Goal: Information Seeking & Learning: Learn about a topic

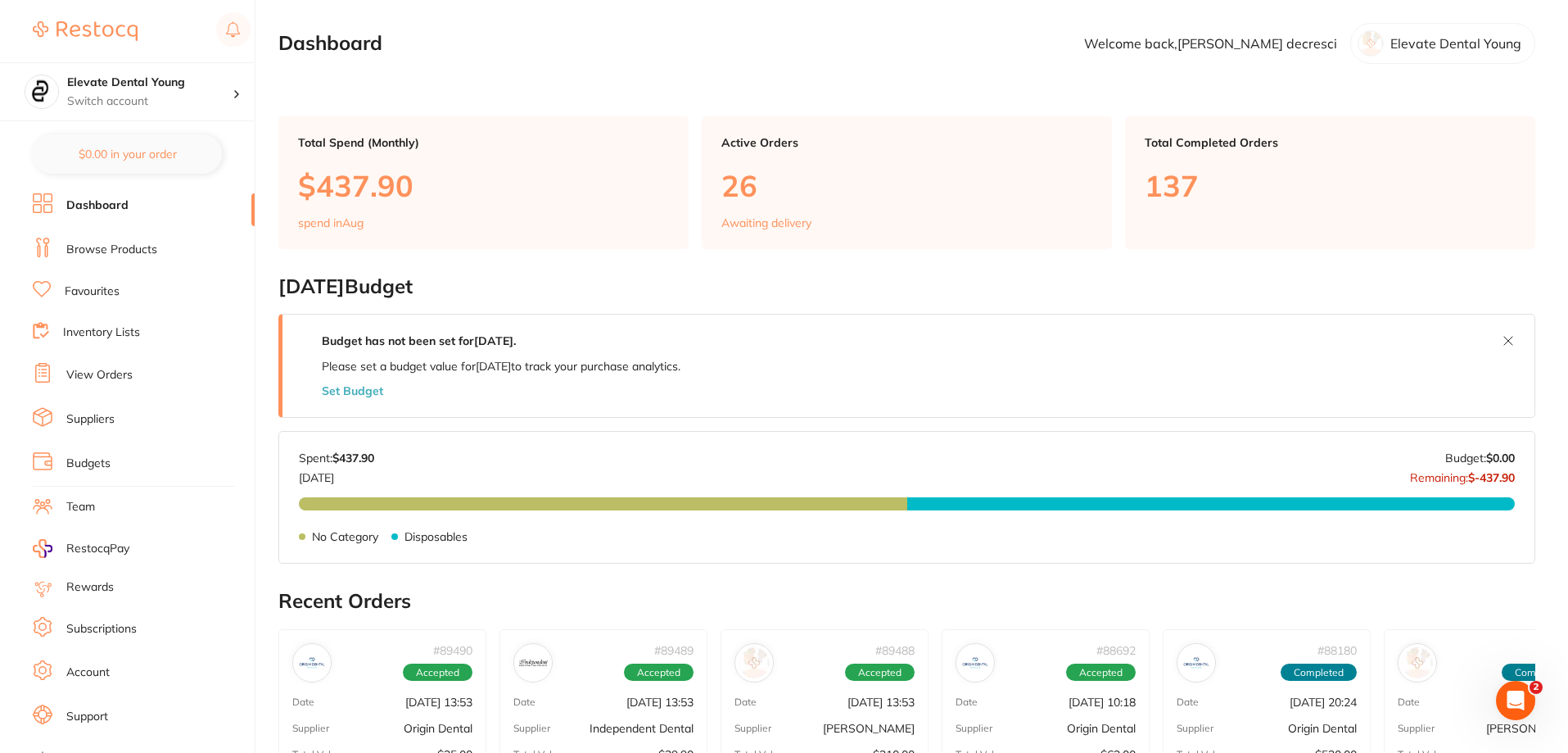
scroll to position [328, 0]
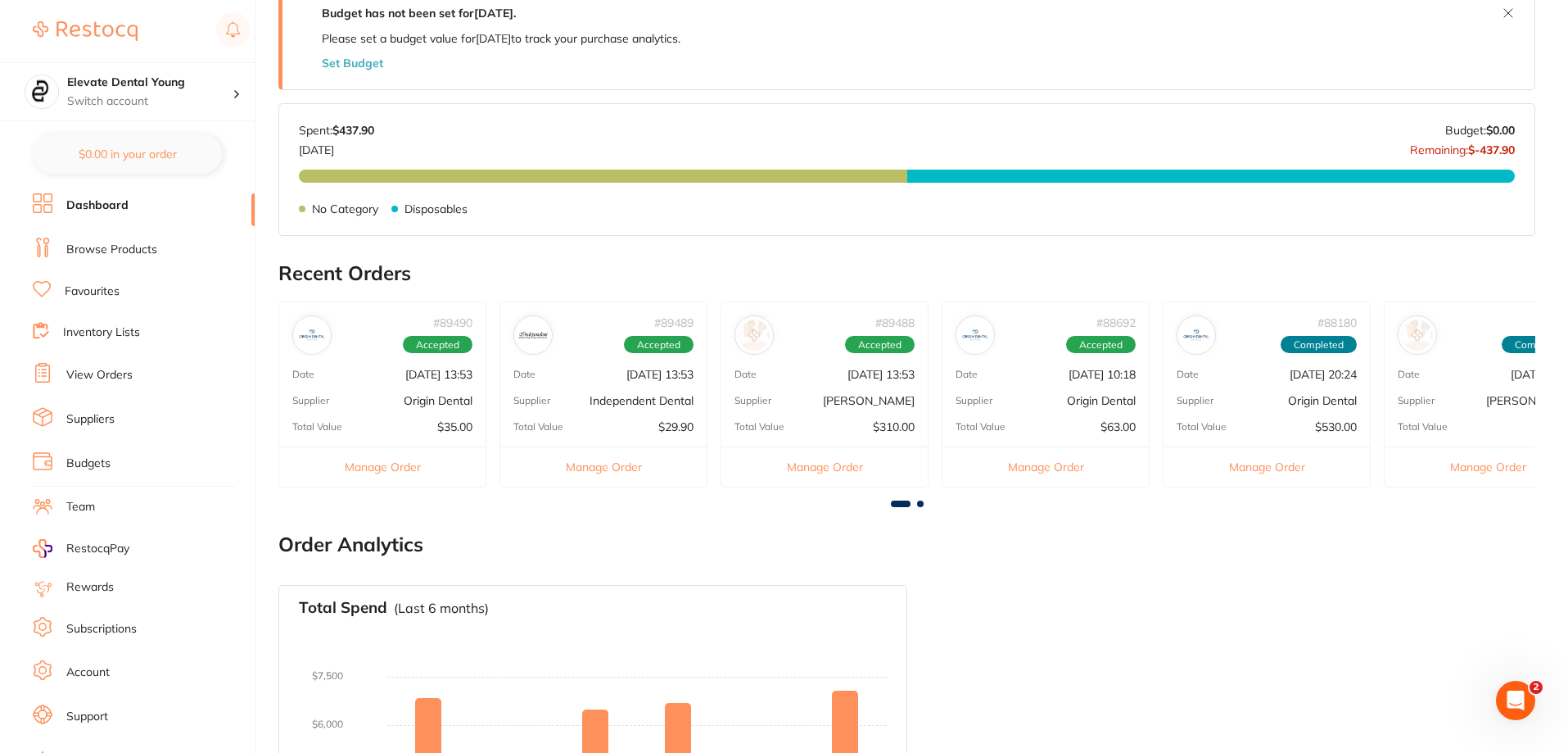
click at [100, 377] on link "View Orders" at bounding box center [99, 376] width 66 height 17
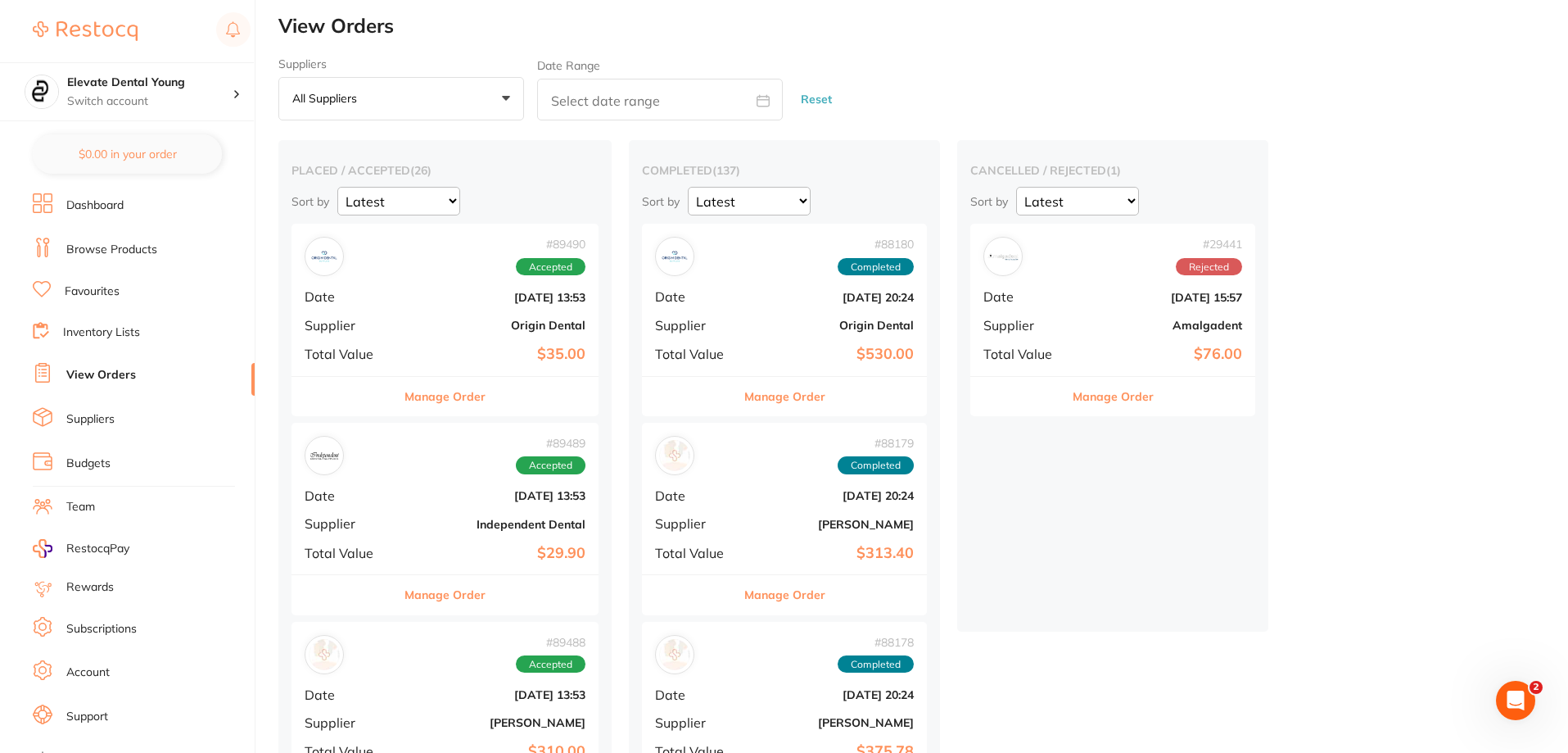
scroll to position [491, 0]
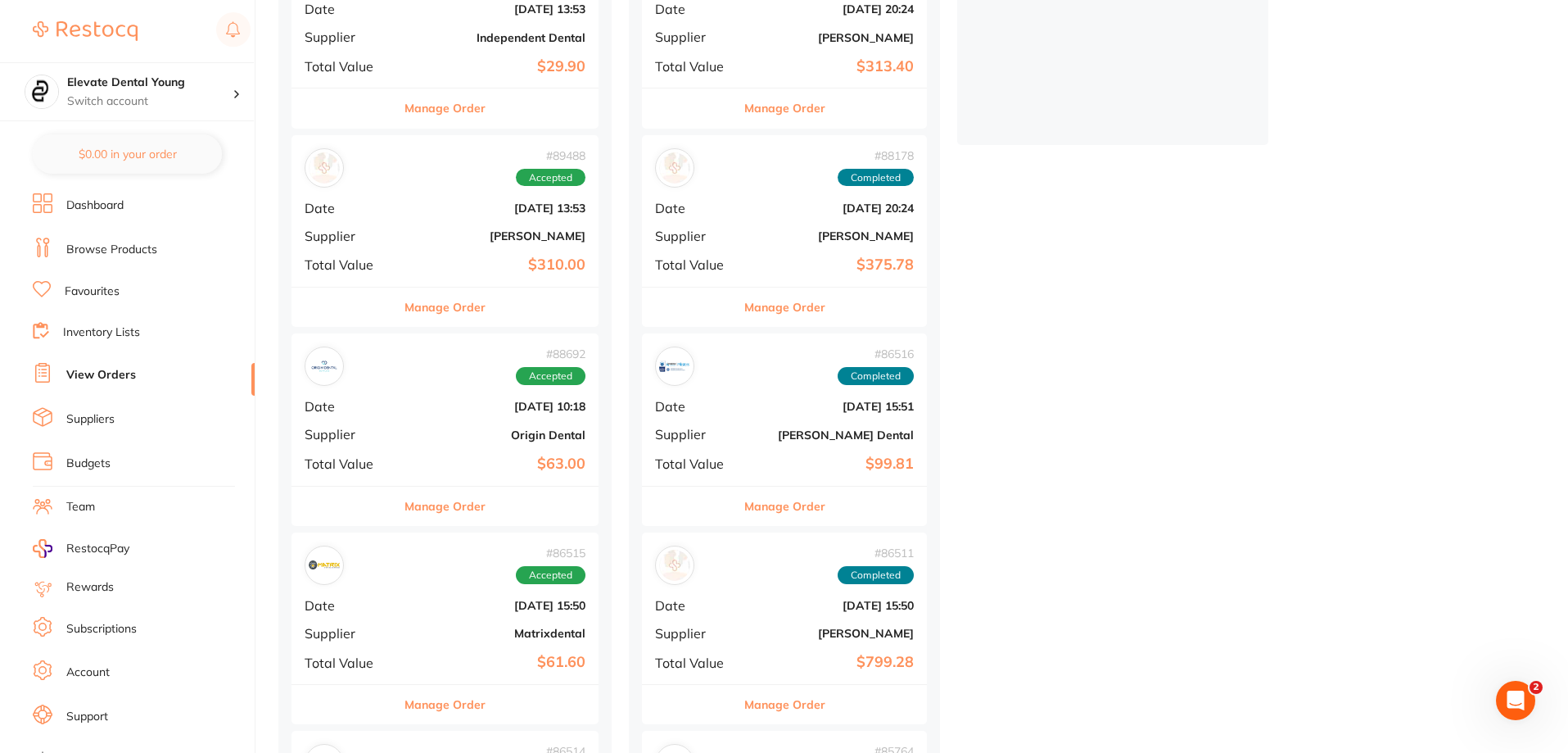
click at [477, 249] on div "# 89488 Accepted Date Aug 7 2025, 13:53 Supplier Adam Dental Total Value $310.00" at bounding box center [445, 211] width 307 height 151
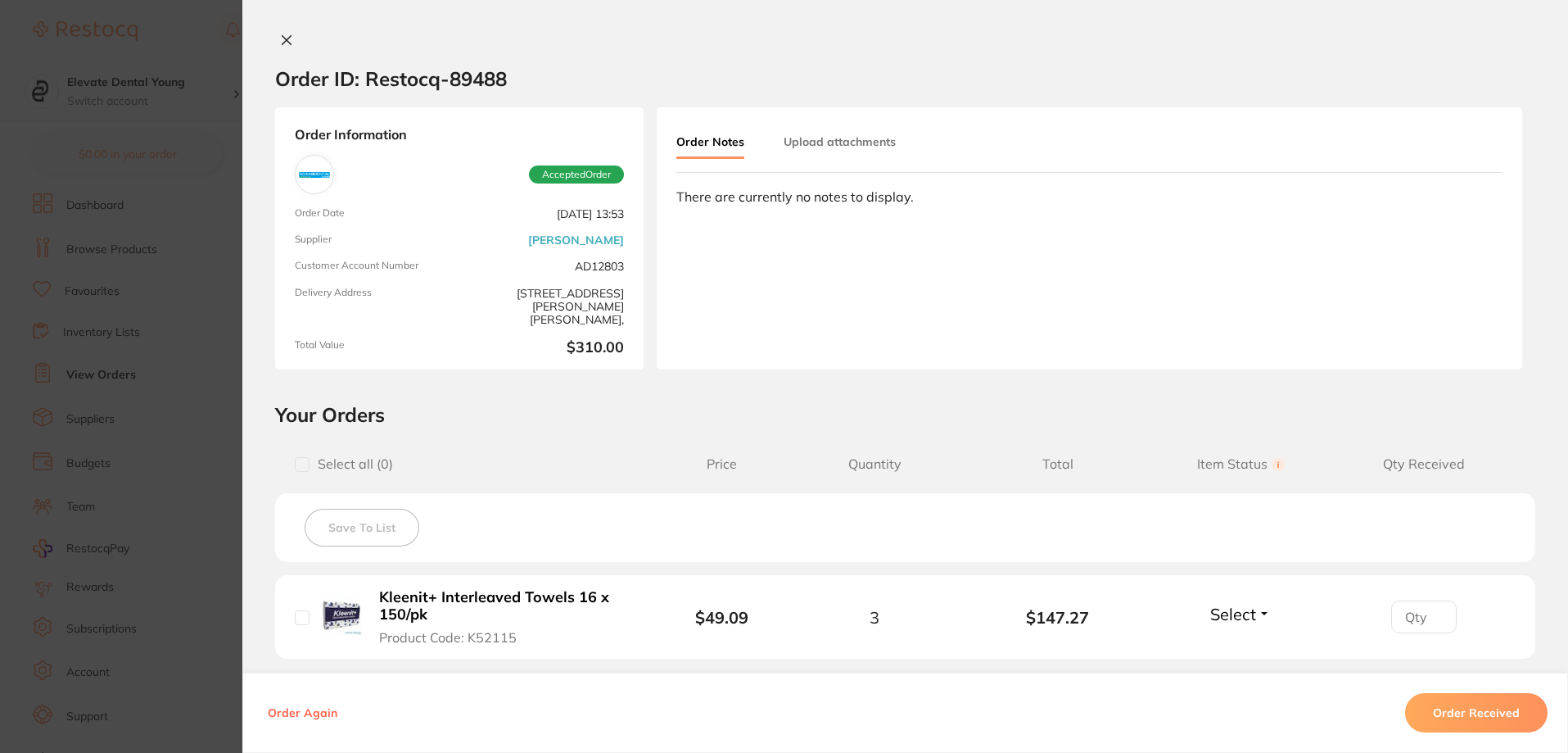
click at [190, 40] on section "Order ID: Restocq- 89488 Order Information Accepted Order Order Date Aug 7 2025…" at bounding box center [784, 376] width 1568 height 753
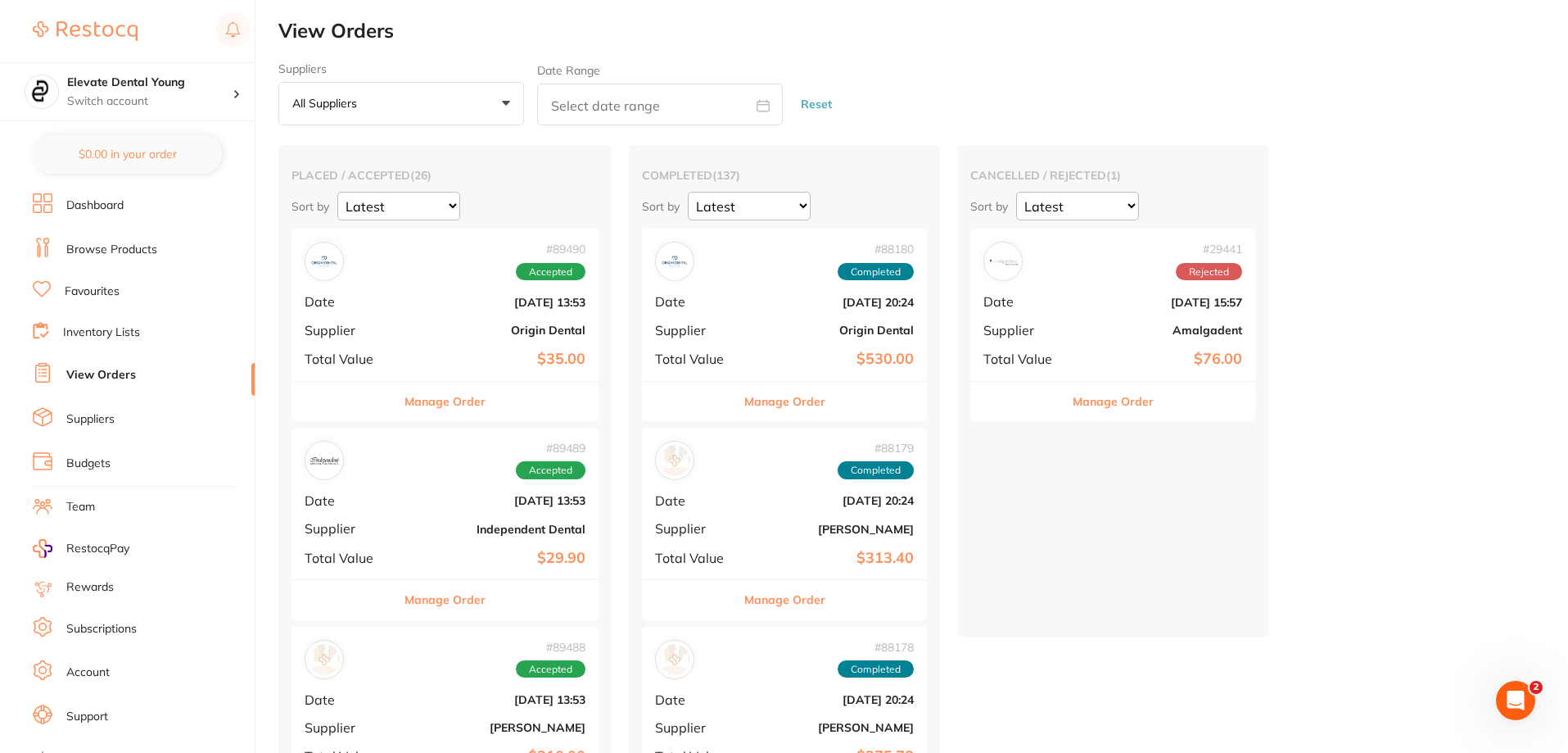
click at [123, 256] on li "Browse Products" at bounding box center [144, 249] width 222 height 24
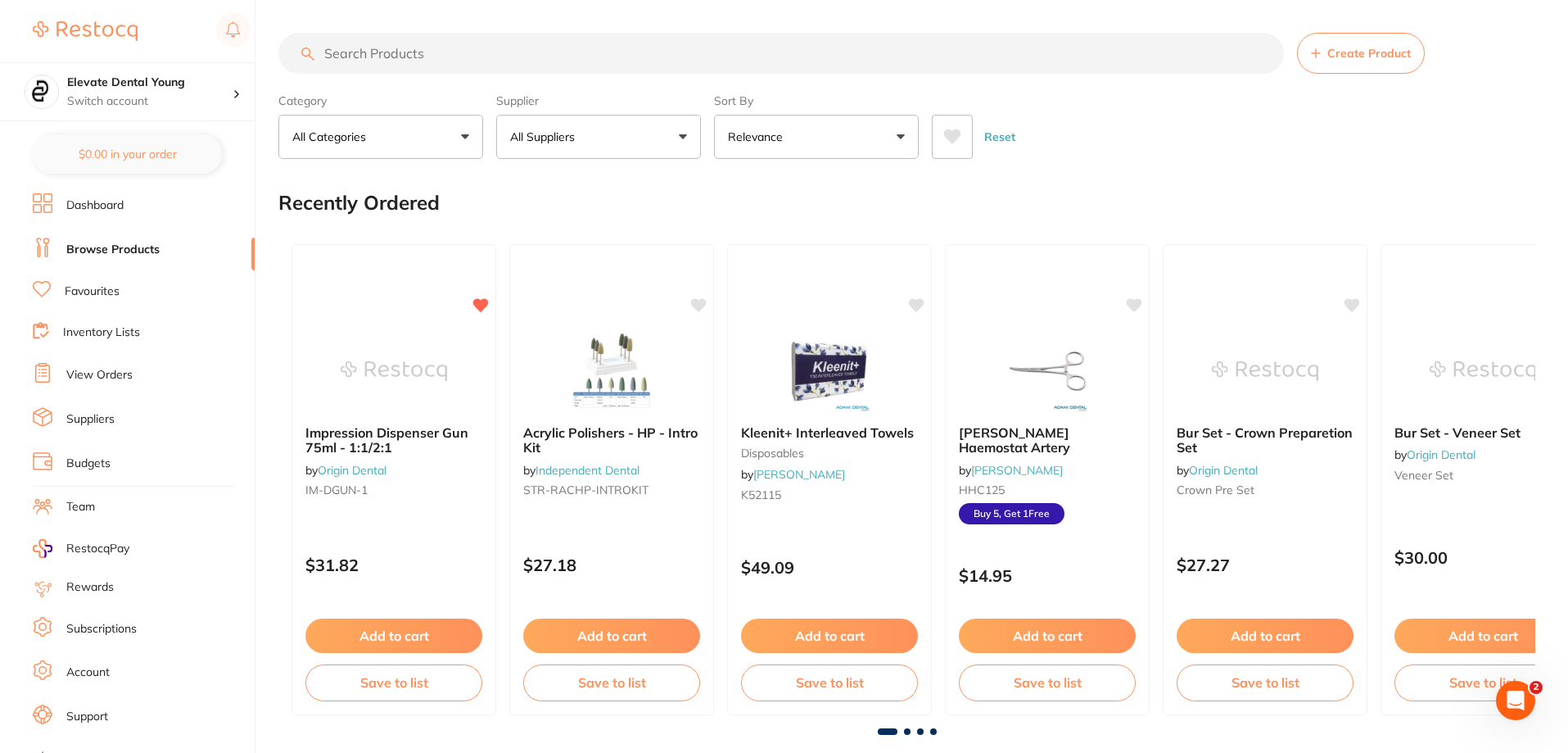
click at [420, 64] on input "search" at bounding box center [781, 53] width 1006 height 41
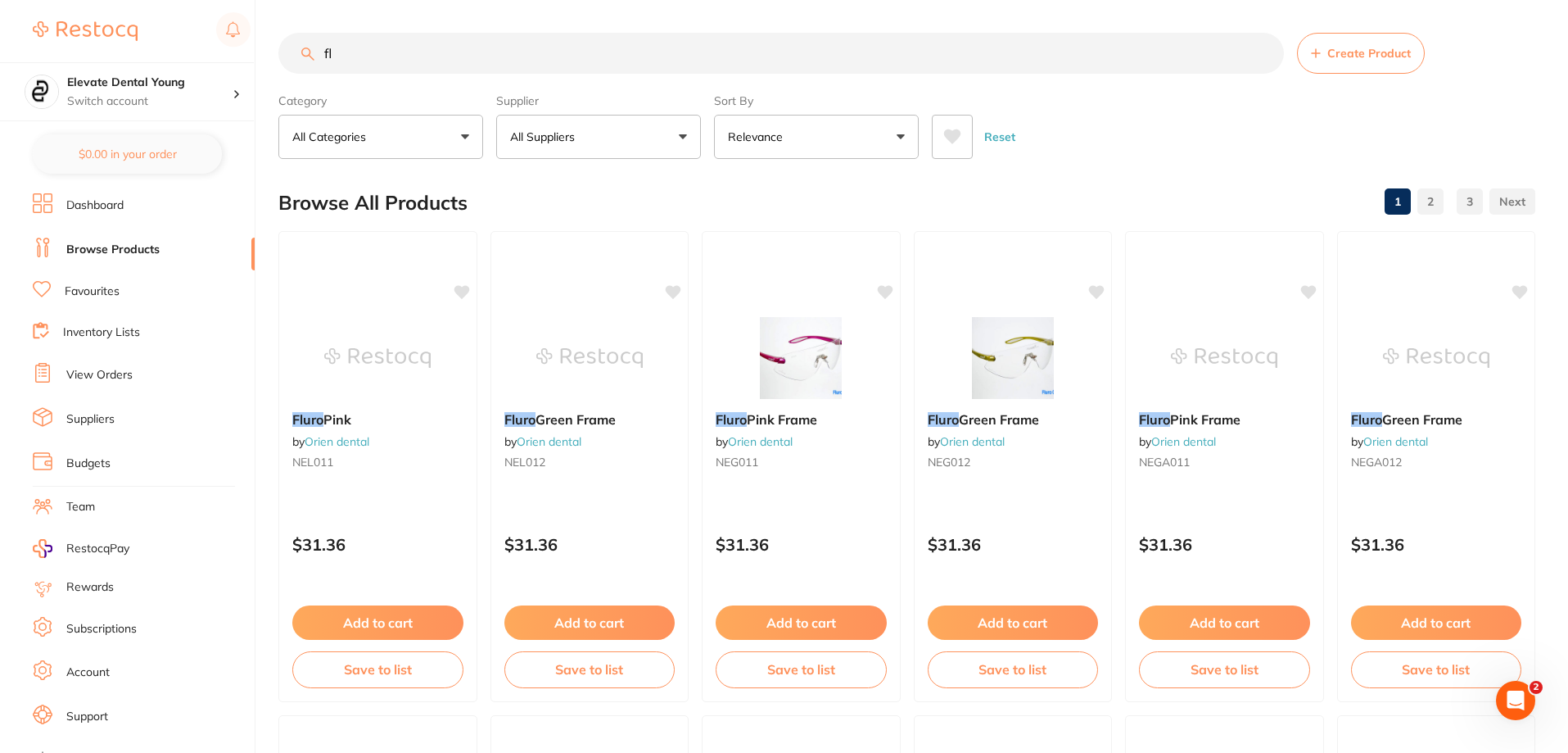
type input "f"
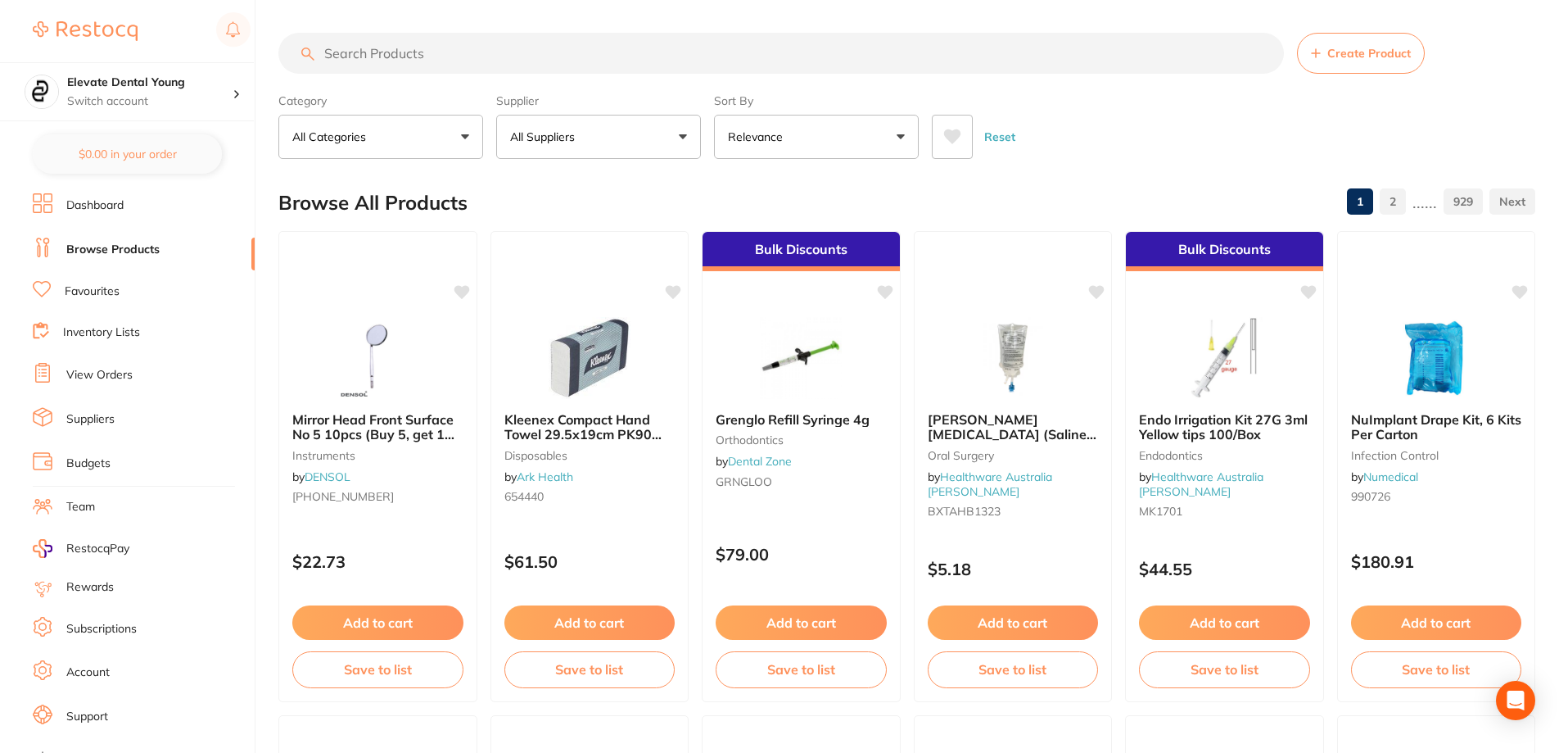
click at [643, 144] on button "All Suppliers" at bounding box center [598, 136] width 205 height 44
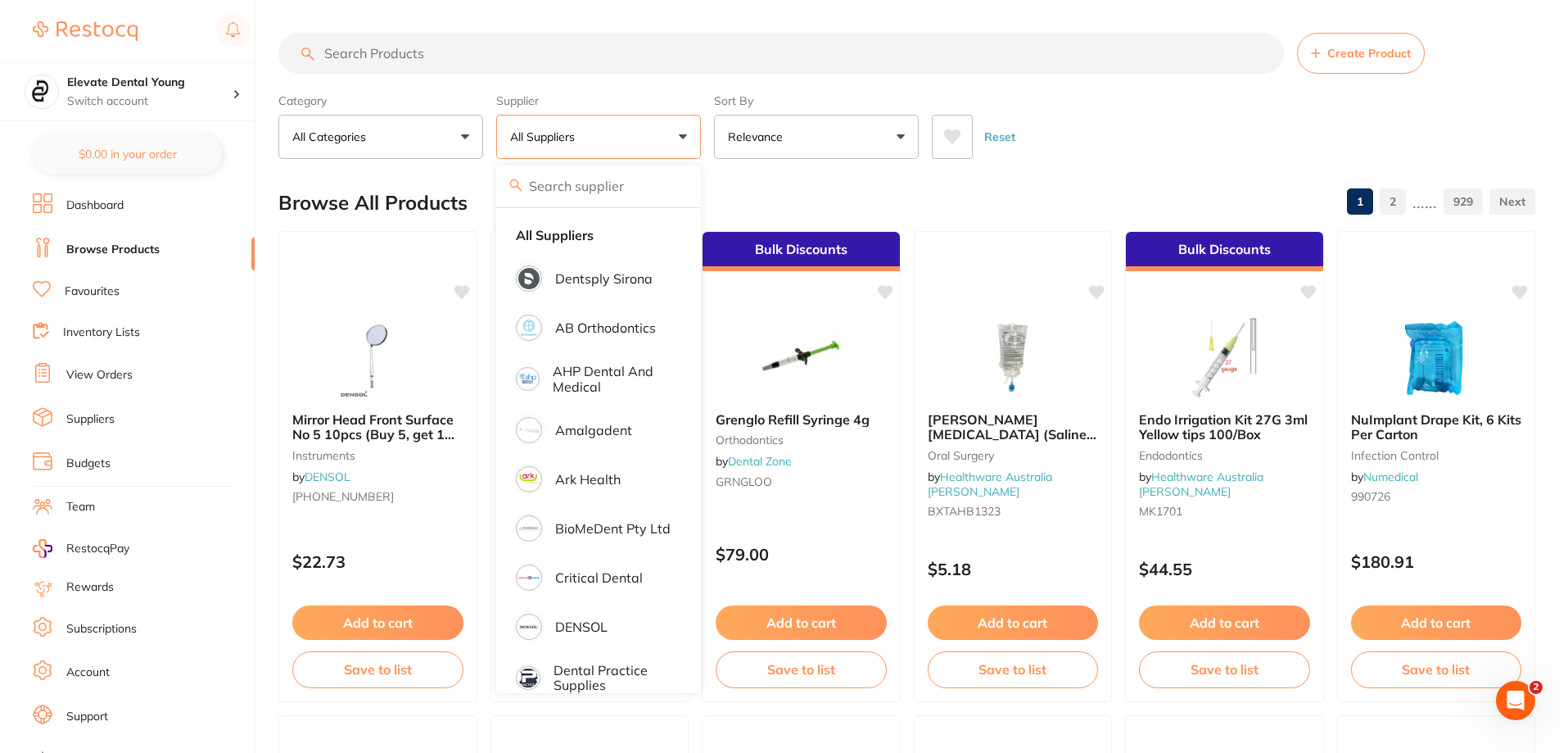
click at [602, 144] on button "All Suppliers" at bounding box center [598, 136] width 205 height 44
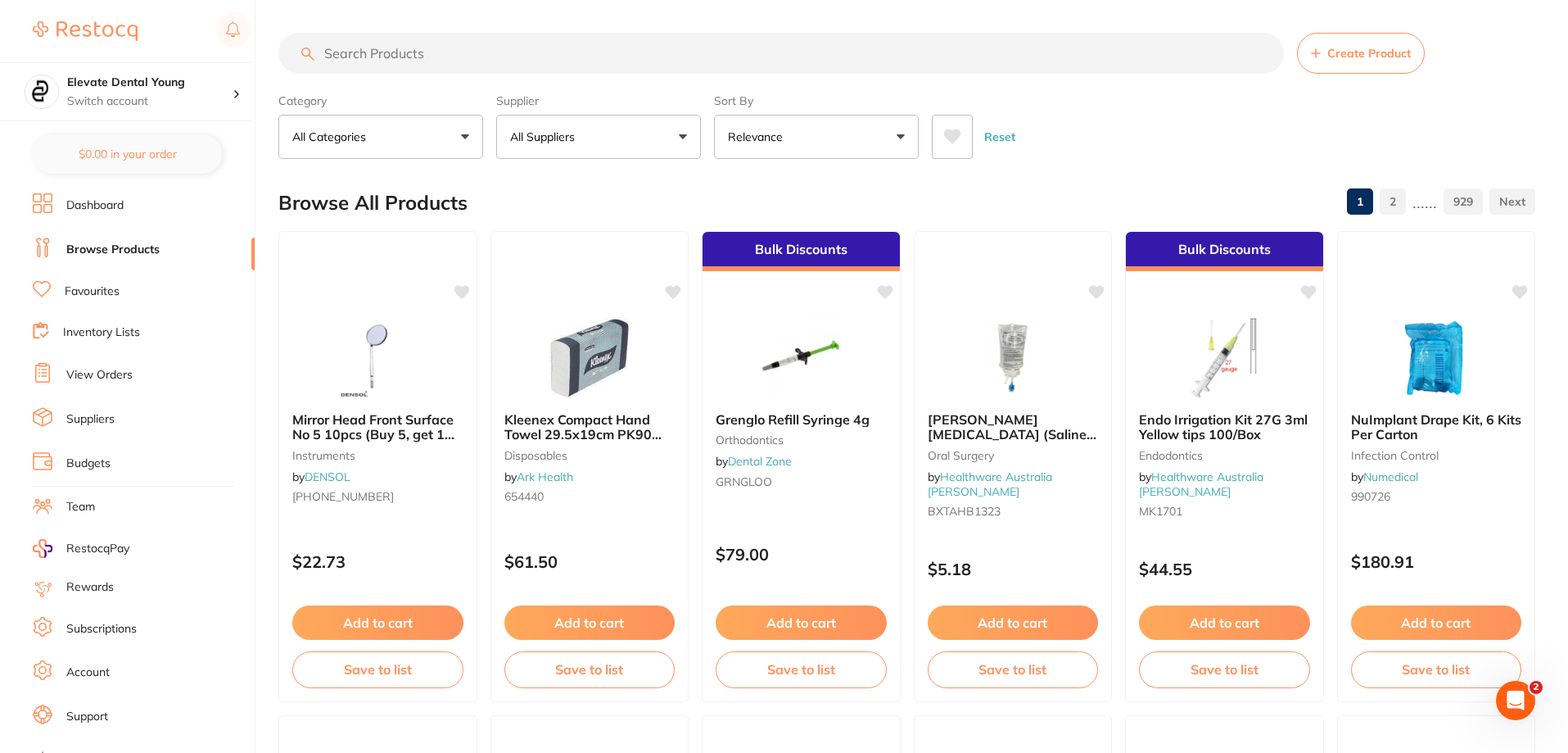
click at [585, 143] on button "All Suppliers" at bounding box center [598, 136] width 205 height 44
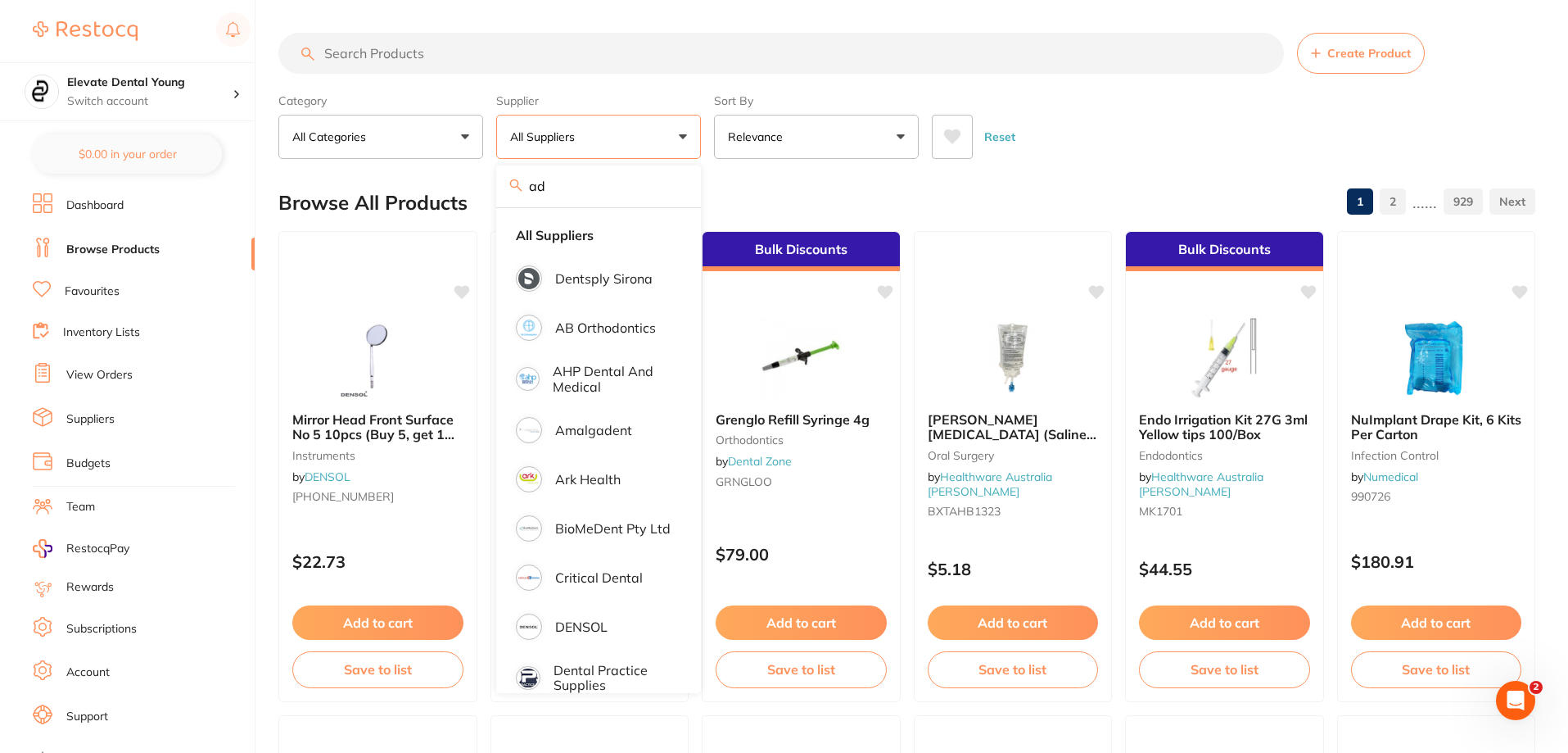
type input "ada"
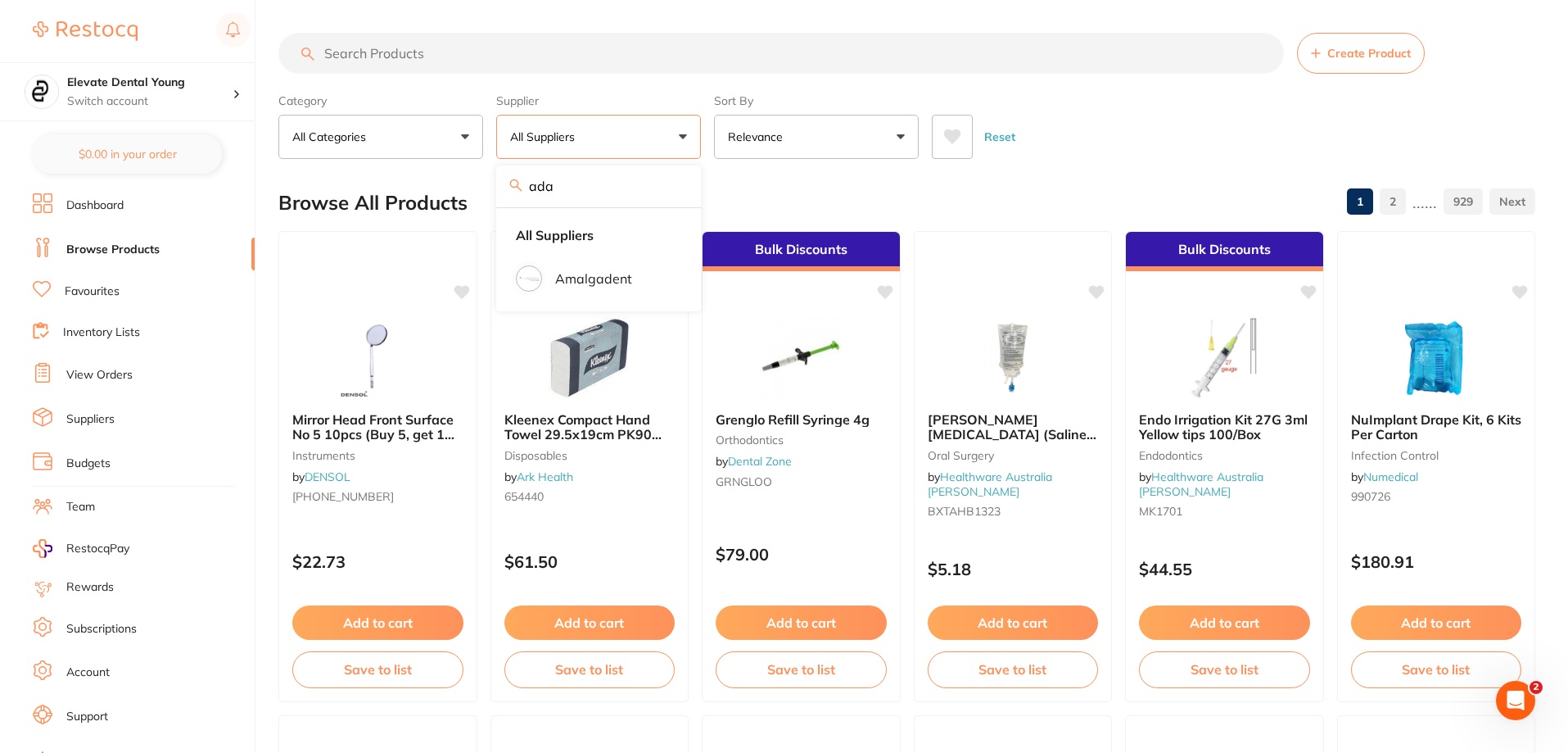
click at [681, 187] on input "ada" at bounding box center [598, 186] width 205 height 41
click at [673, 189] on input "ada" at bounding box center [598, 186] width 205 height 41
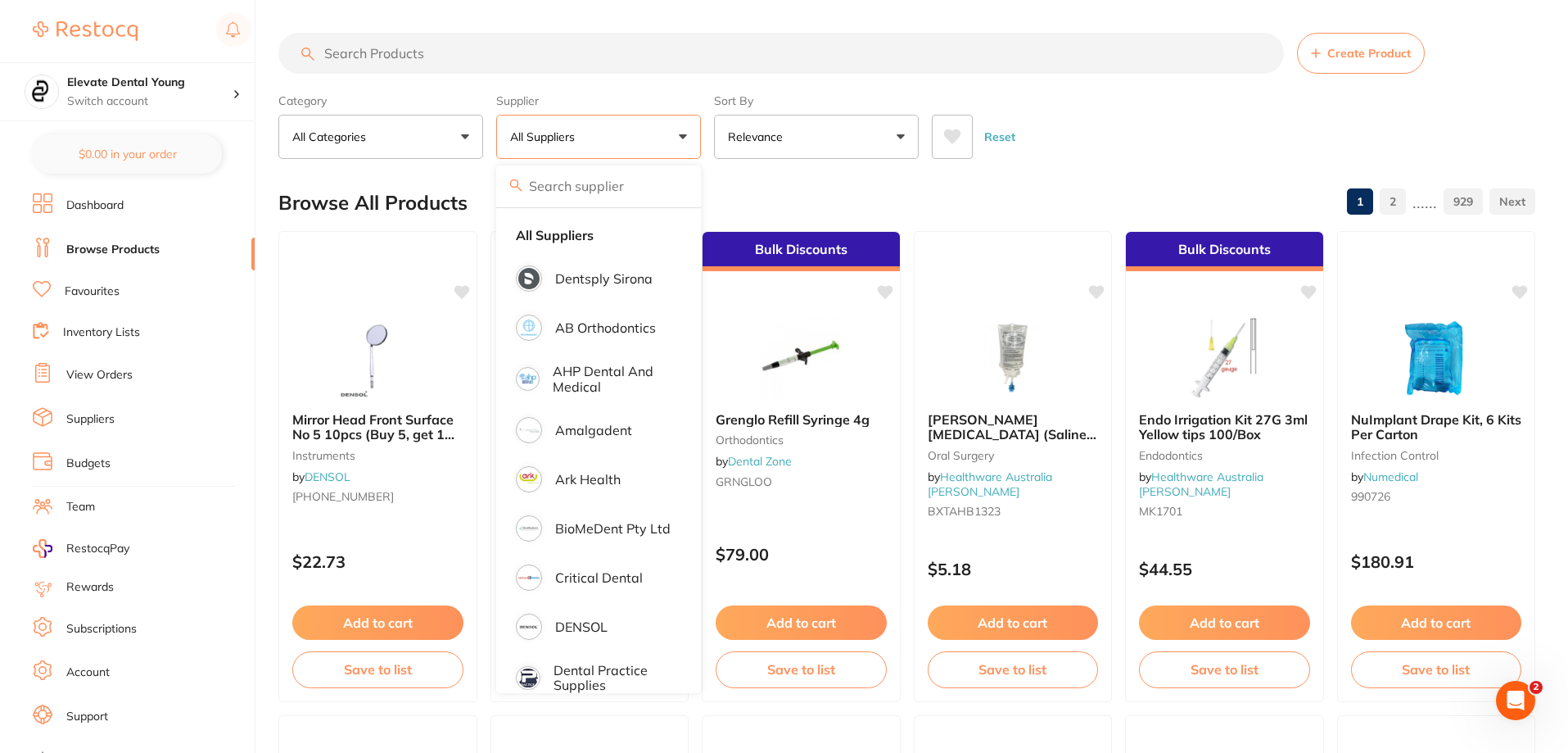
click at [688, 138] on button "All Suppliers" at bounding box center [598, 136] width 205 height 44
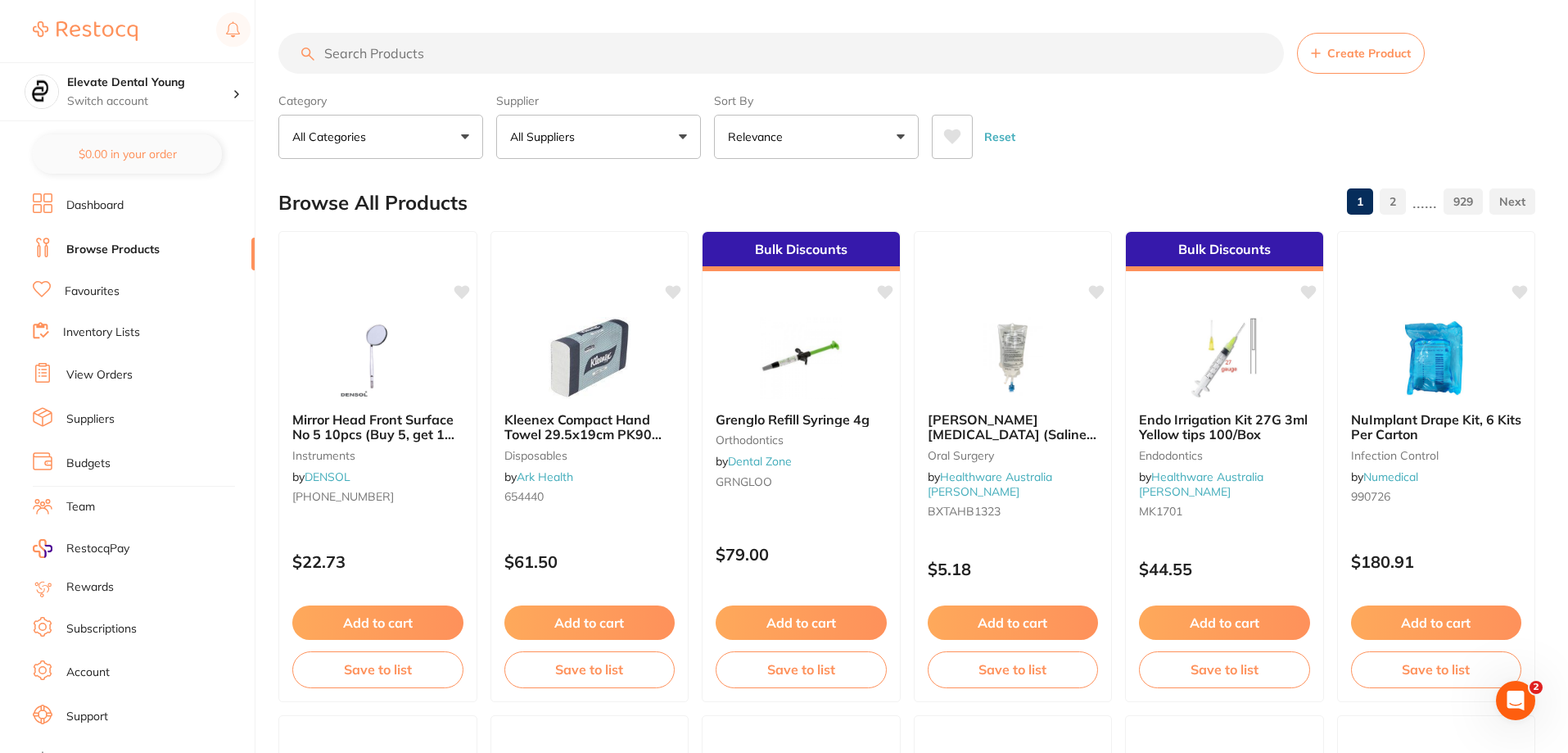
click at [116, 252] on link "Browse Products" at bounding box center [113, 250] width 93 height 17
click at [409, 63] on input "search" at bounding box center [781, 53] width 1006 height 41
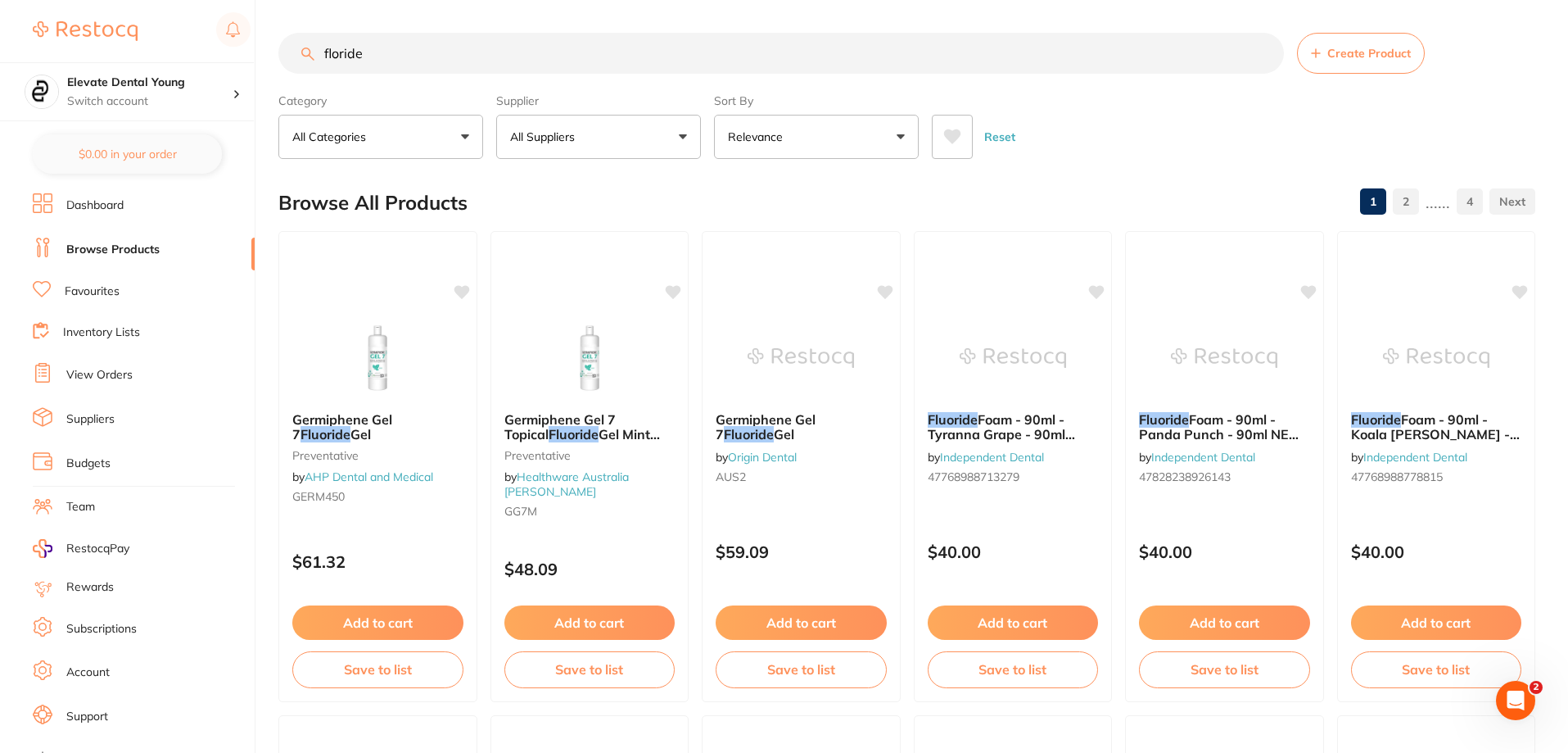
click at [330, 51] on input "floride" at bounding box center [781, 53] width 1006 height 41
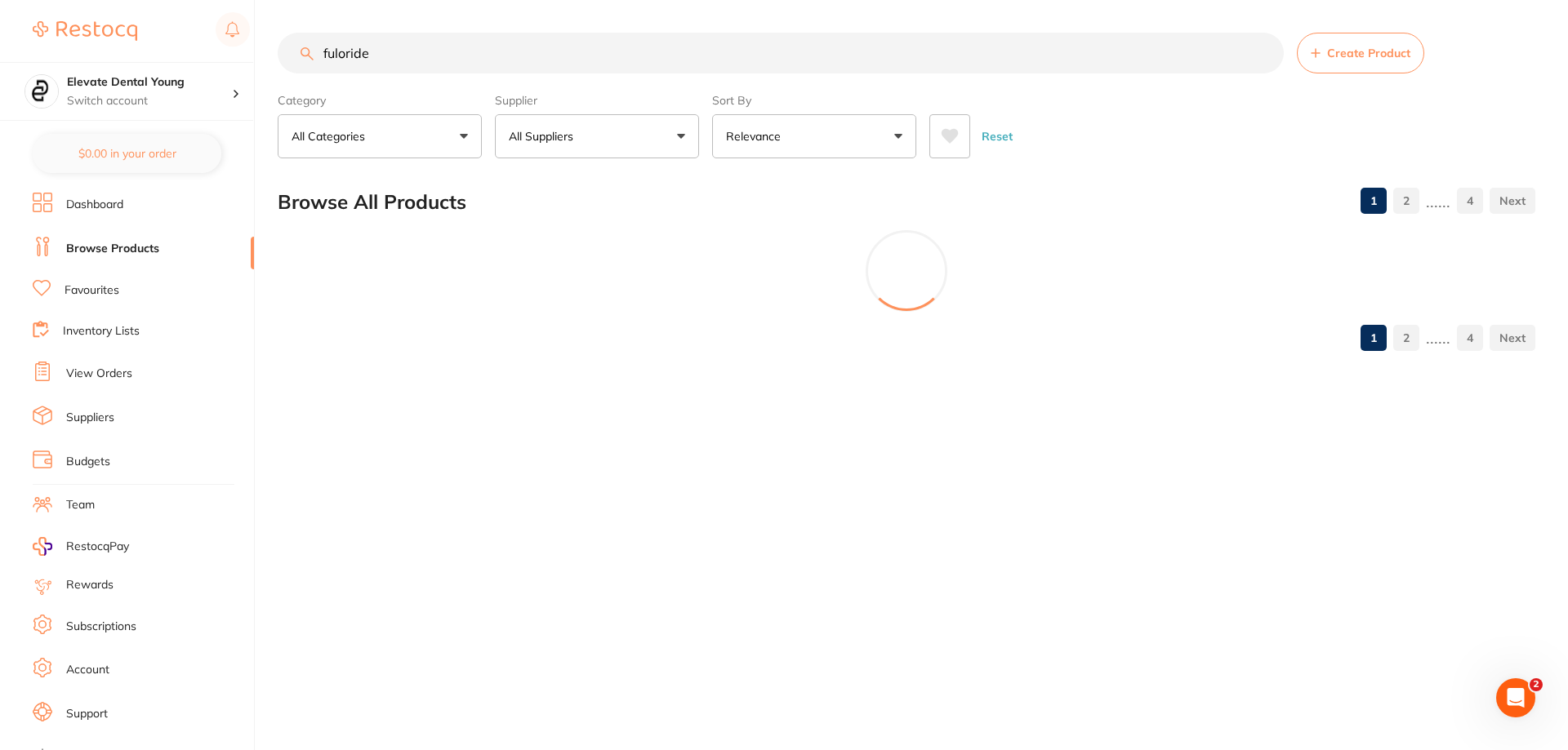
click at [495, 53] on input "fuloride" at bounding box center [780, 53] width 1006 height 41
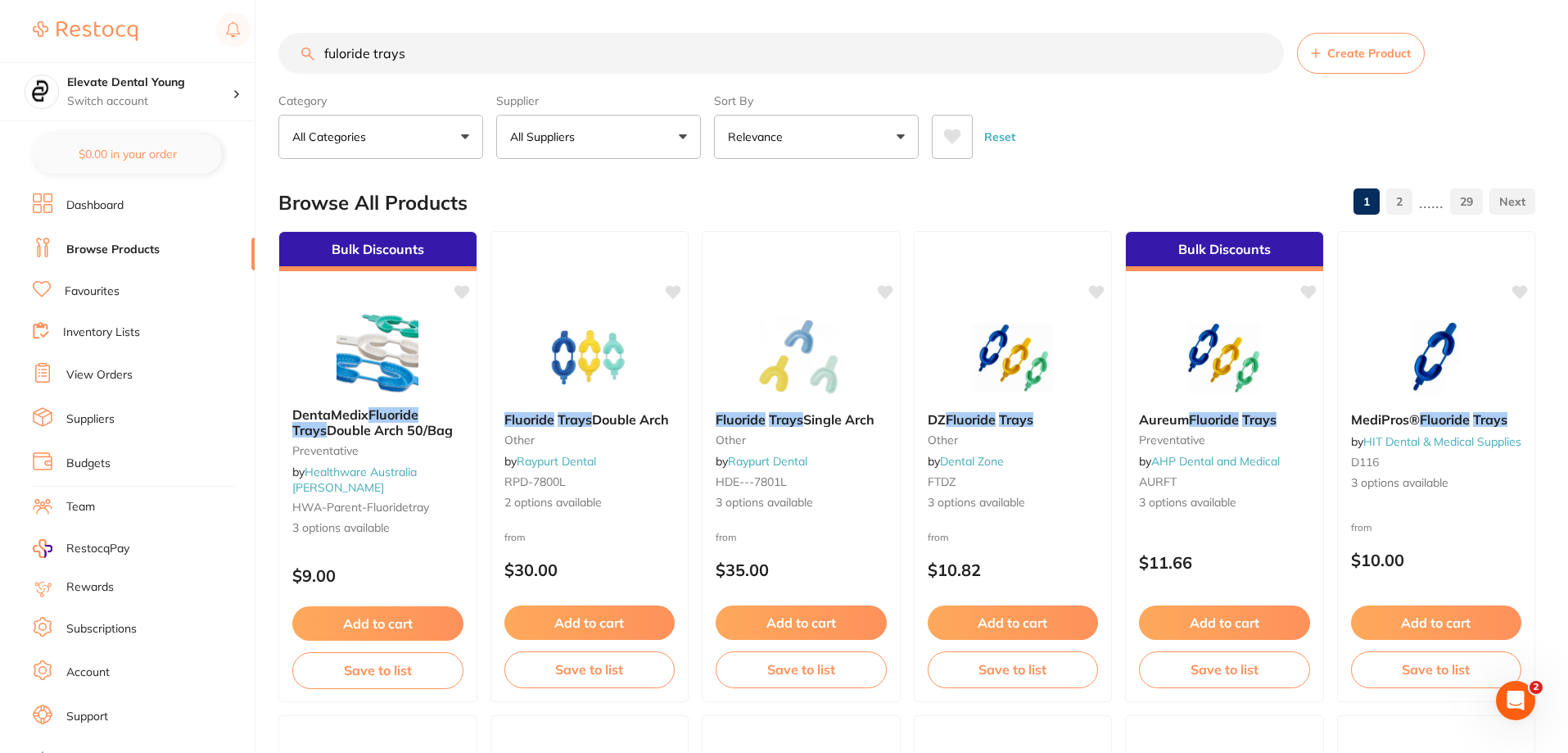
type input "fuloride trays"
click at [662, 146] on button "All Suppliers" at bounding box center [598, 136] width 205 height 44
click at [583, 194] on input "adam" at bounding box center [598, 186] width 205 height 41
type input "a"
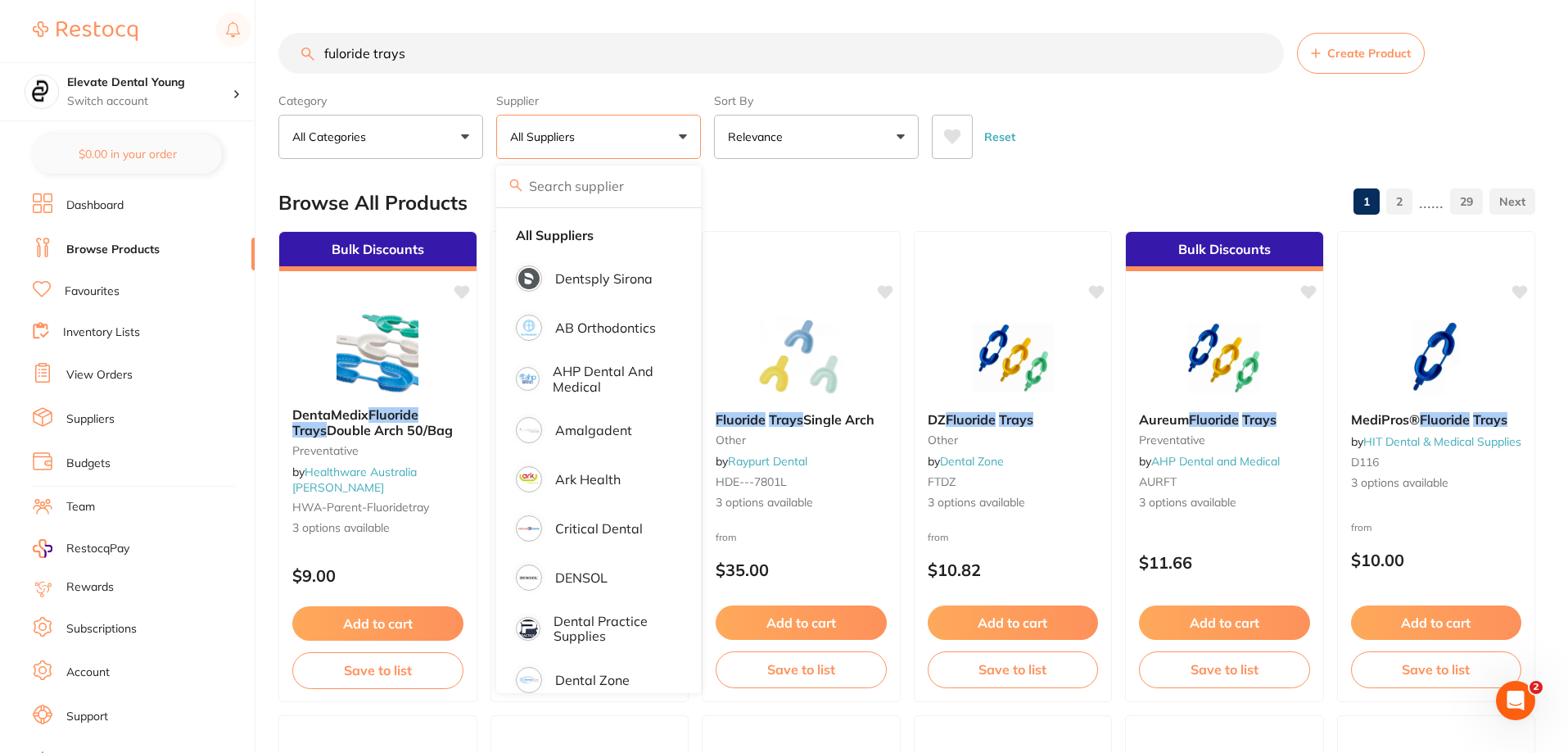
click at [796, 183] on div "Browse All Products 1 2 ...... 29" at bounding box center [907, 203] width 1257 height 55
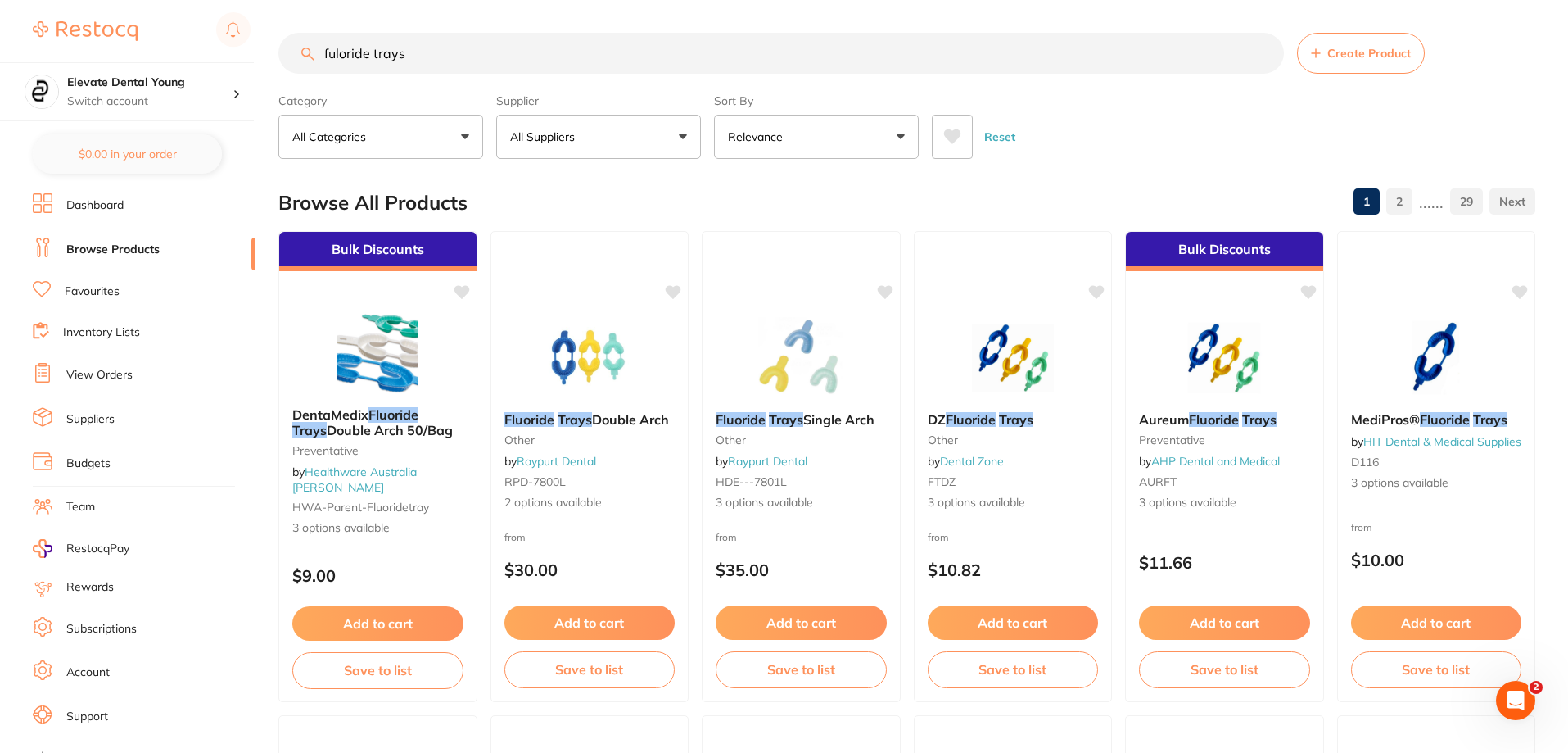
click at [105, 291] on link "Favourites" at bounding box center [92, 291] width 55 height 17
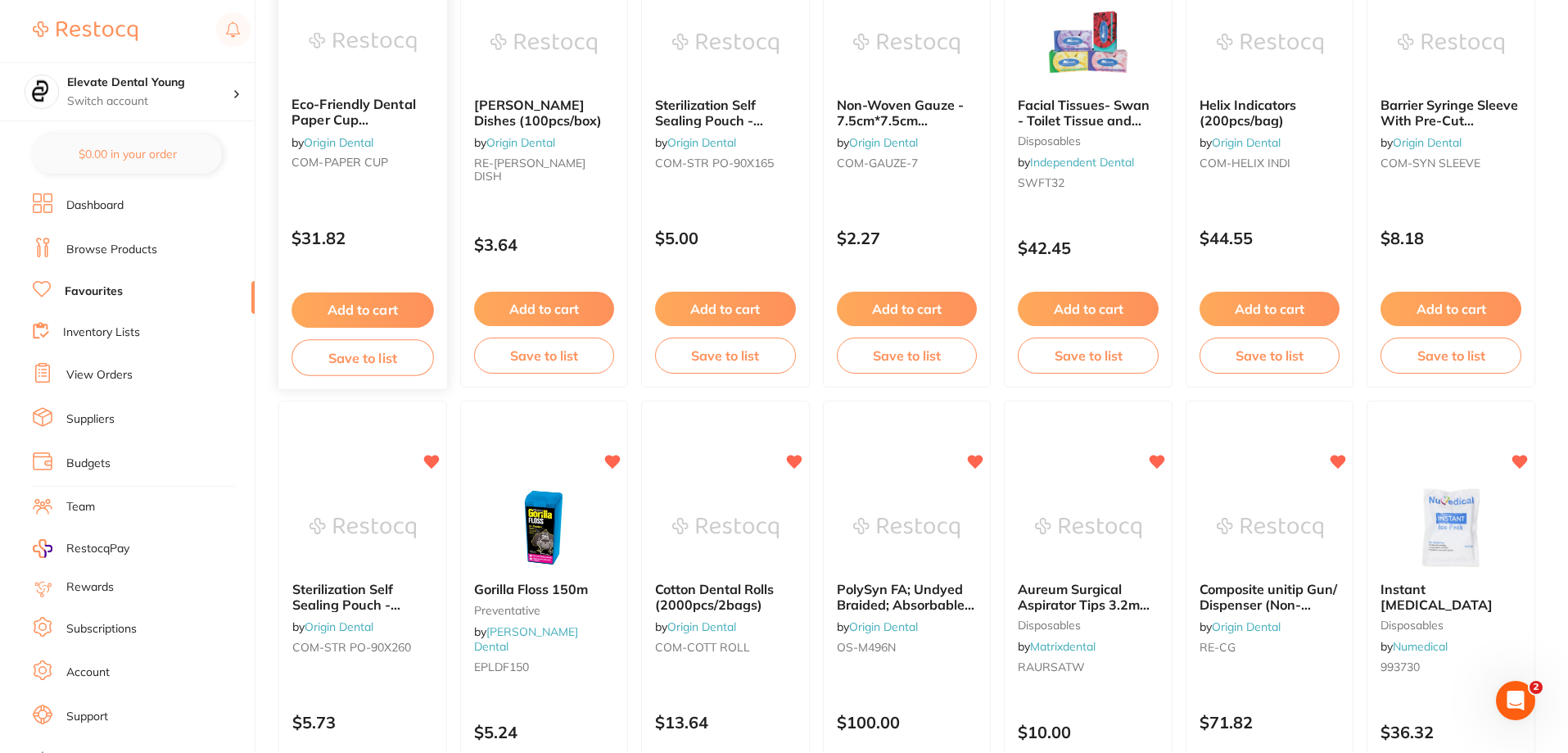
scroll to position [1065, 0]
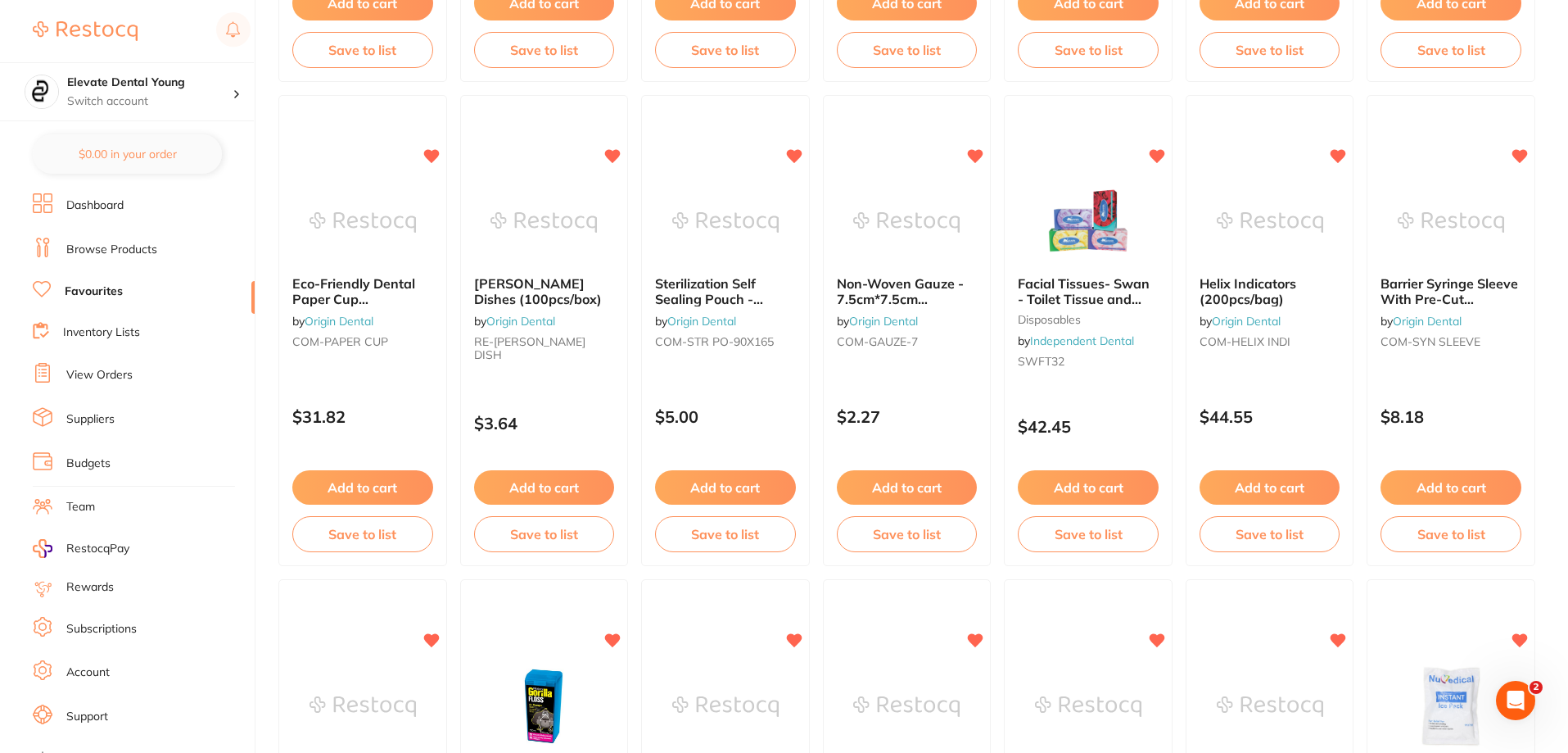
click at [129, 250] on link "Browse Products" at bounding box center [111, 250] width 91 height 17
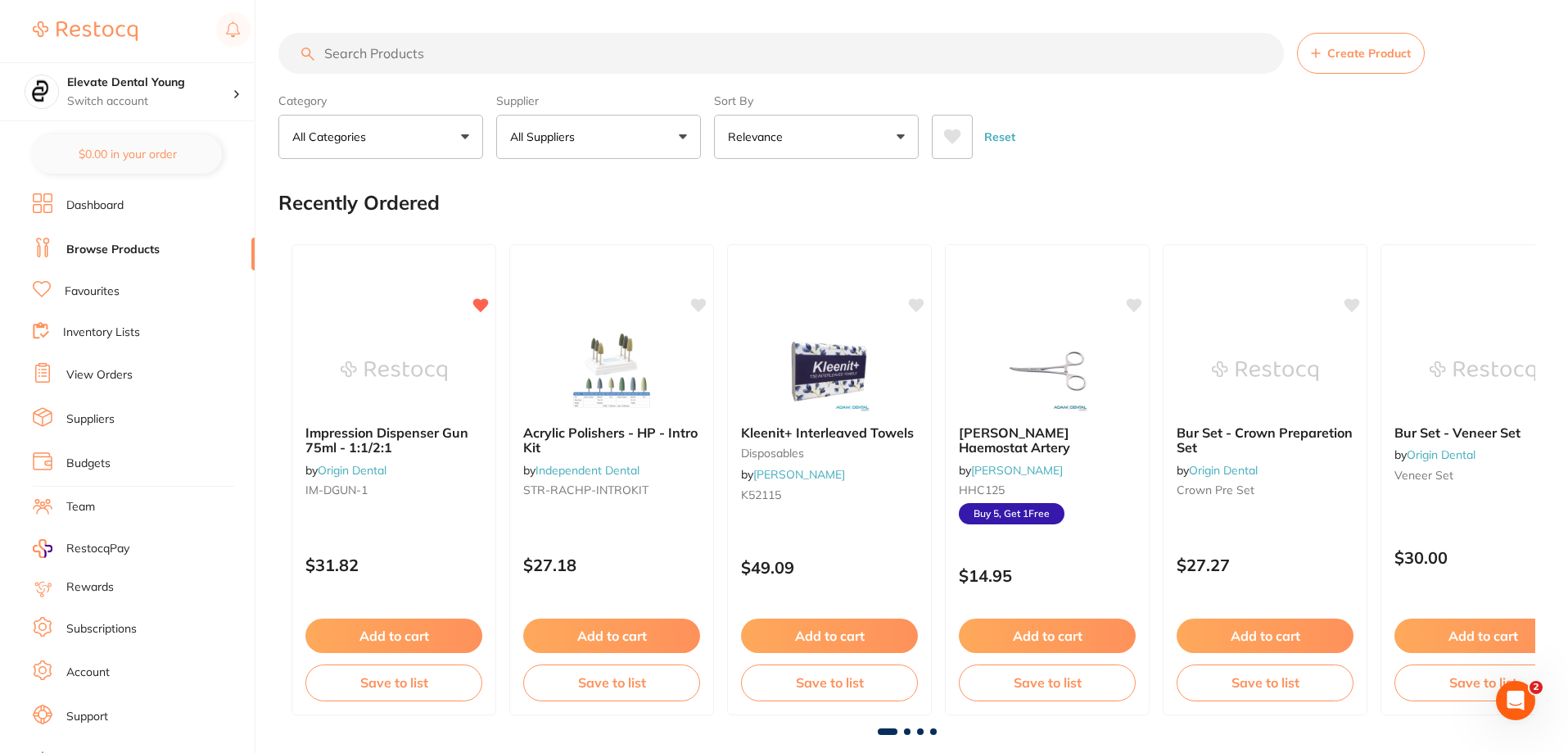
click at [441, 63] on input "search" at bounding box center [781, 53] width 1006 height 41
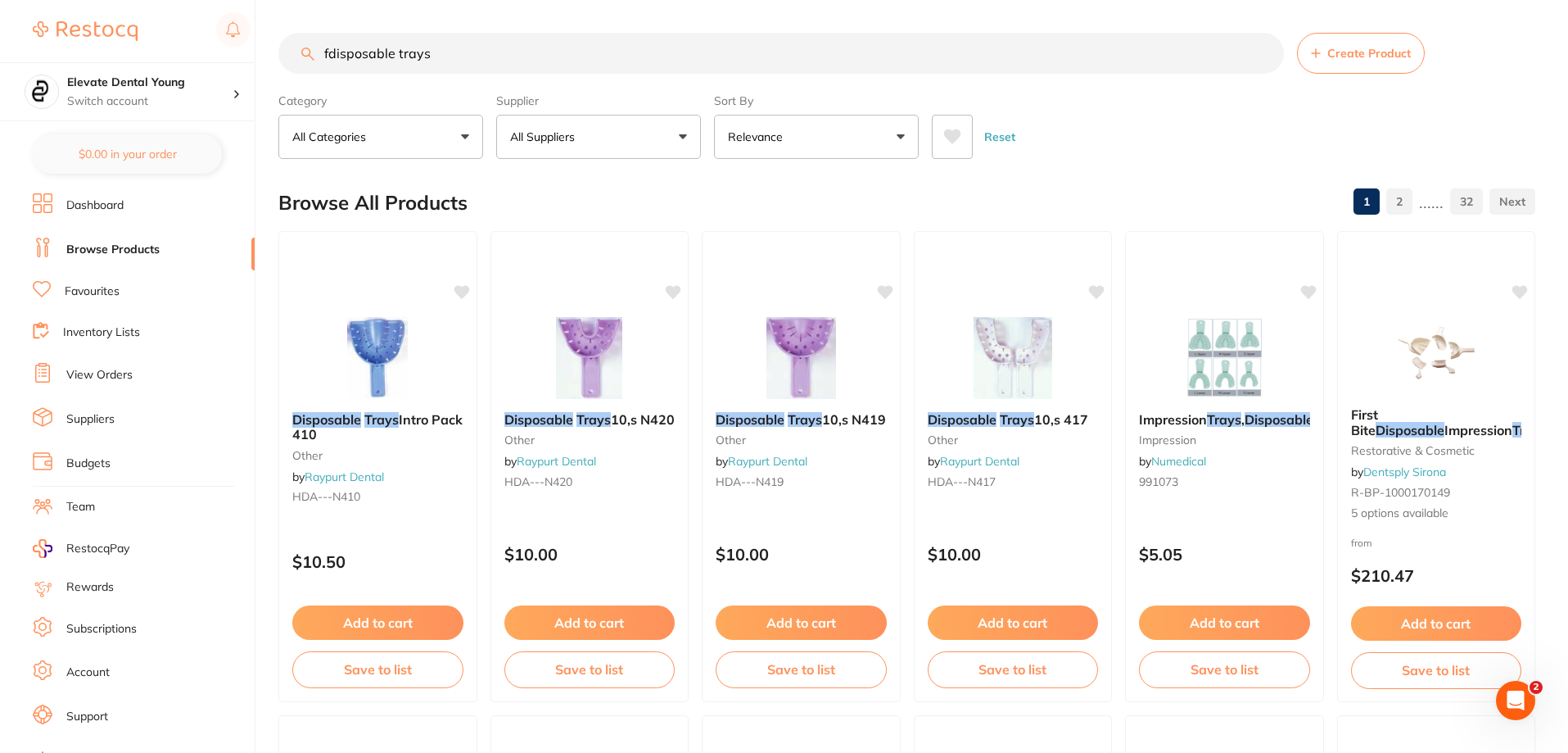
click at [332, 51] on input "fdisposable trays" at bounding box center [781, 53] width 1006 height 41
type input "disposable trays"
click at [635, 147] on button "All Suppliers" at bounding box center [598, 136] width 205 height 44
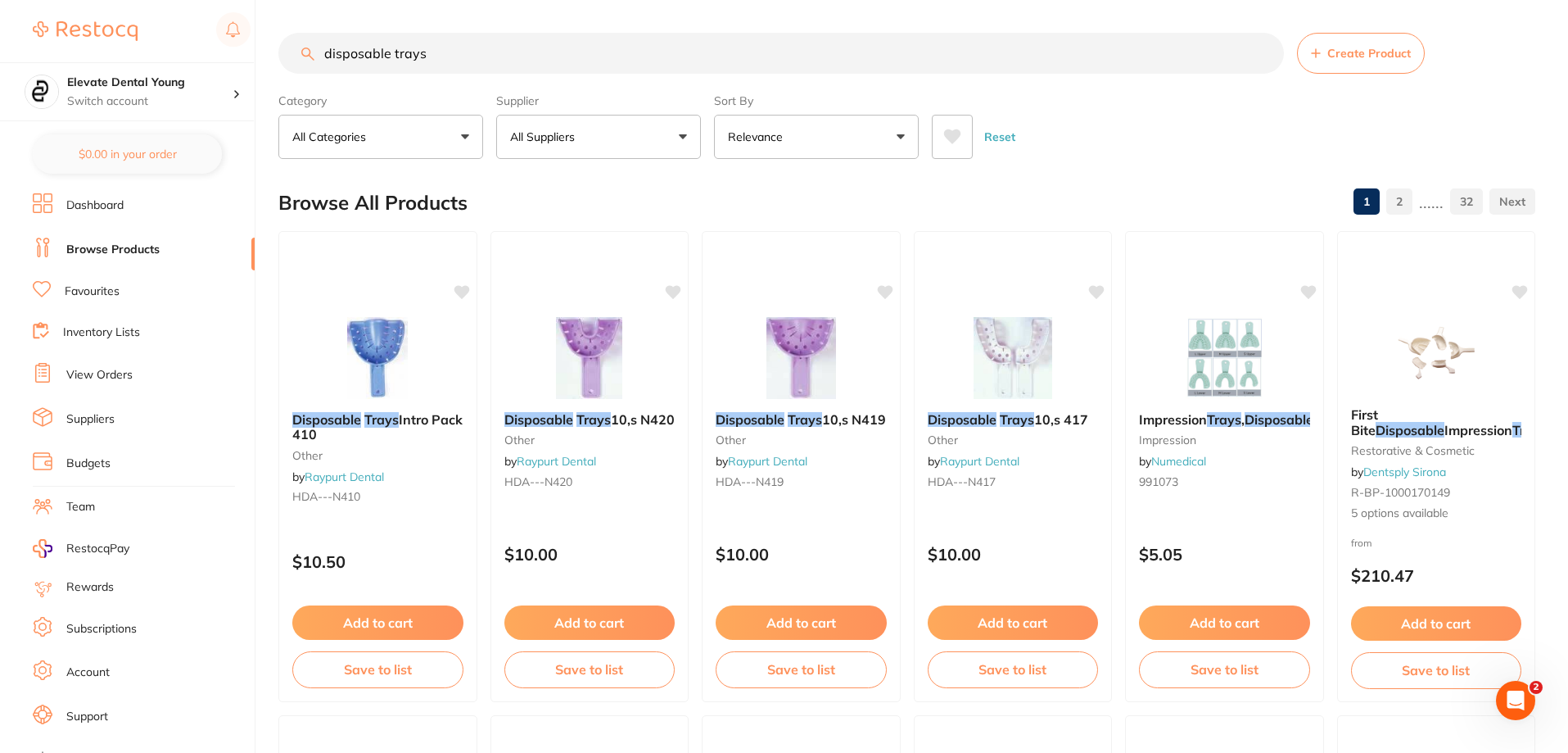
drag, startPoint x: 499, startPoint y: 45, endPoint x: 0, endPoint y: -17, distance: 502.8
click at [0, 0] on html "$340.82 Elevate Dental Young Switch account Elevate Dental Young Hilltops Denti…" at bounding box center [784, 376] width 1568 height 753
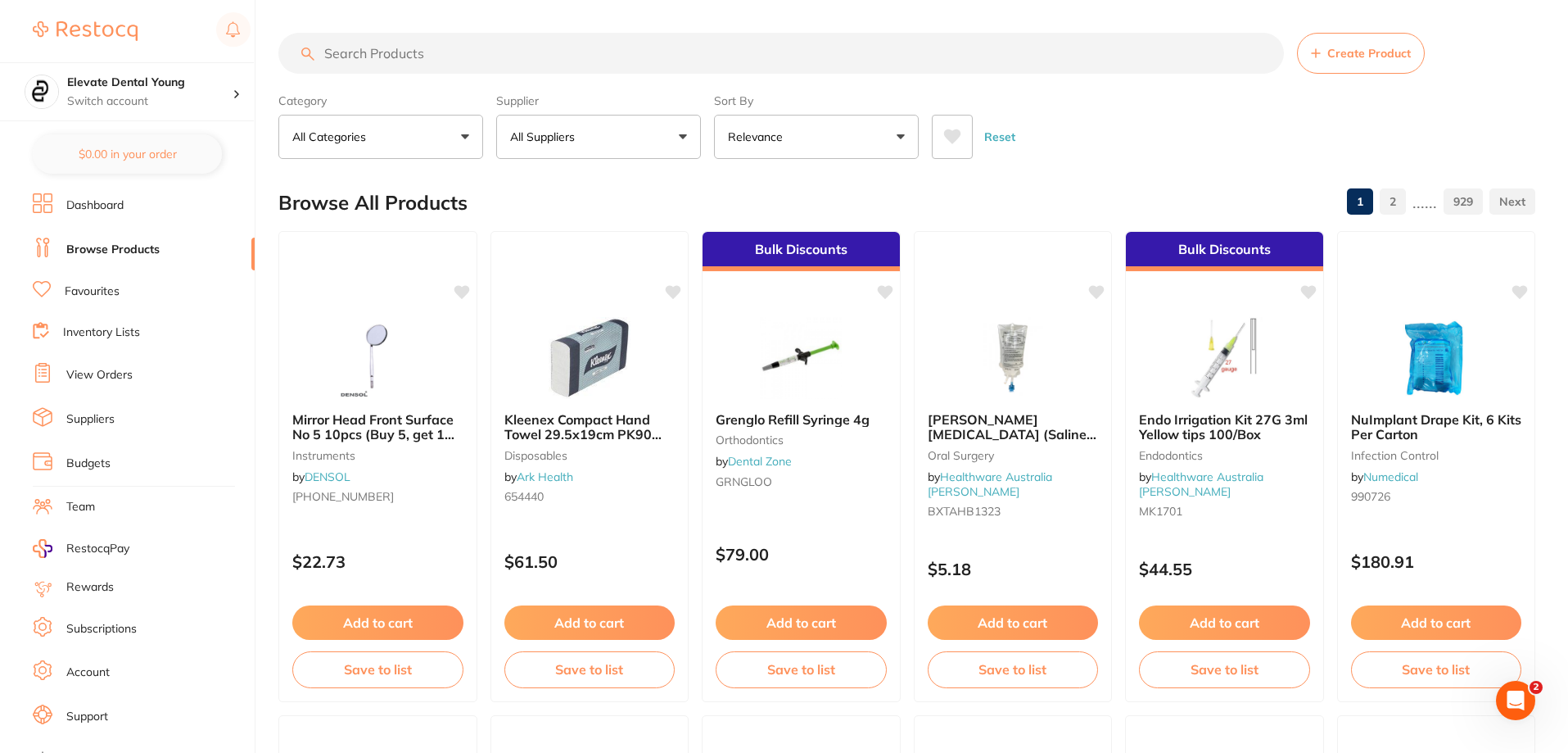
click at [635, 138] on button "All Suppliers" at bounding box center [598, 136] width 205 height 44
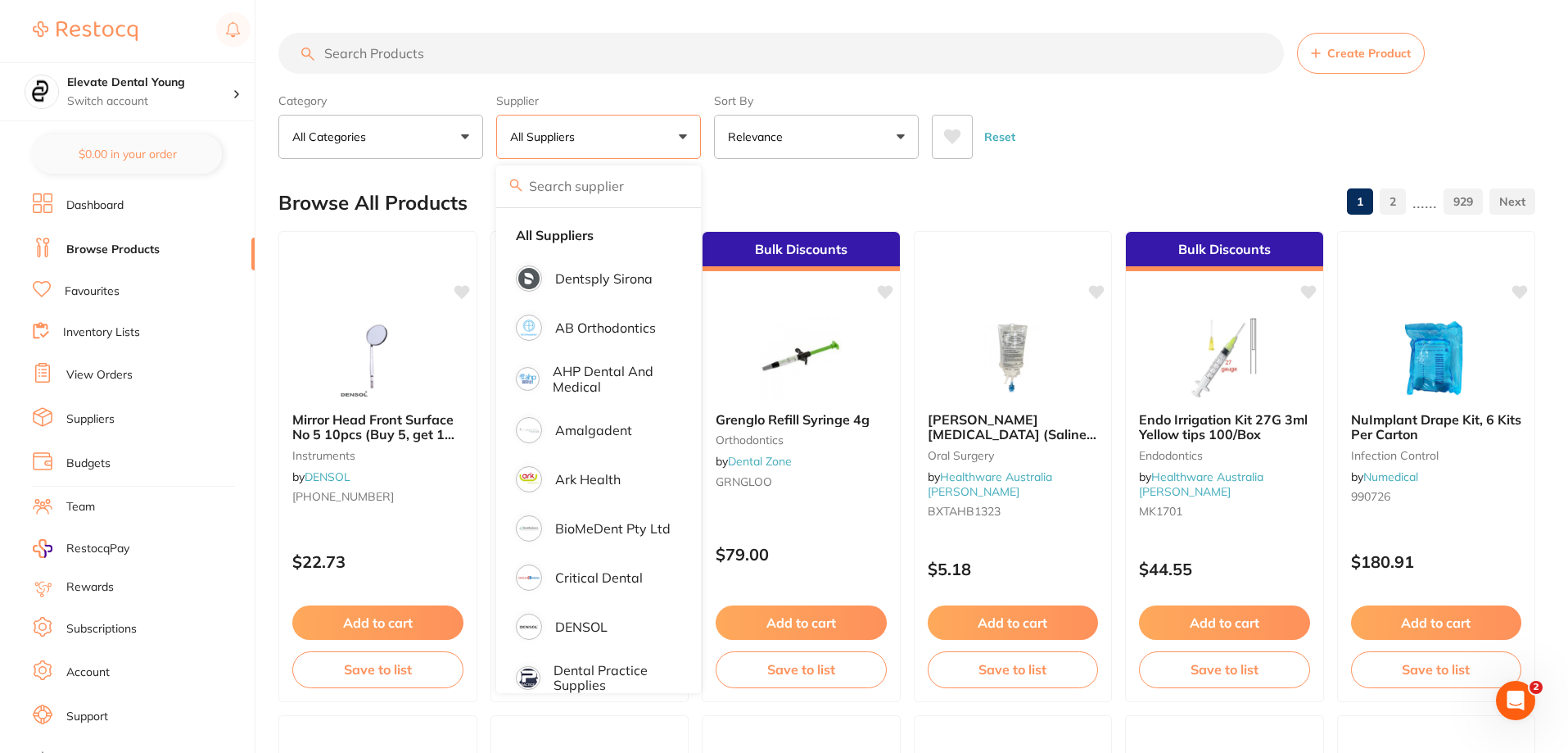
click at [1079, 149] on div "Reset" at bounding box center [1227, 130] width 590 height 57
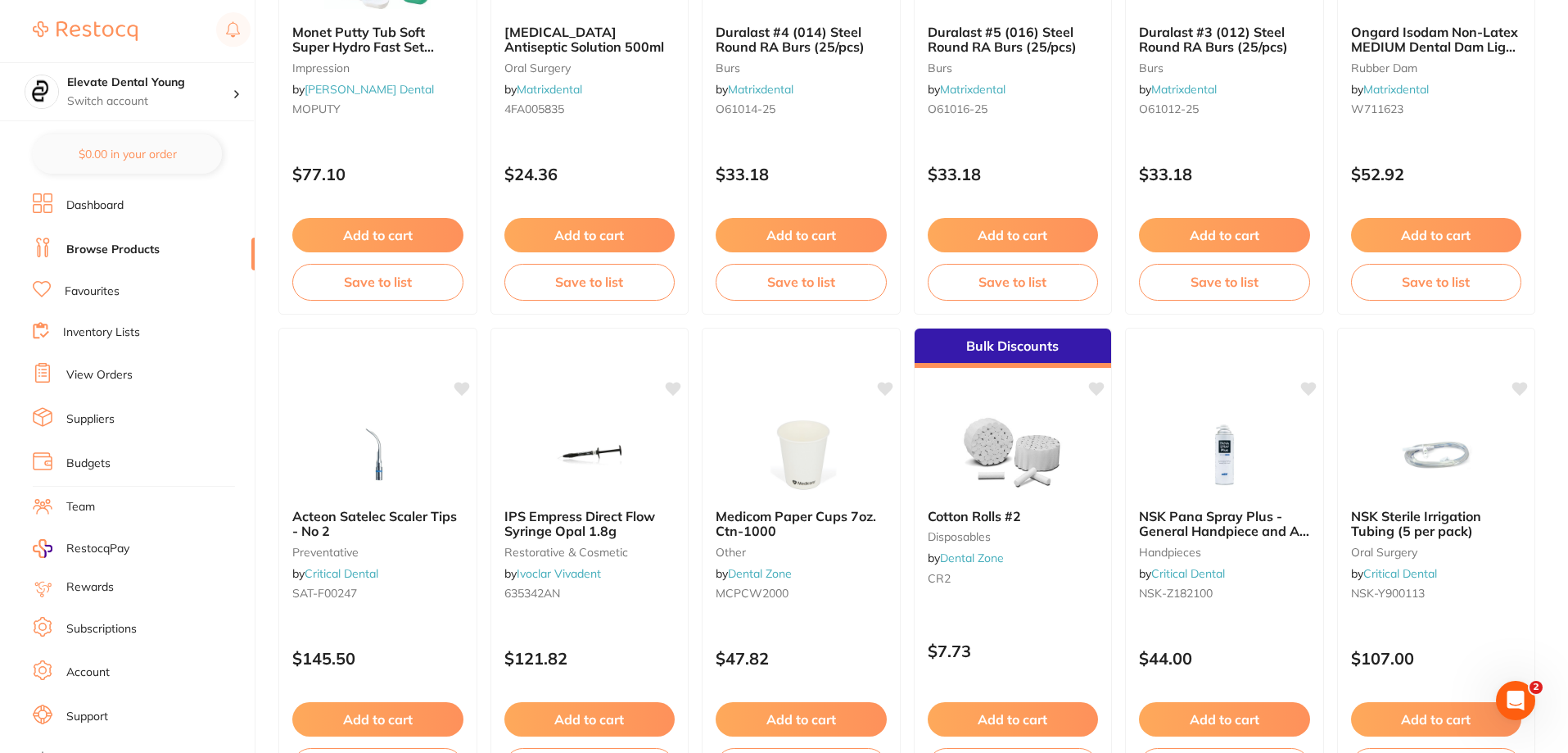
scroll to position [1229, 0]
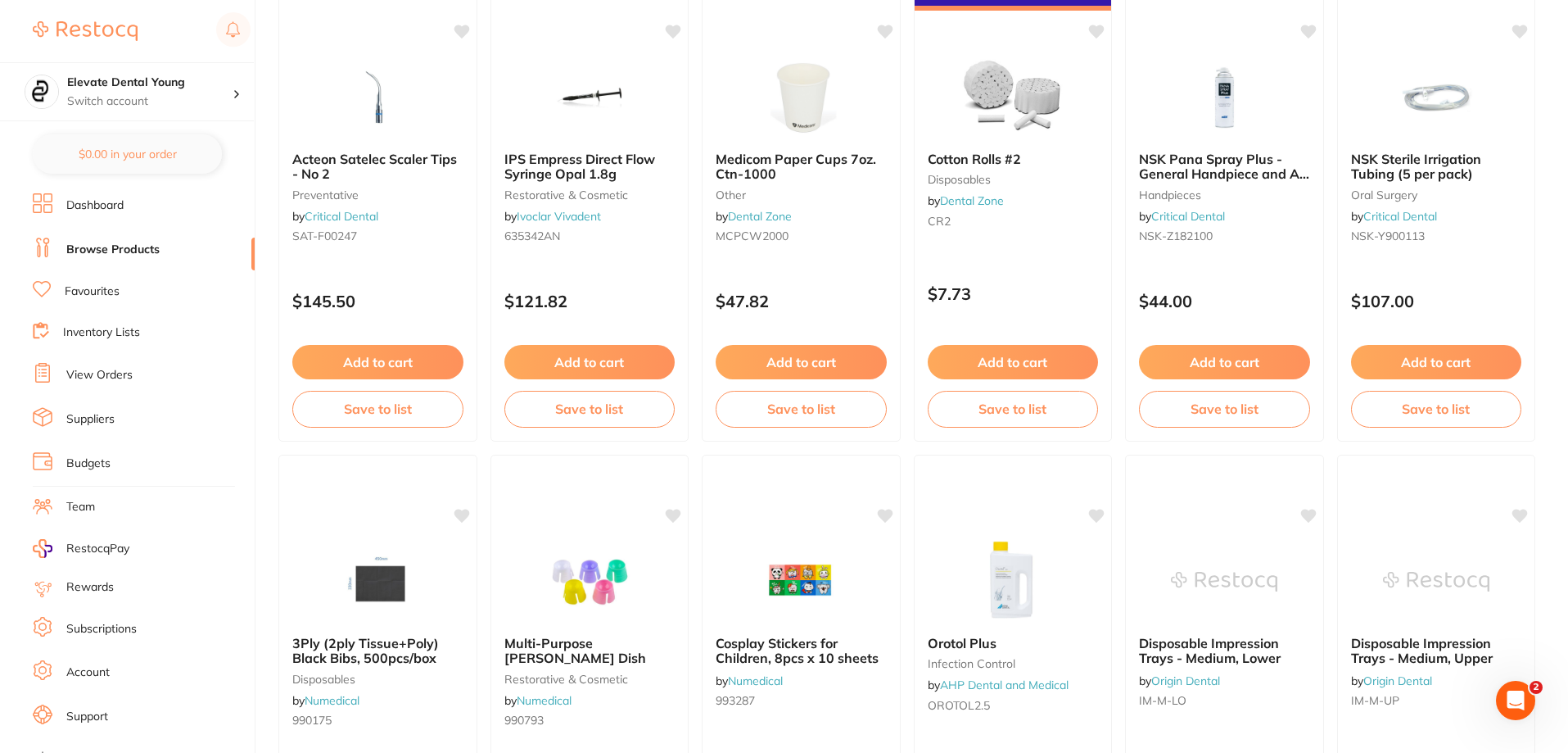
click at [109, 287] on link "Favourites" at bounding box center [92, 291] width 55 height 17
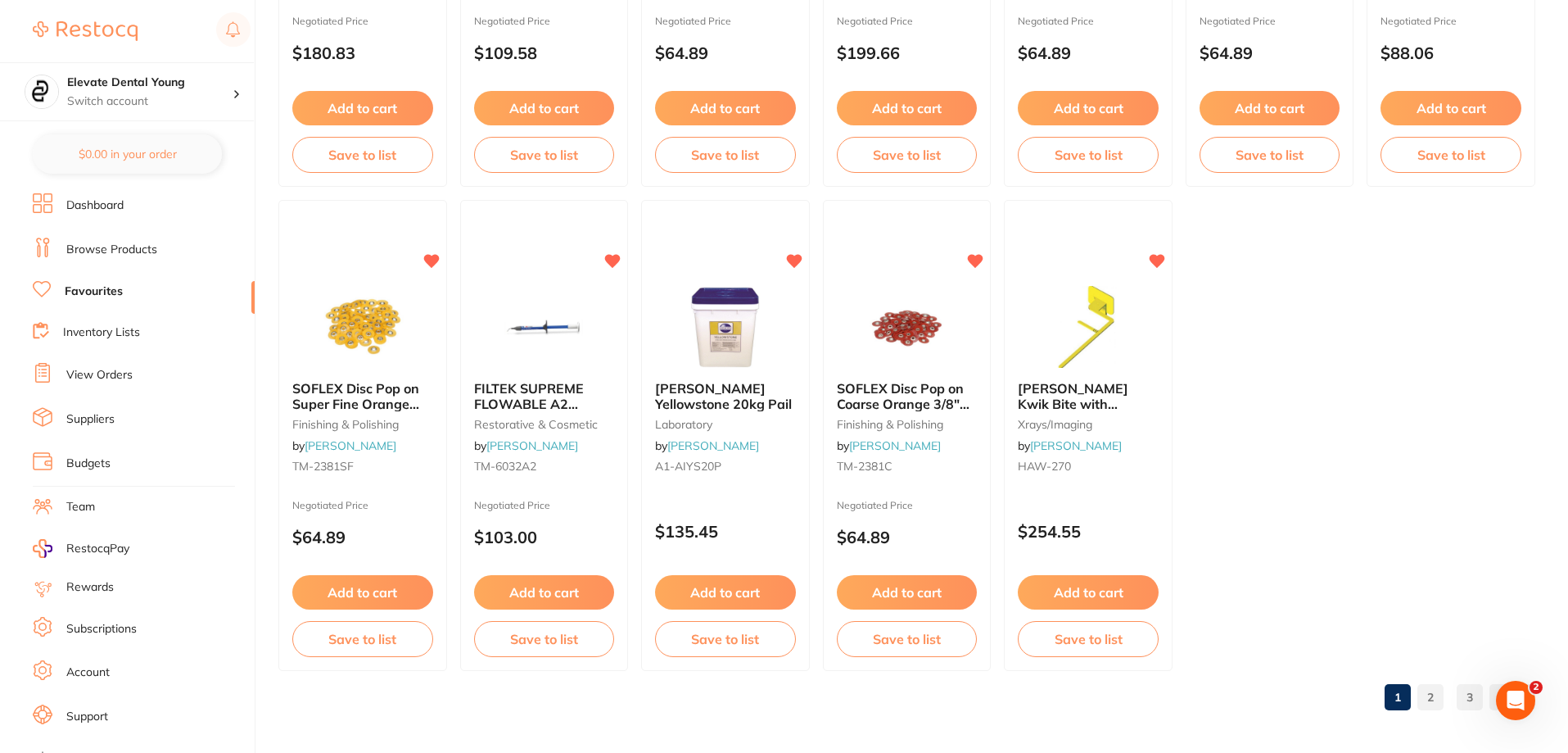
scroll to position [3385, 0]
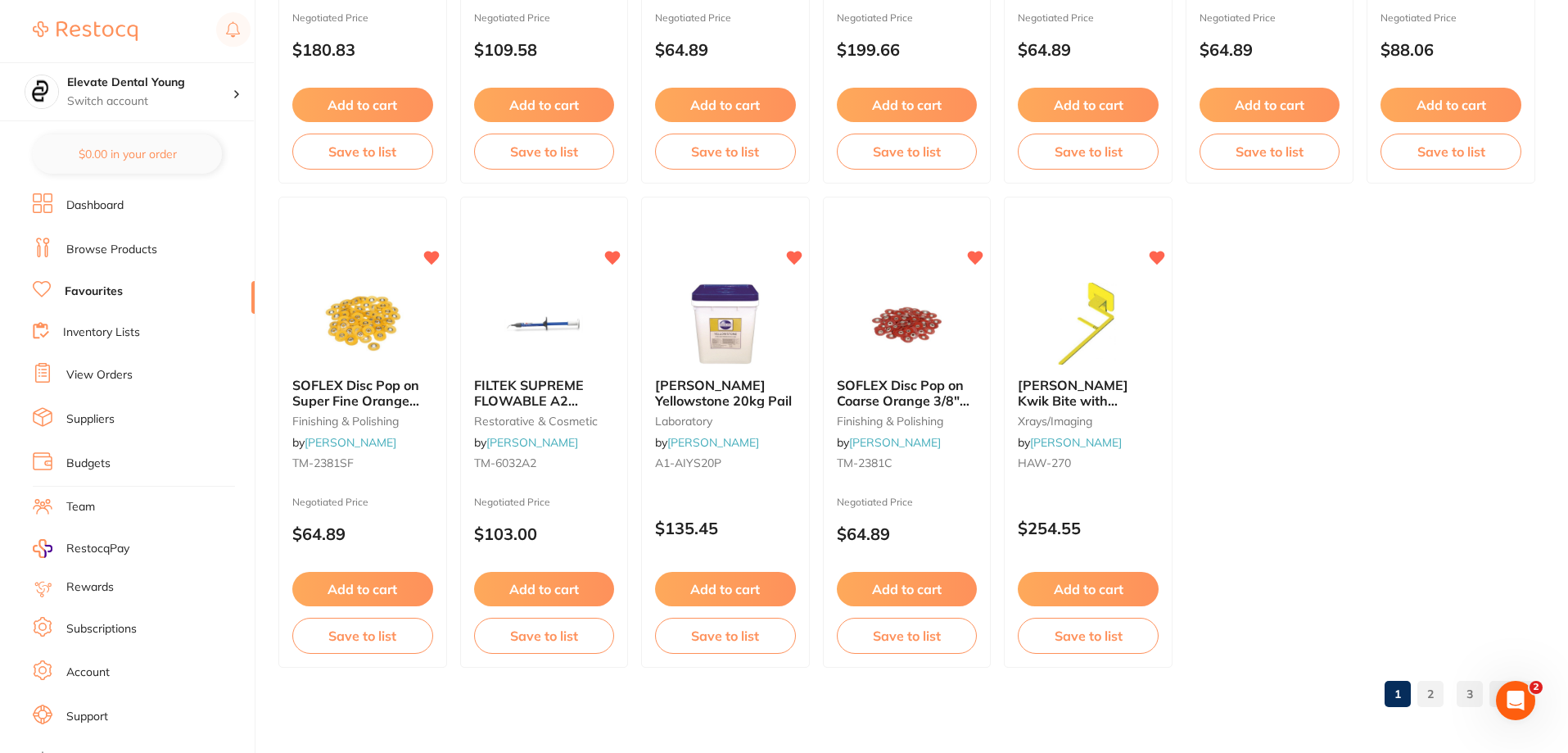
click at [1434, 696] on link "2" at bounding box center [1431, 693] width 26 height 33
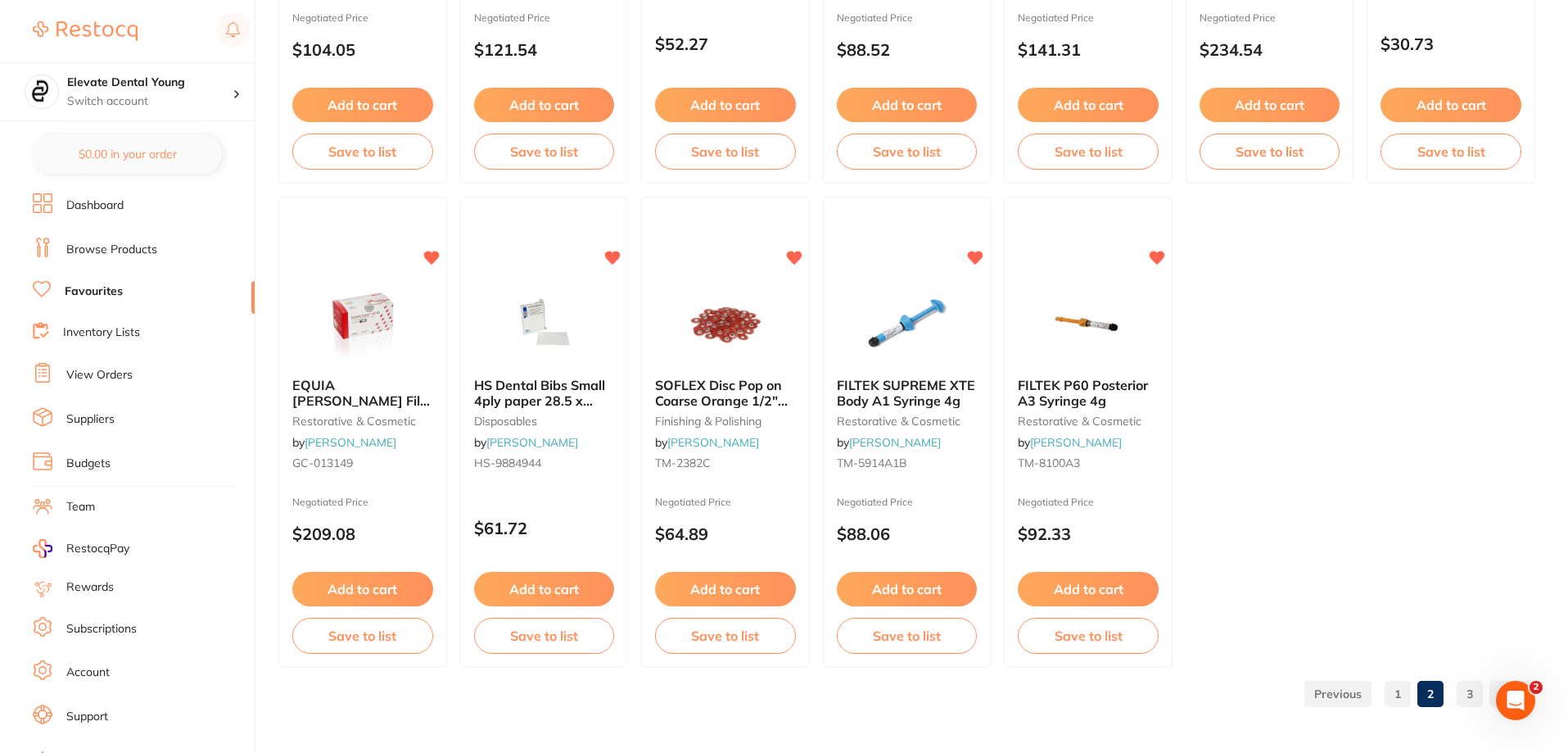
scroll to position [0, 0]
click at [1464, 687] on link "3" at bounding box center [1470, 693] width 26 height 33
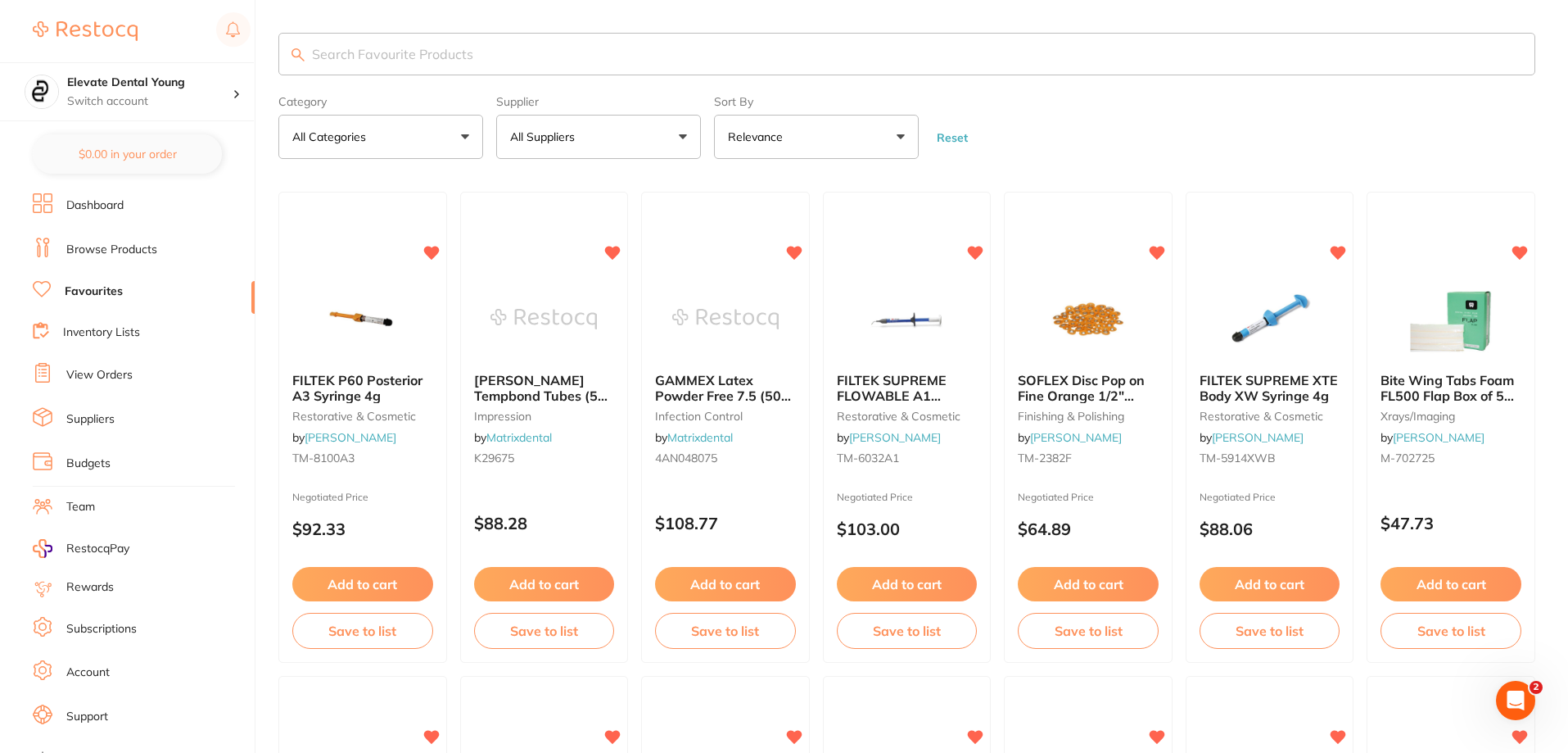
click at [1508, 699] on div "Open Intercom Messenger" at bounding box center [1516, 701] width 54 height 54
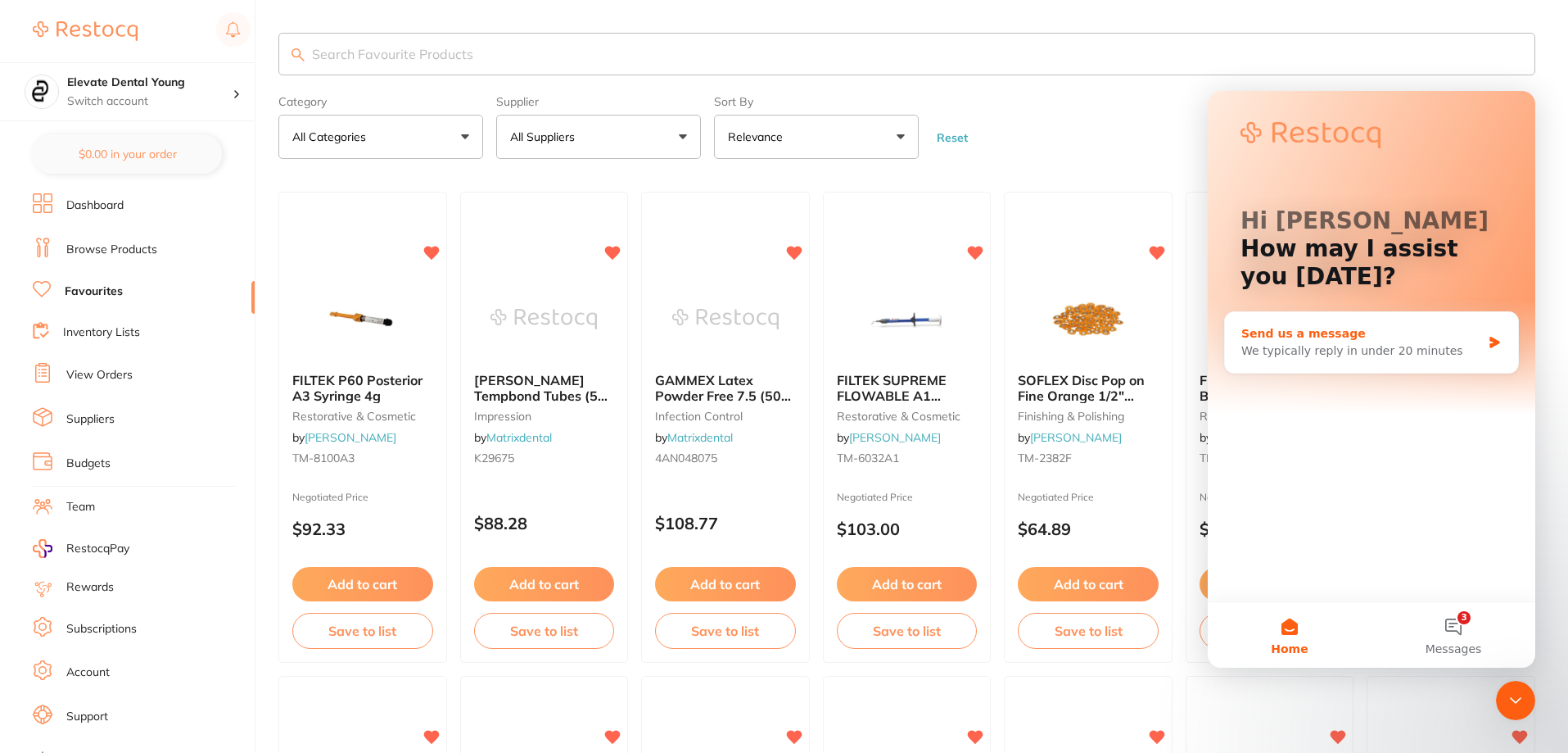
click at [1265, 362] on div "Send us a message We typically reply in under 20 minutes" at bounding box center [1372, 342] width 293 height 61
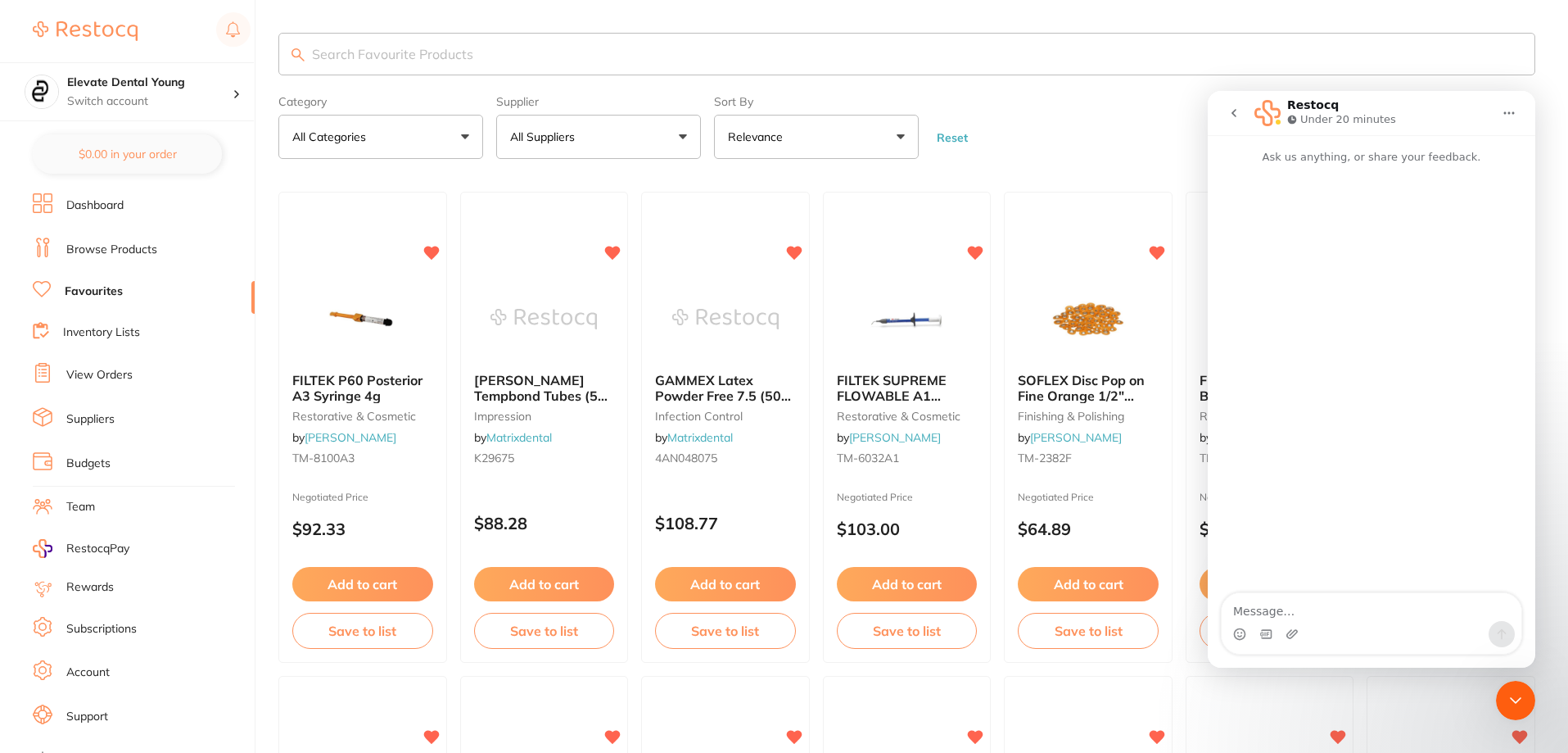
click at [1313, 609] on textarea "Message…" at bounding box center [1371, 607] width 300 height 28
click at [1343, 605] on textarea "hi i have noticed ad" at bounding box center [1371, 607] width 300 height 28
drag, startPoint x: 1487, startPoint y: 609, endPoint x: 1389, endPoint y: 636, distance: 101.7
click at [1389, 636] on div "Intercom messenger" at bounding box center [1371, 634] width 300 height 26
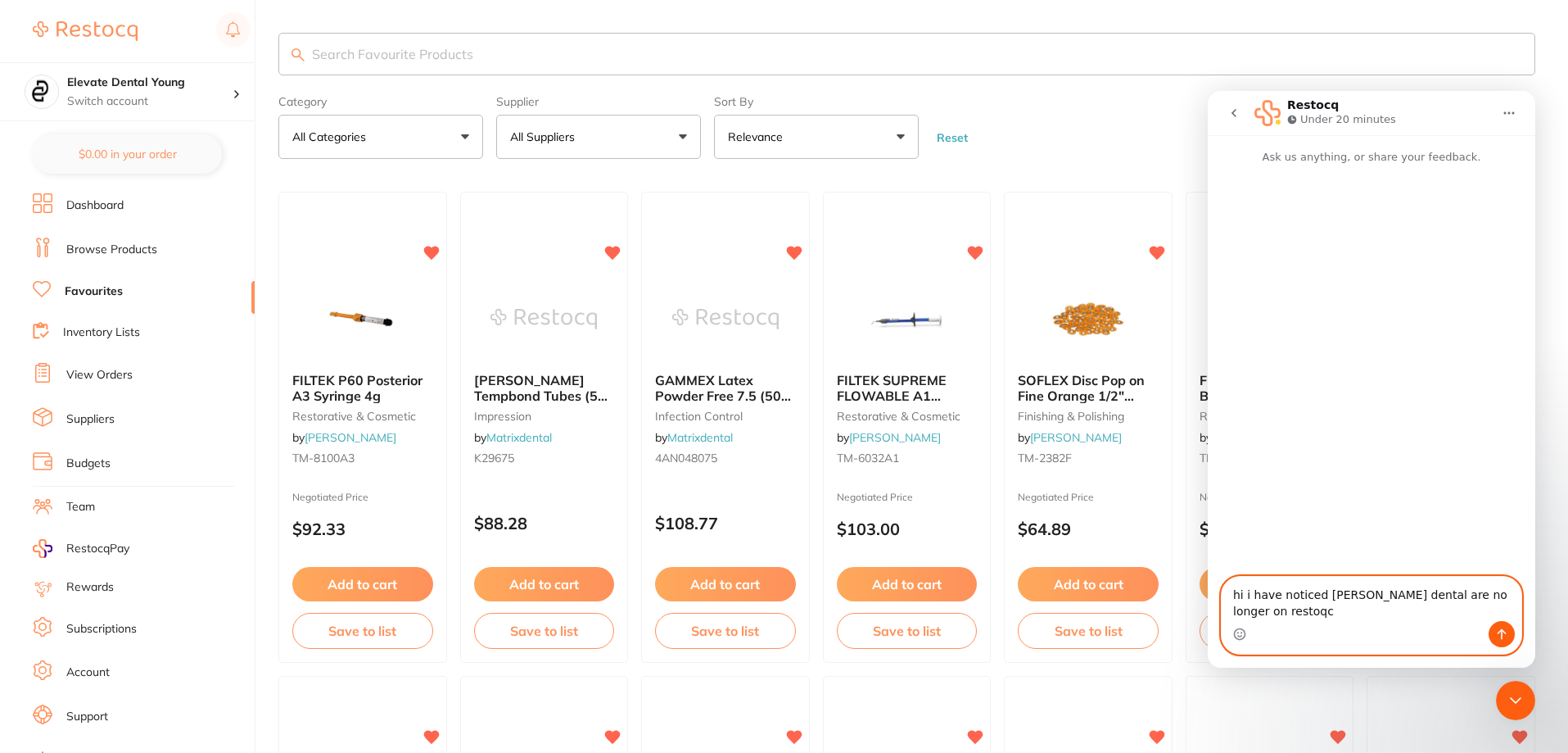
click at [1516, 607] on textarea "hi i have noticed adam dental are no longer on restoqc" at bounding box center [1371, 598] width 300 height 44
type textarea "hi i have noticed adam dental are no longer on restocq, why is that?"
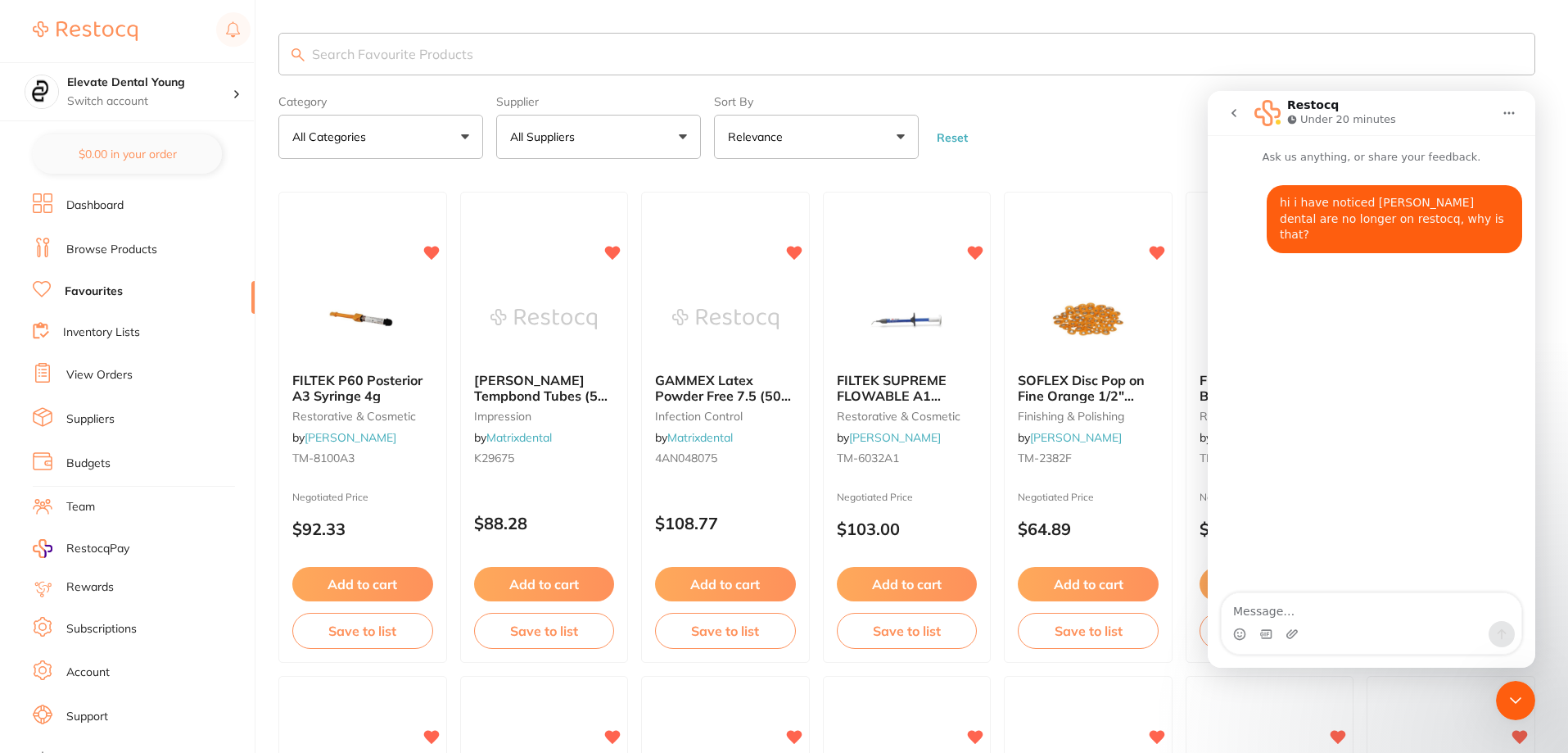
click at [122, 247] on link "Browse Products" at bounding box center [111, 250] width 91 height 17
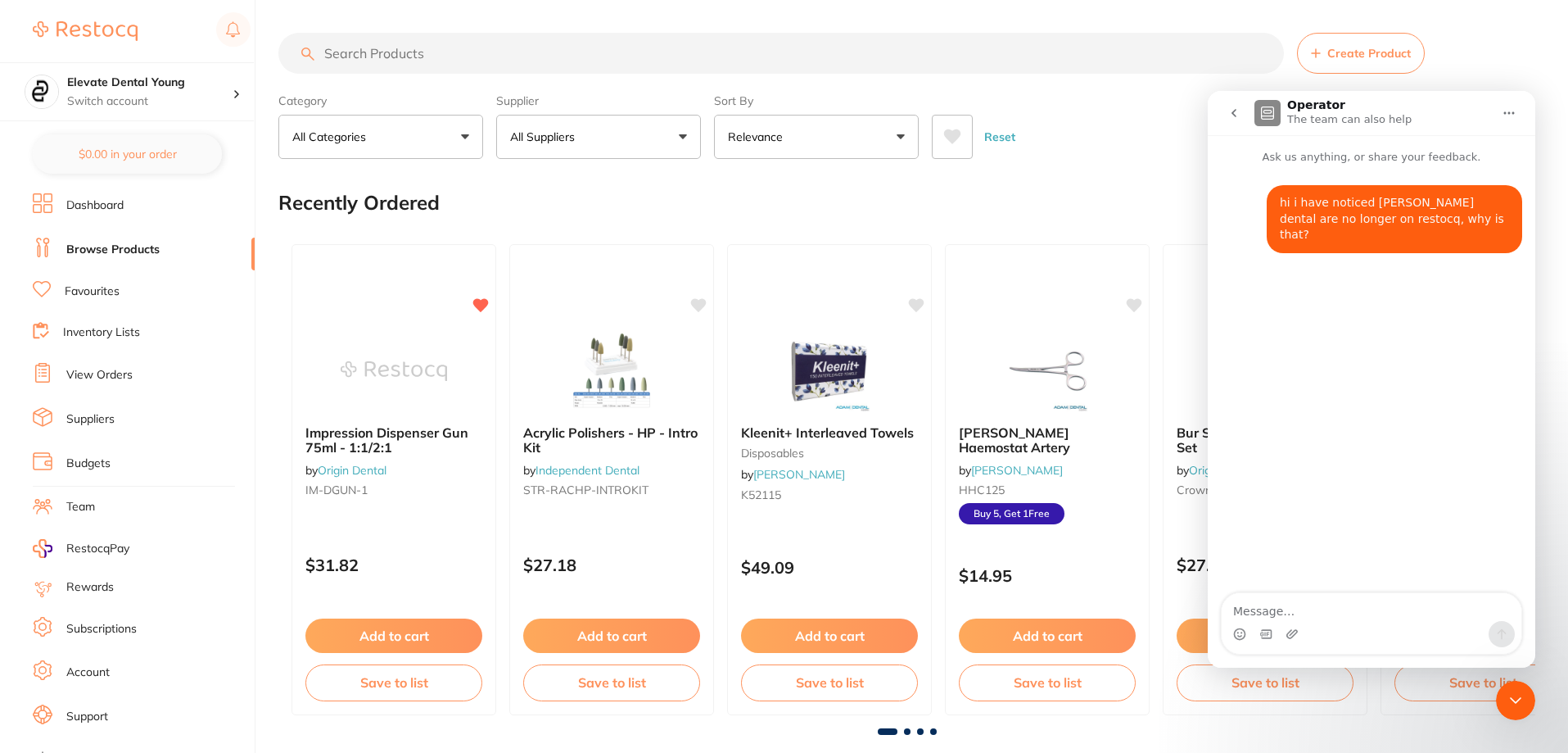
click at [602, 148] on button "All Suppliers" at bounding box center [598, 136] width 205 height 44
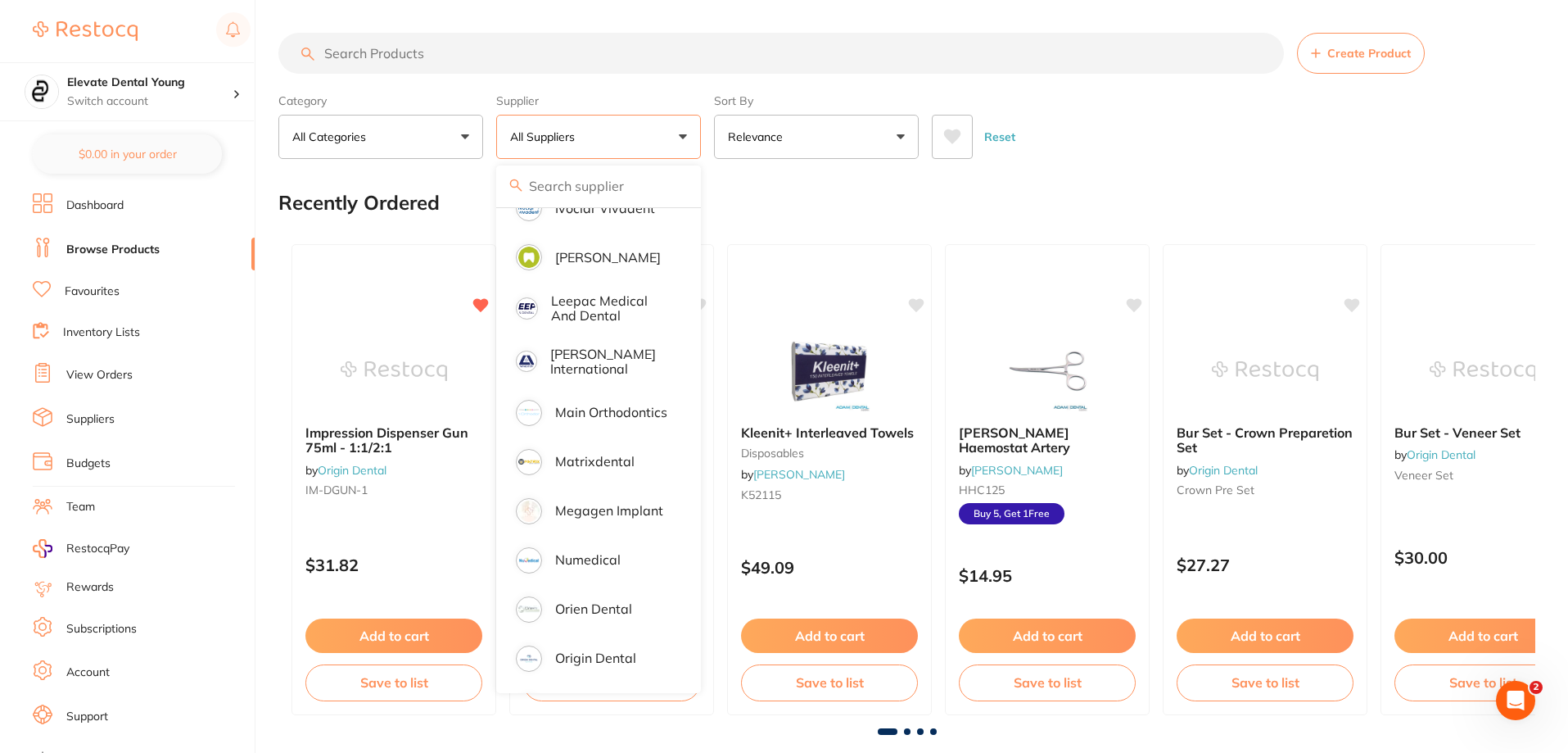
scroll to position [862, 0]
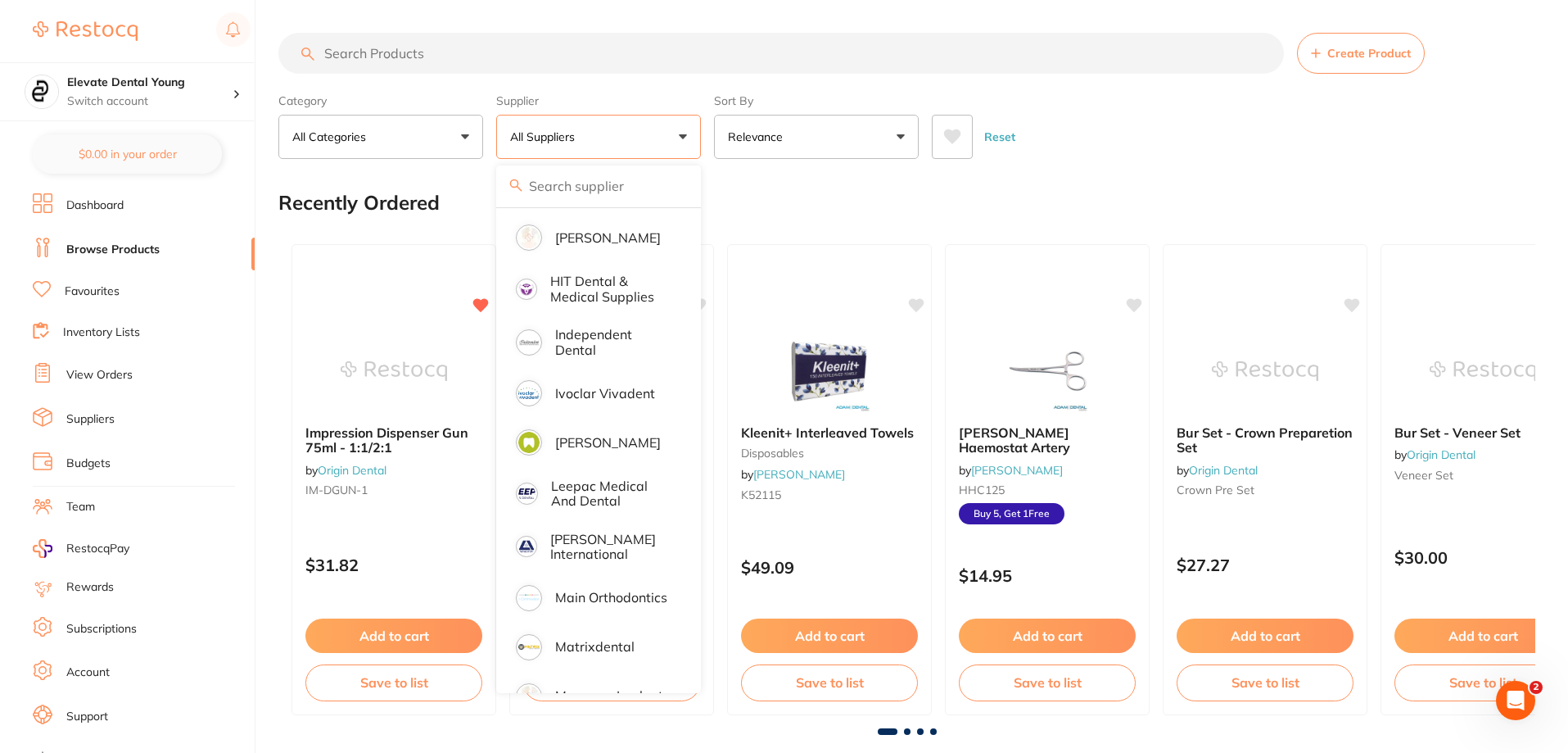
click at [1314, 189] on div "Recently Ordered" at bounding box center [907, 203] width 1257 height 55
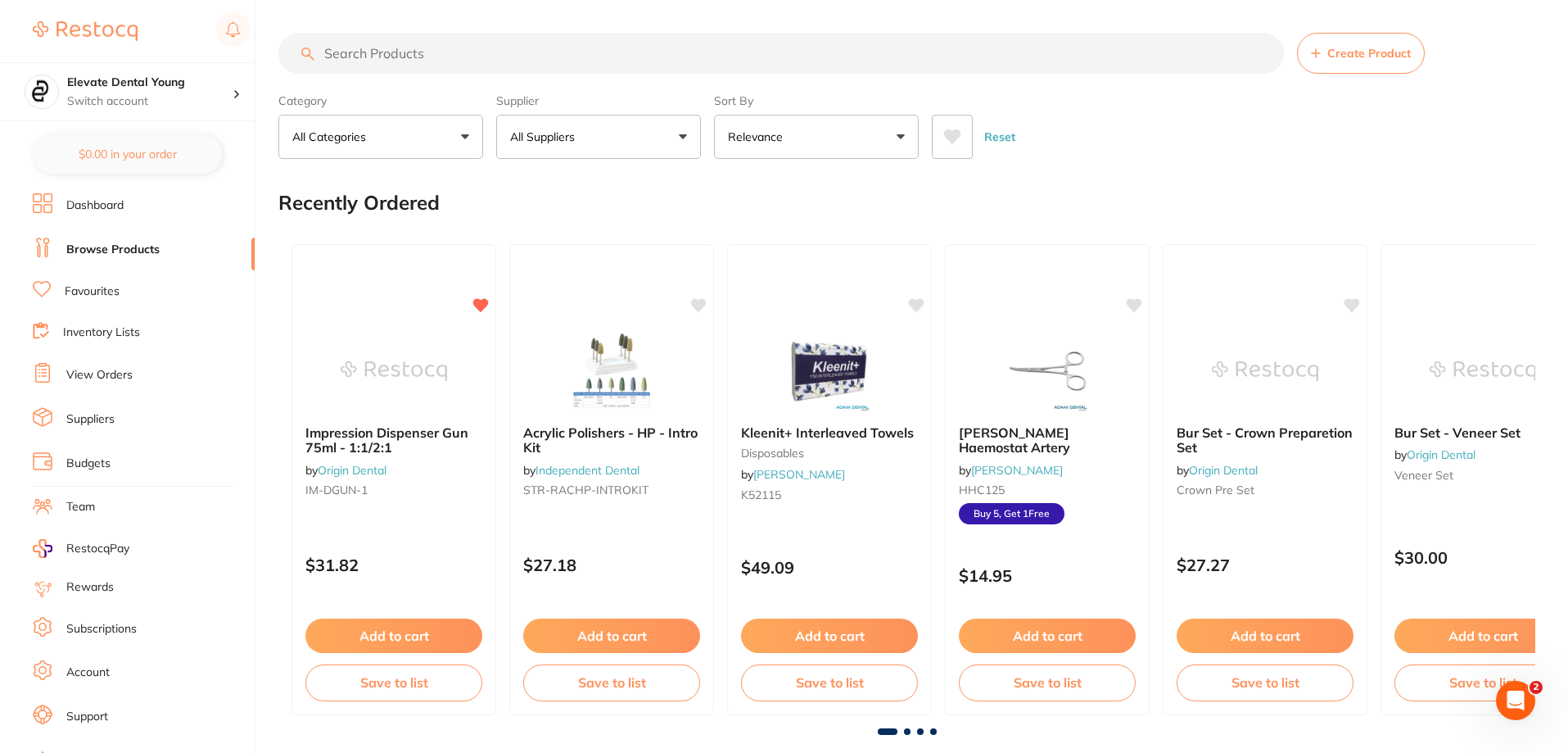
click at [1527, 703] on div "Open Intercom Messenger" at bounding box center [1516, 701] width 54 height 54
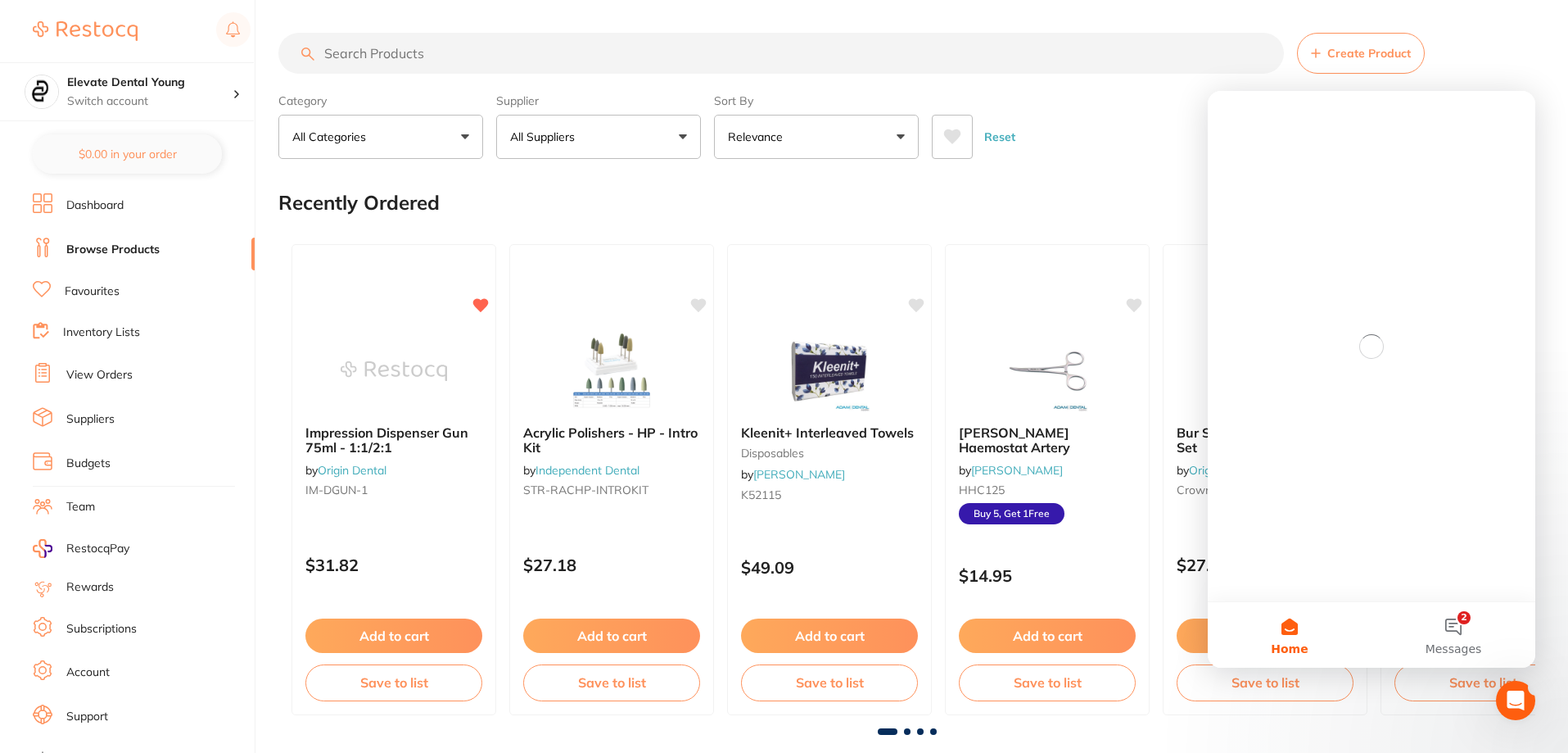
scroll to position [0, 0]
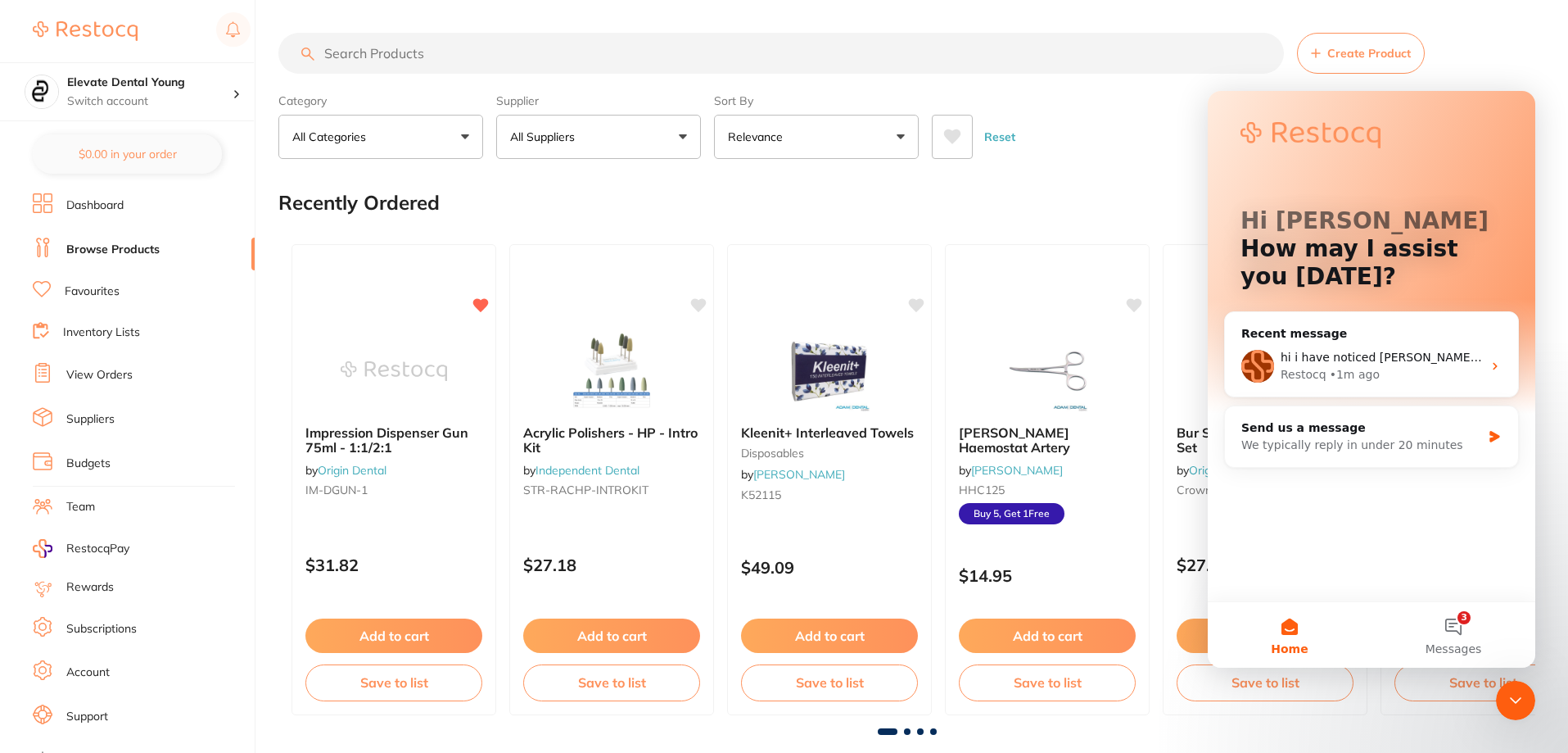
click at [1075, 123] on div "Reset" at bounding box center [1227, 130] width 590 height 57
click at [118, 89] on h4 "Elevate Dental Young" at bounding box center [149, 83] width 165 height 17
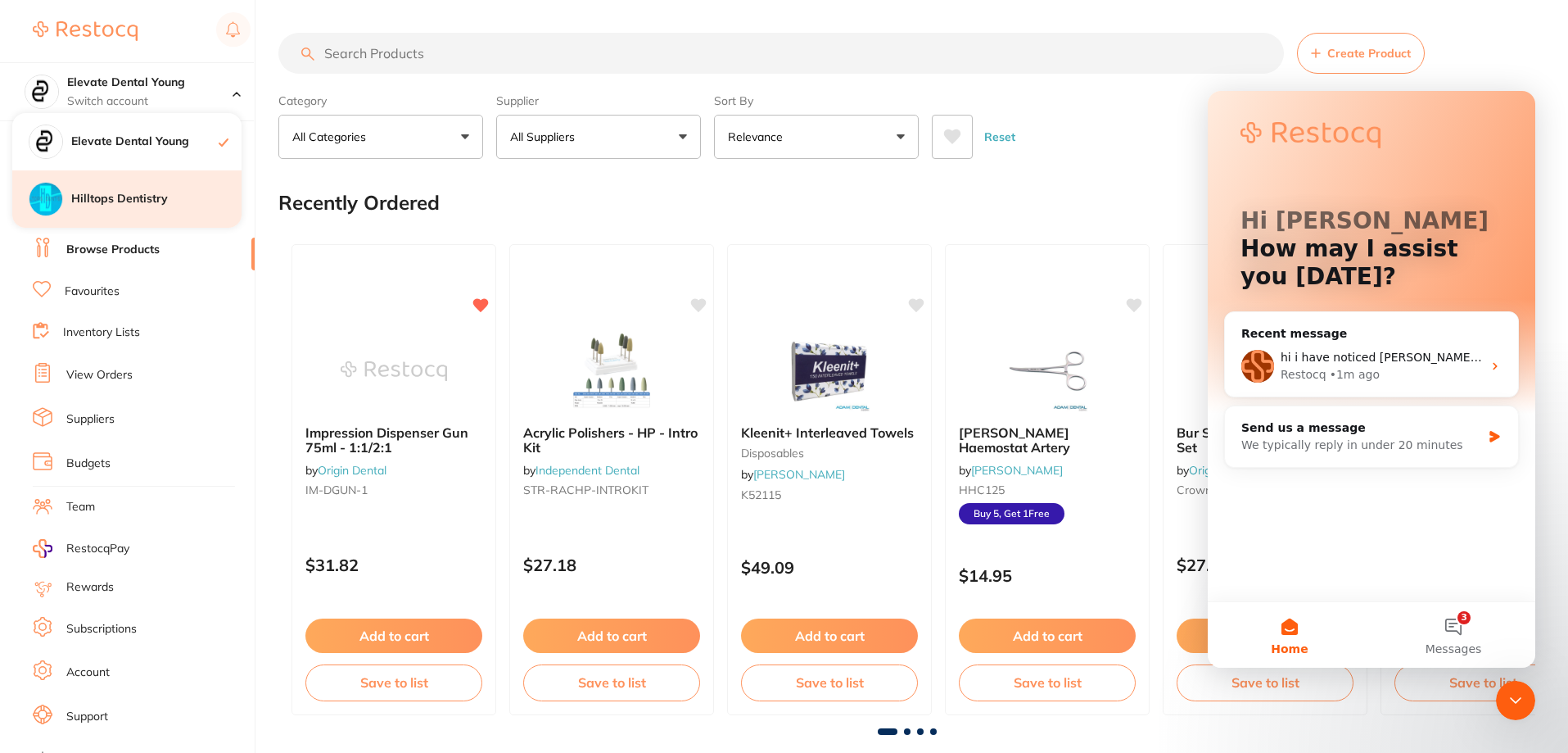
click at [189, 200] on h4 "Hilltops Dentistry" at bounding box center [156, 199] width 170 height 17
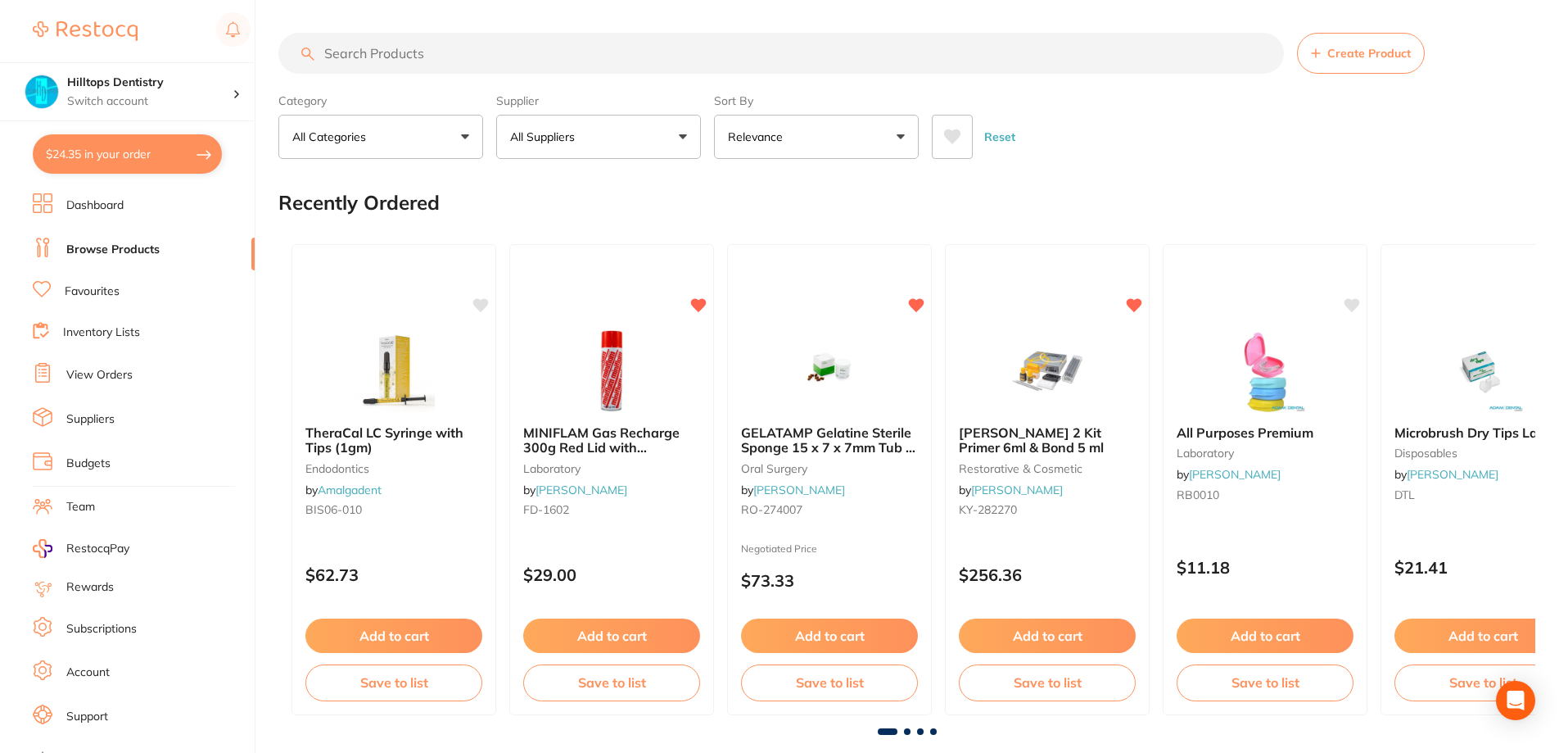
click at [671, 137] on button "All Suppliers" at bounding box center [598, 136] width 205 height 44
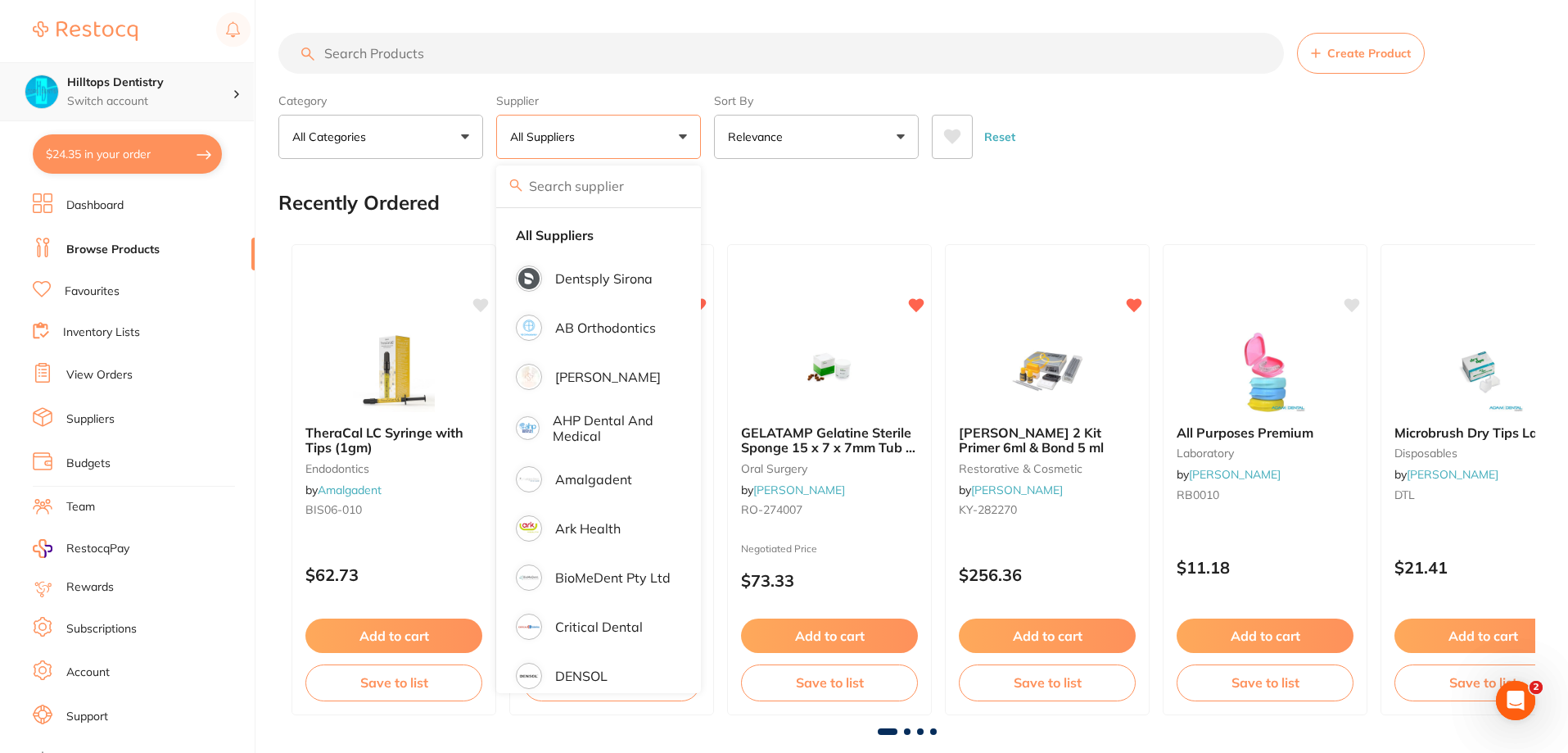
click at [206, 80] on h4 "Hilltops Dentistry" at bounding box center [149, 83] width 165 height 17
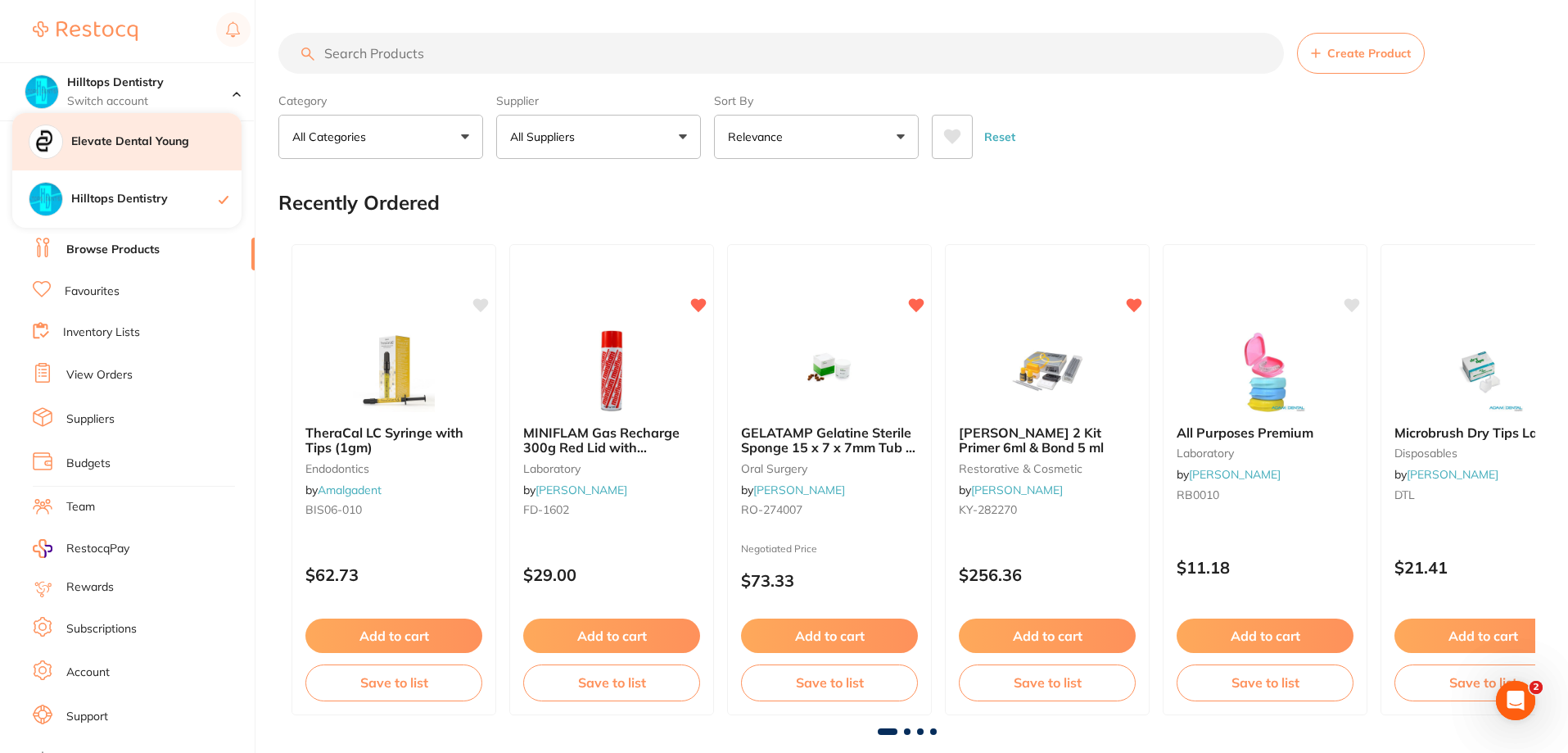
click at [182, 147] on h4 "Elevate Dental Young" at bounding box center [156, 142] width 170 height 17
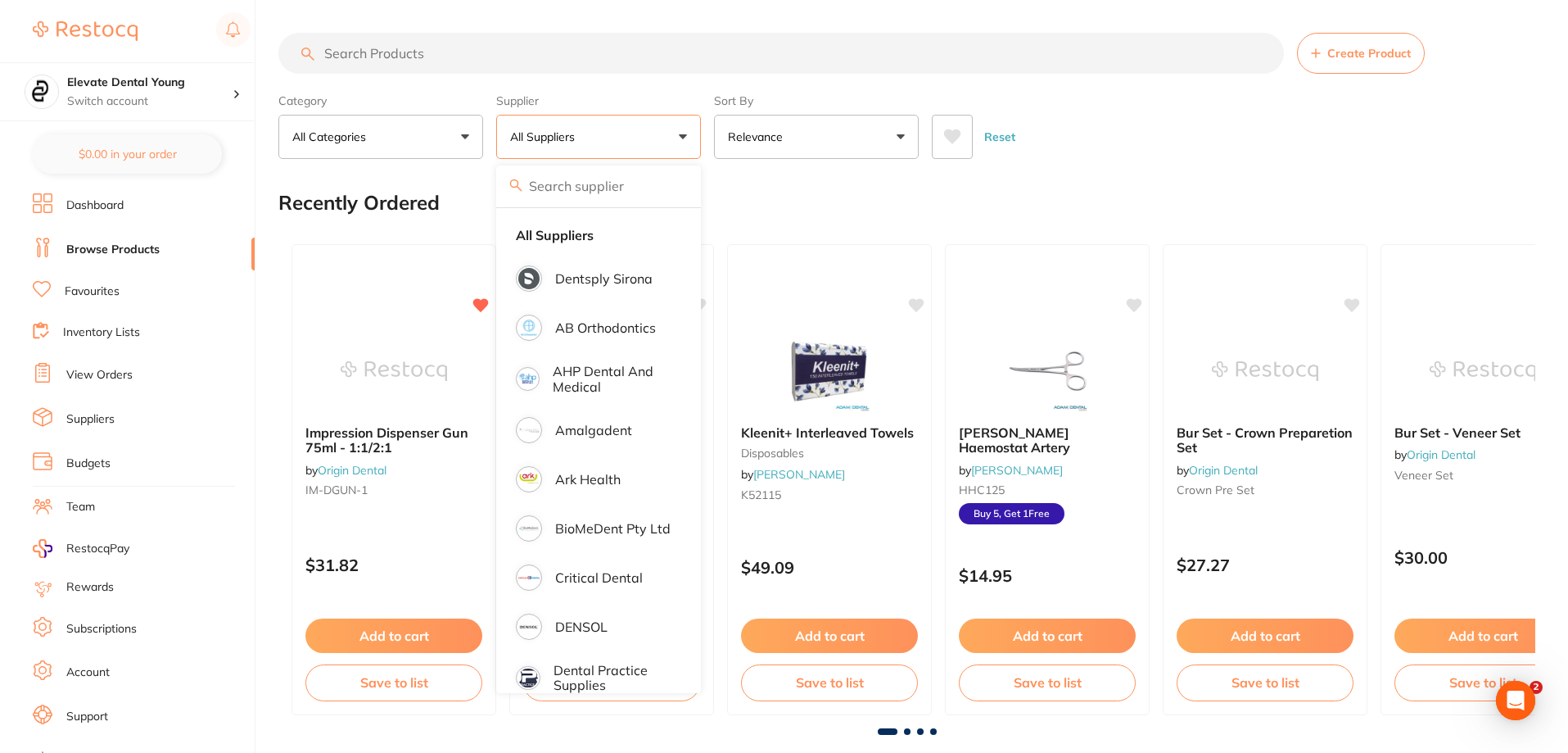
click at [860, 211] on div "Recently Ordered" at bounding box center [907, 203] width 1257 height 55
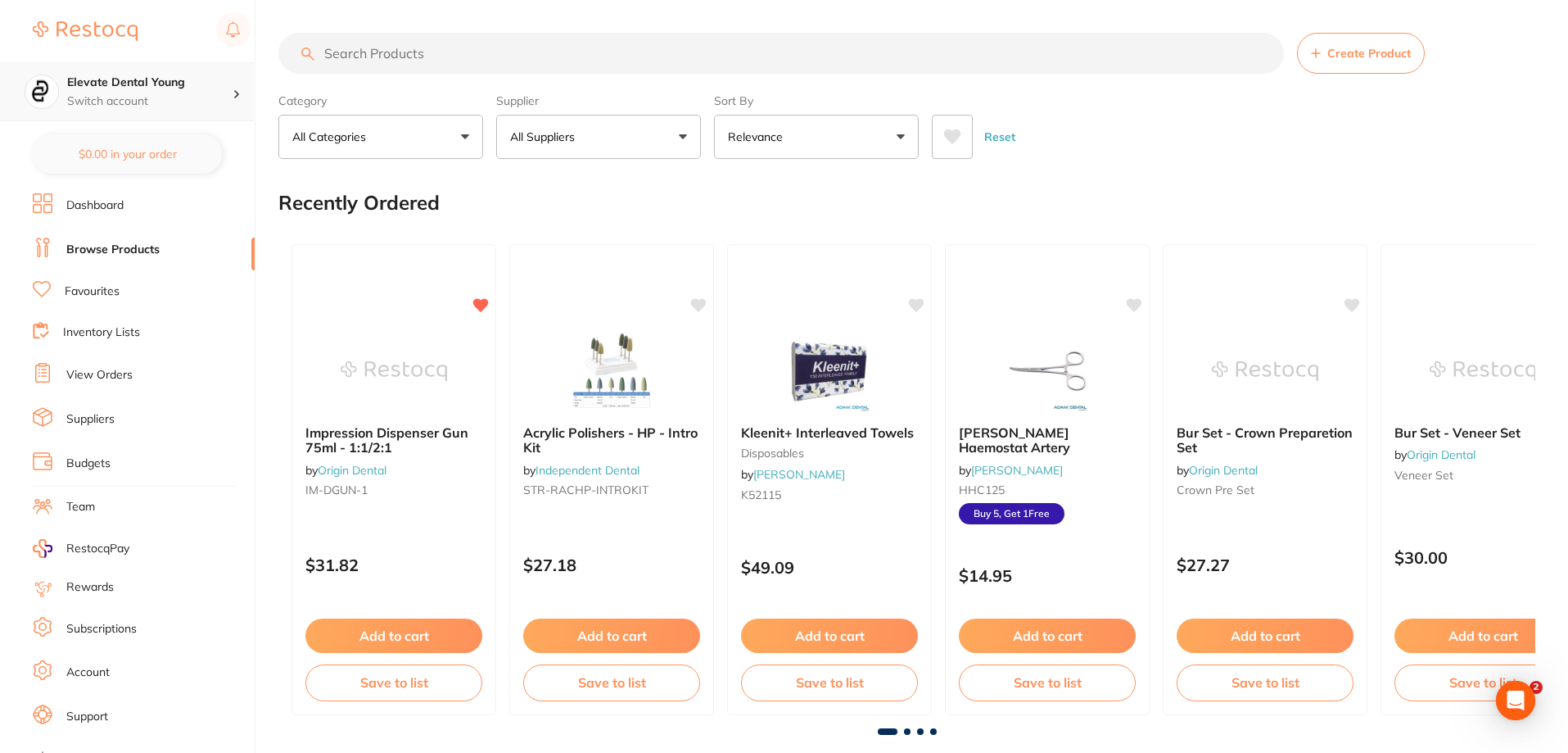
click at [178, 96] on p "Switch account" at bounding box center [149, 102] width 165 height 17
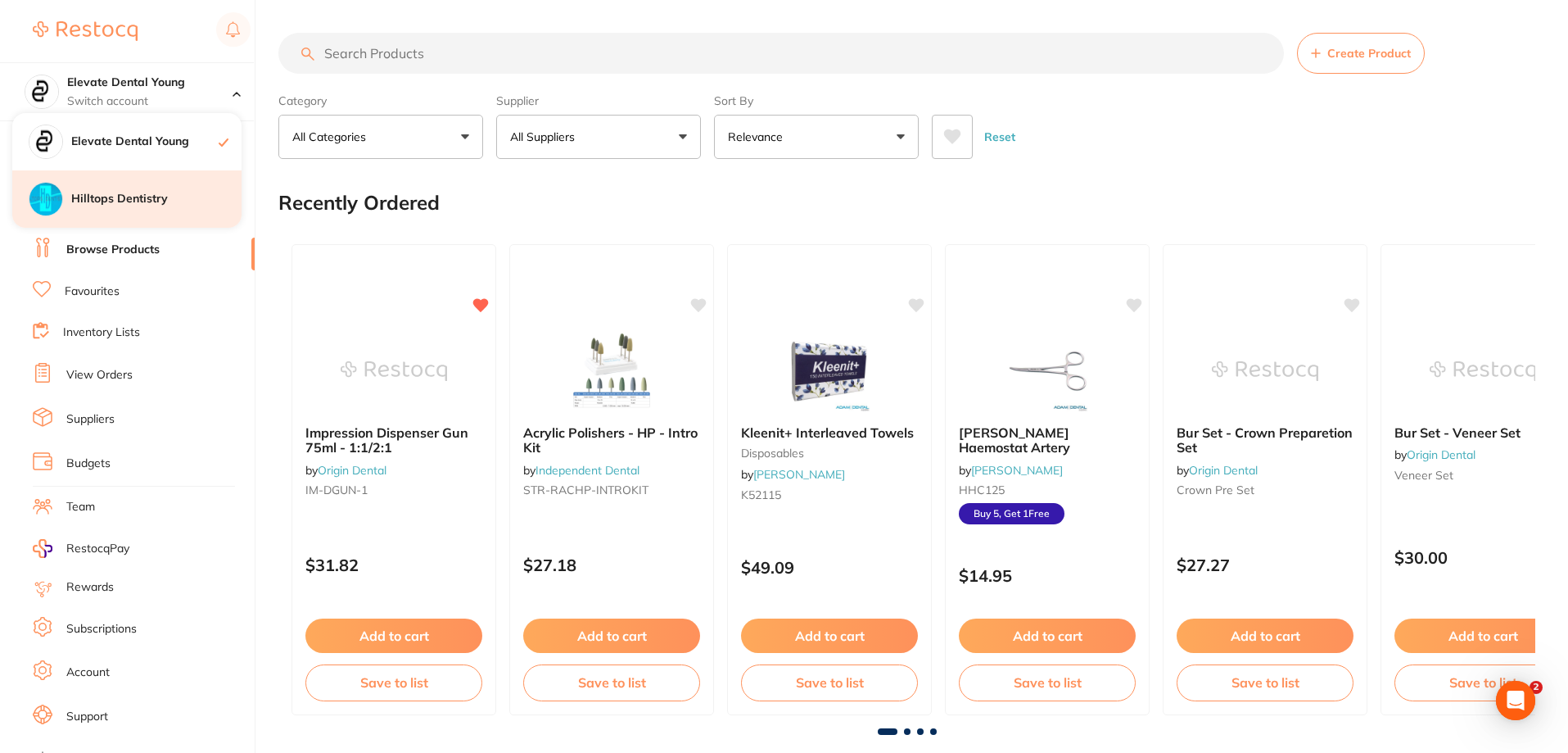
click at [166, 217] on div "Hilltops Dentistry" at bounding box center [127, 198] width 230 height 57
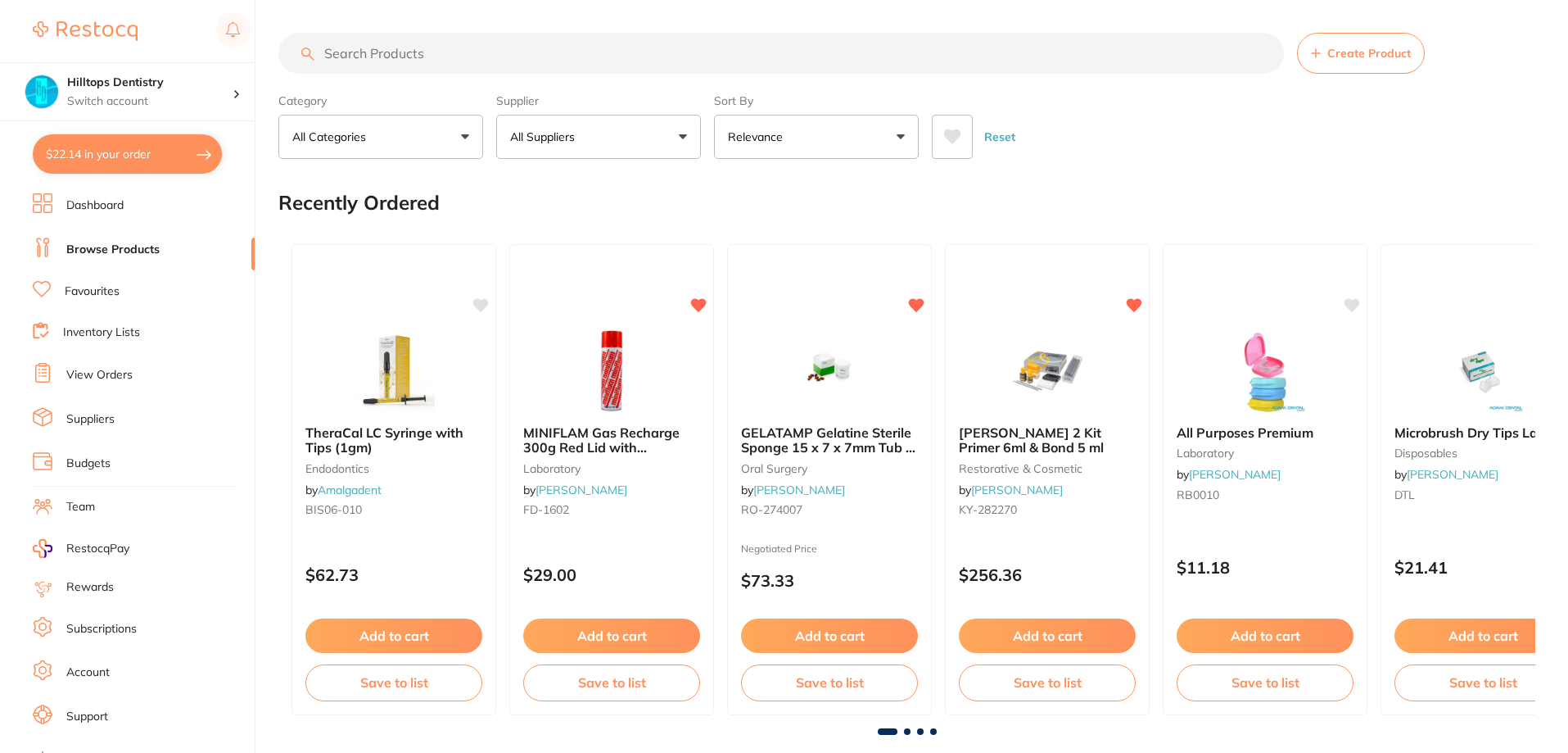
click at [78, 278] on ul "Dashboard Browse Products Favourites Inventory Lists View Orders Suppliers Budg…" at bounding box center [144, 476] width 222 height 565
click at [653, 133] on button "All Suppliers" at bounding box center [598, 136] width 205 height 44
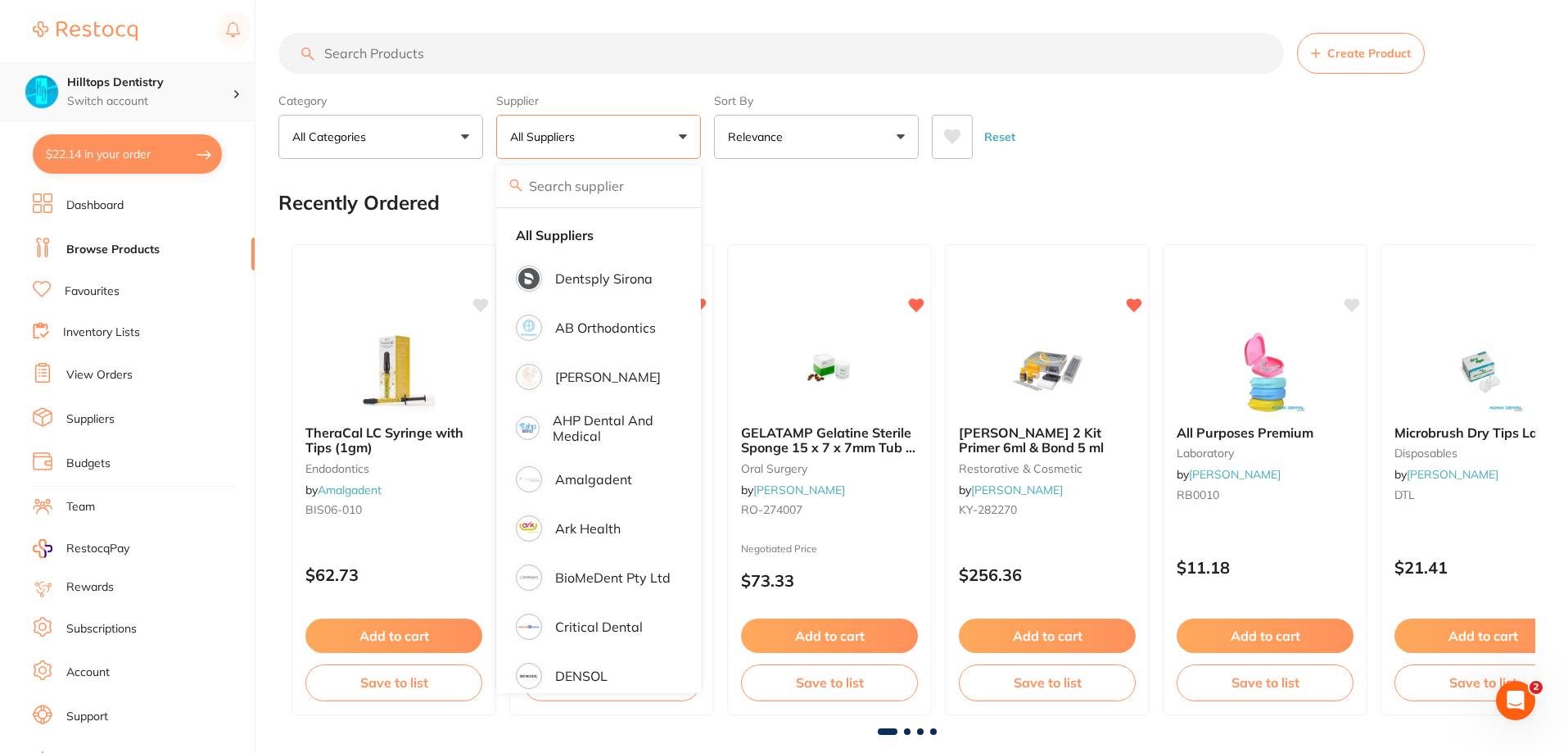
click at [177, 71] on div "Hilltops Dentistry Switch account" at bounding box center [127, 92] width 254 height 59
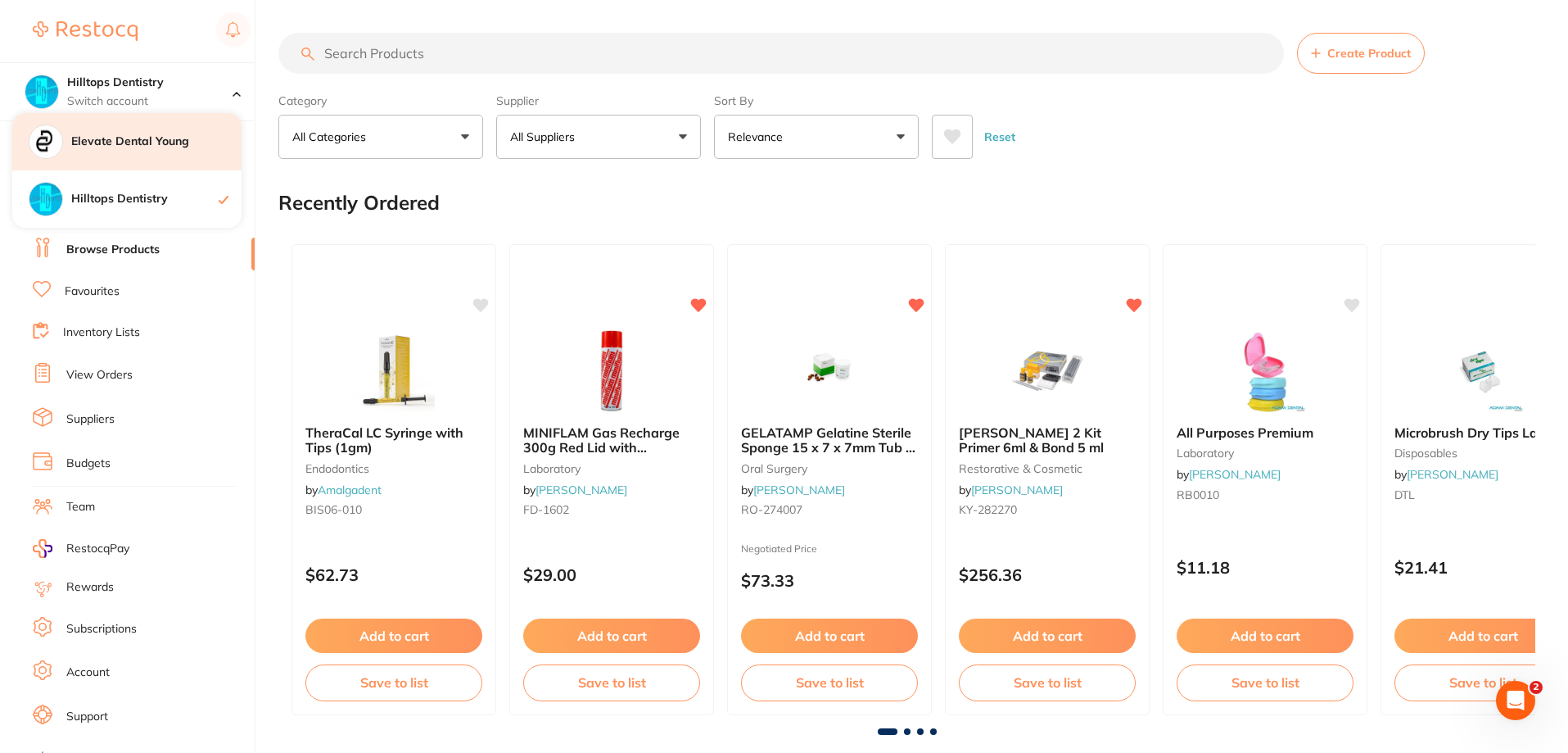
click at [169, 145] on h4 "Elevate Dental Young" at bounding box center [156, 142] width 170 height 17
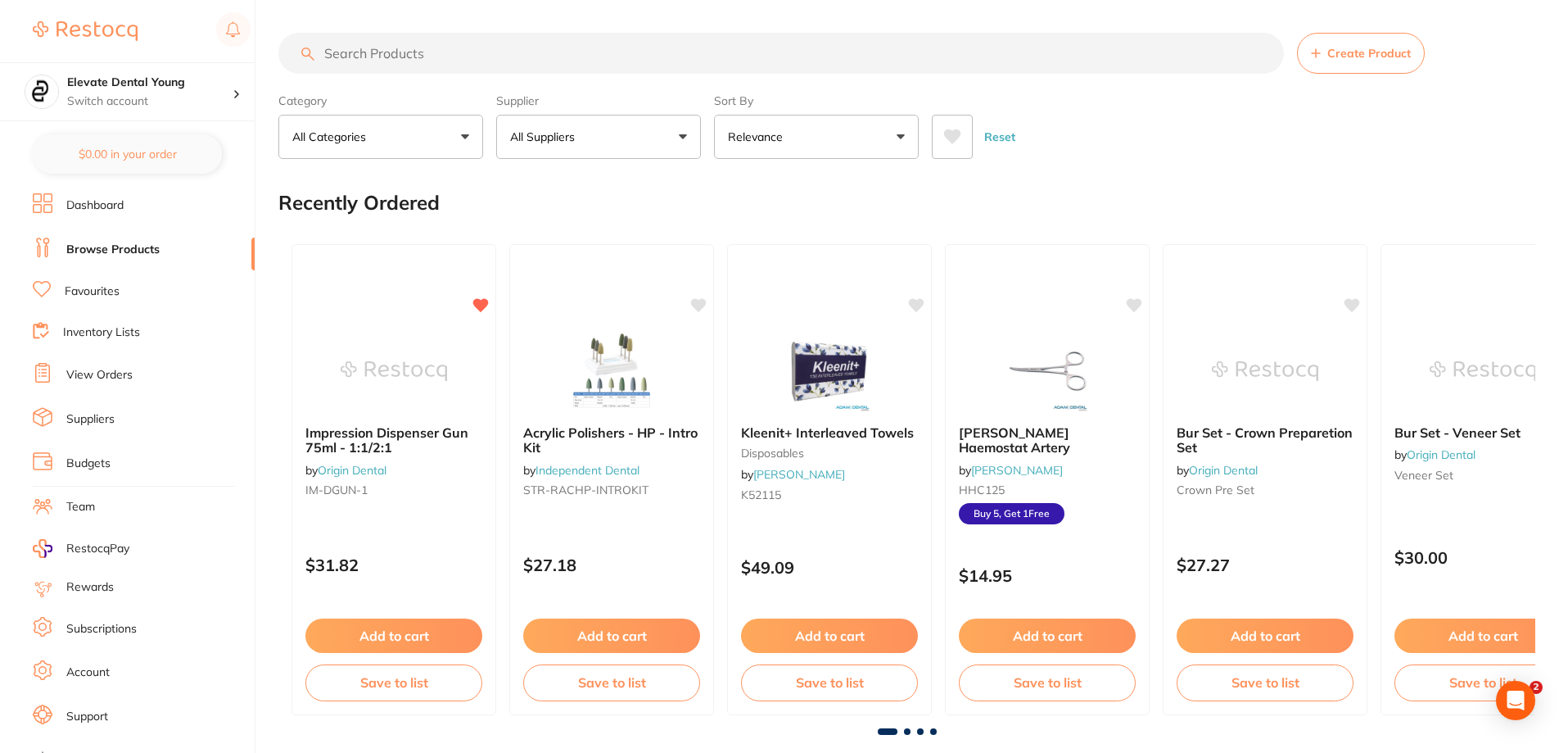
click at [671, 142] on button "All Suppliers" at bounding box center [598, 136] width 205 height 44
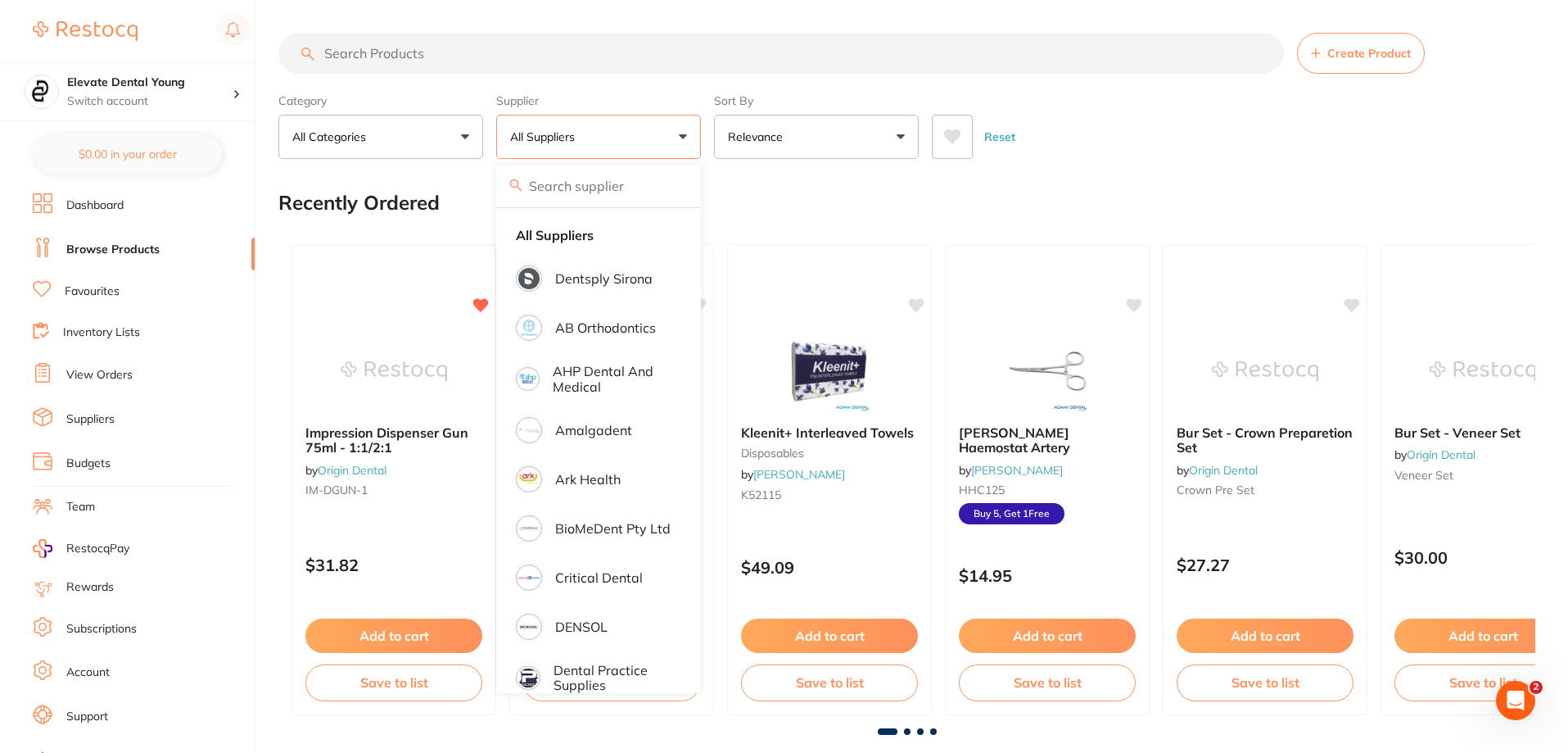
click at [798, 208] on div "Recently Ordered" at bounding box center [907, 203] width 1257 height 55
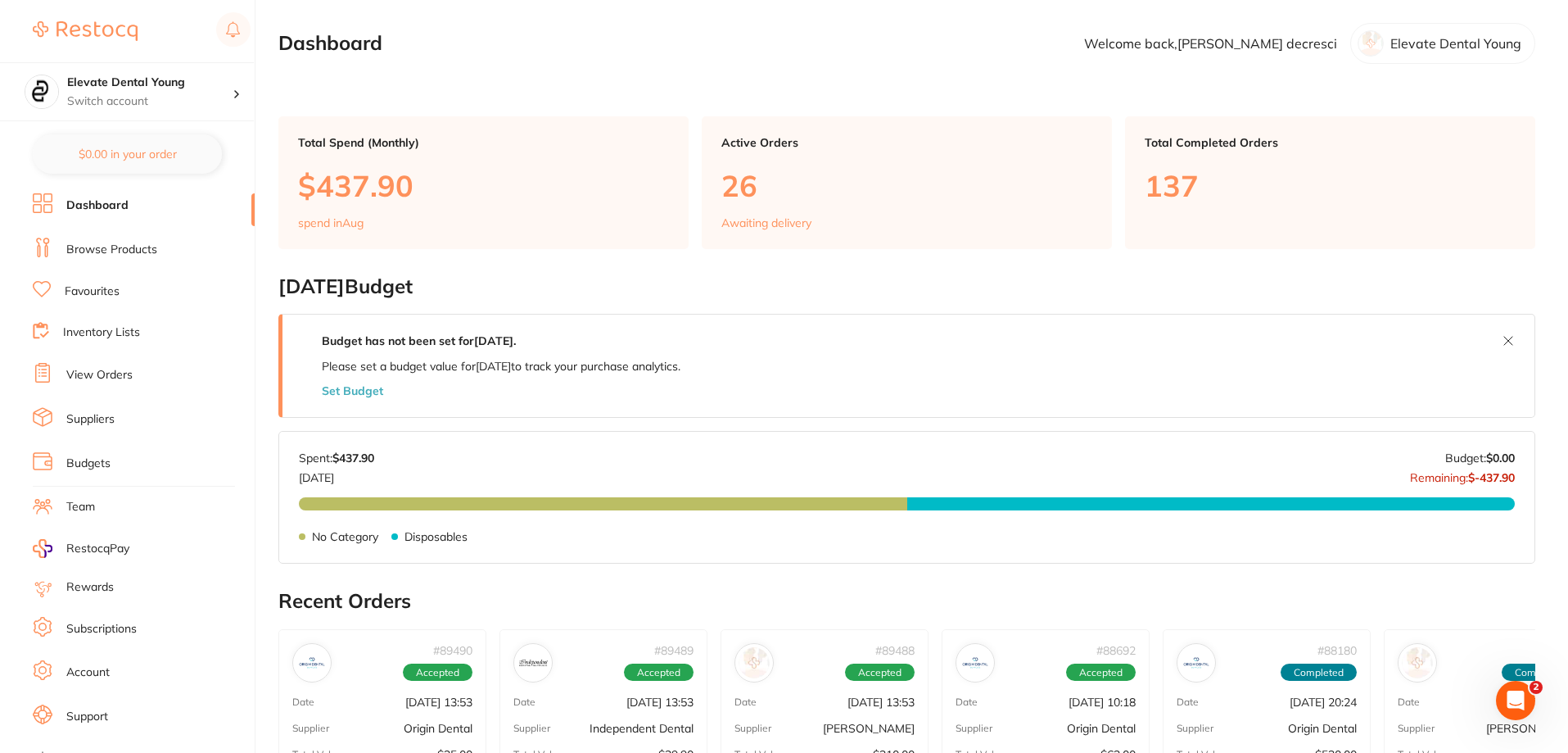
click at [94, 247] on link "Browse Products" at bounding box center [111, 250] width 91 height 17
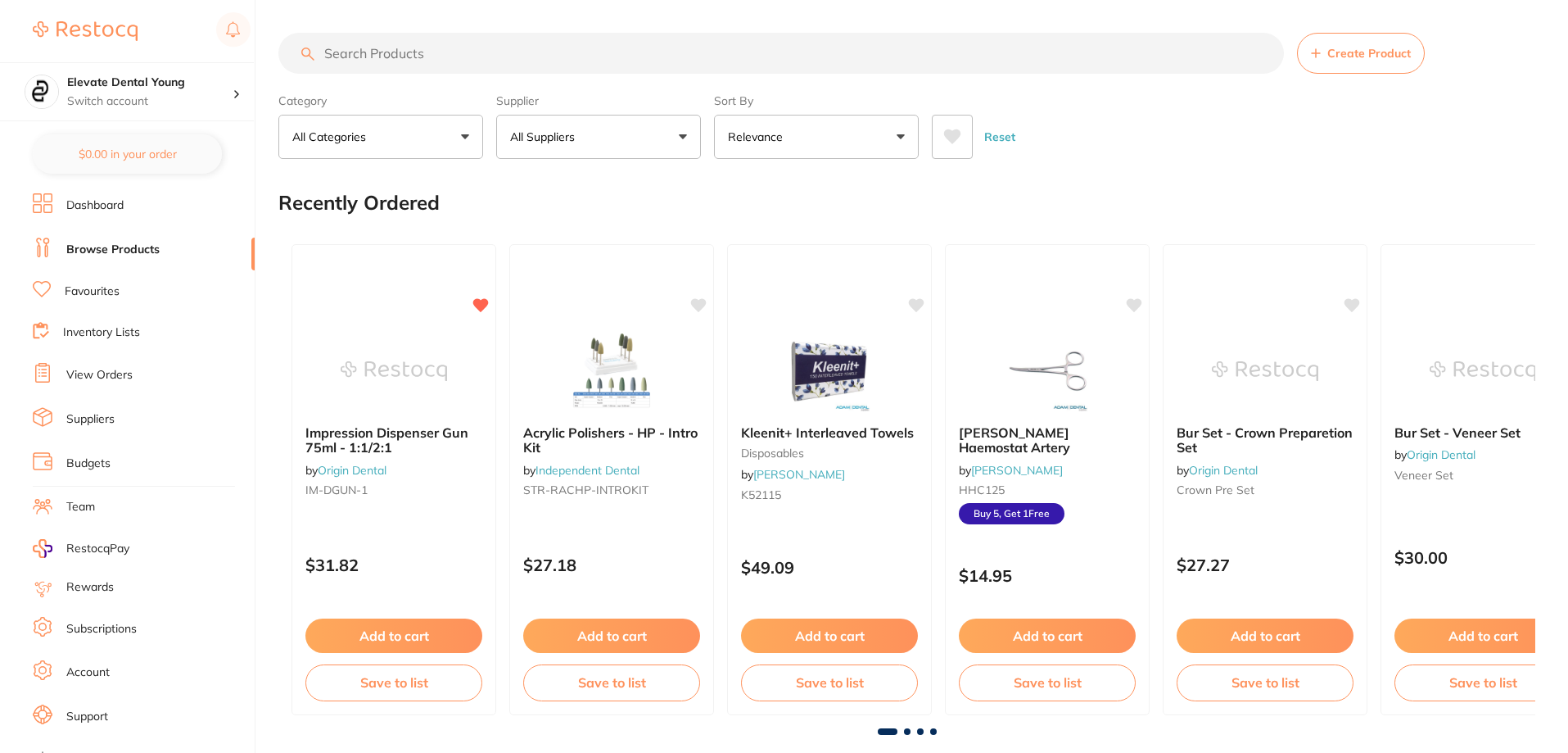
click at [636, 122] on button "All Suppliers" at bounding box center [598, 136] width 205 height 44
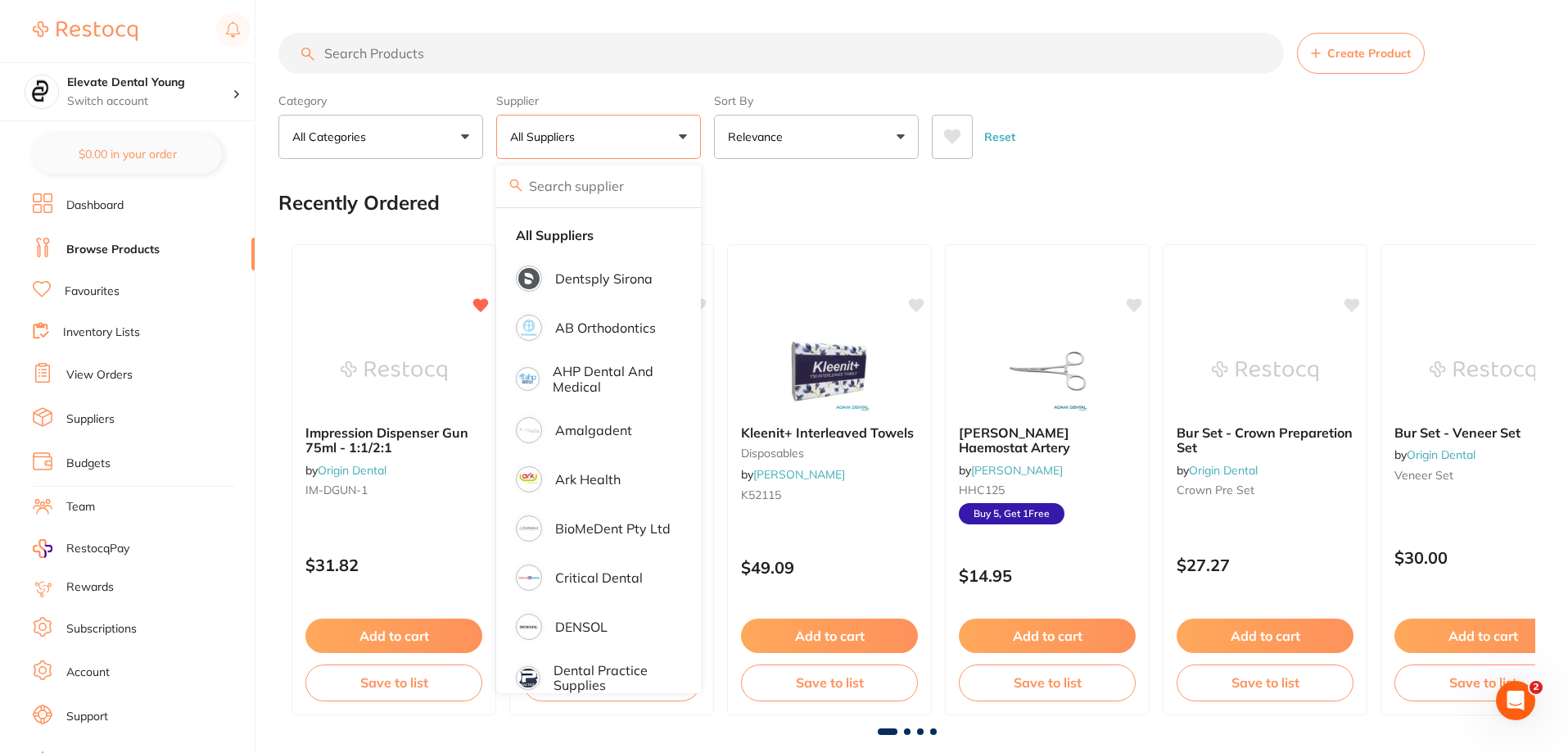
click at [1294, 152] on div "Reset" at bounding box center [1227, 130] width 590 height 57
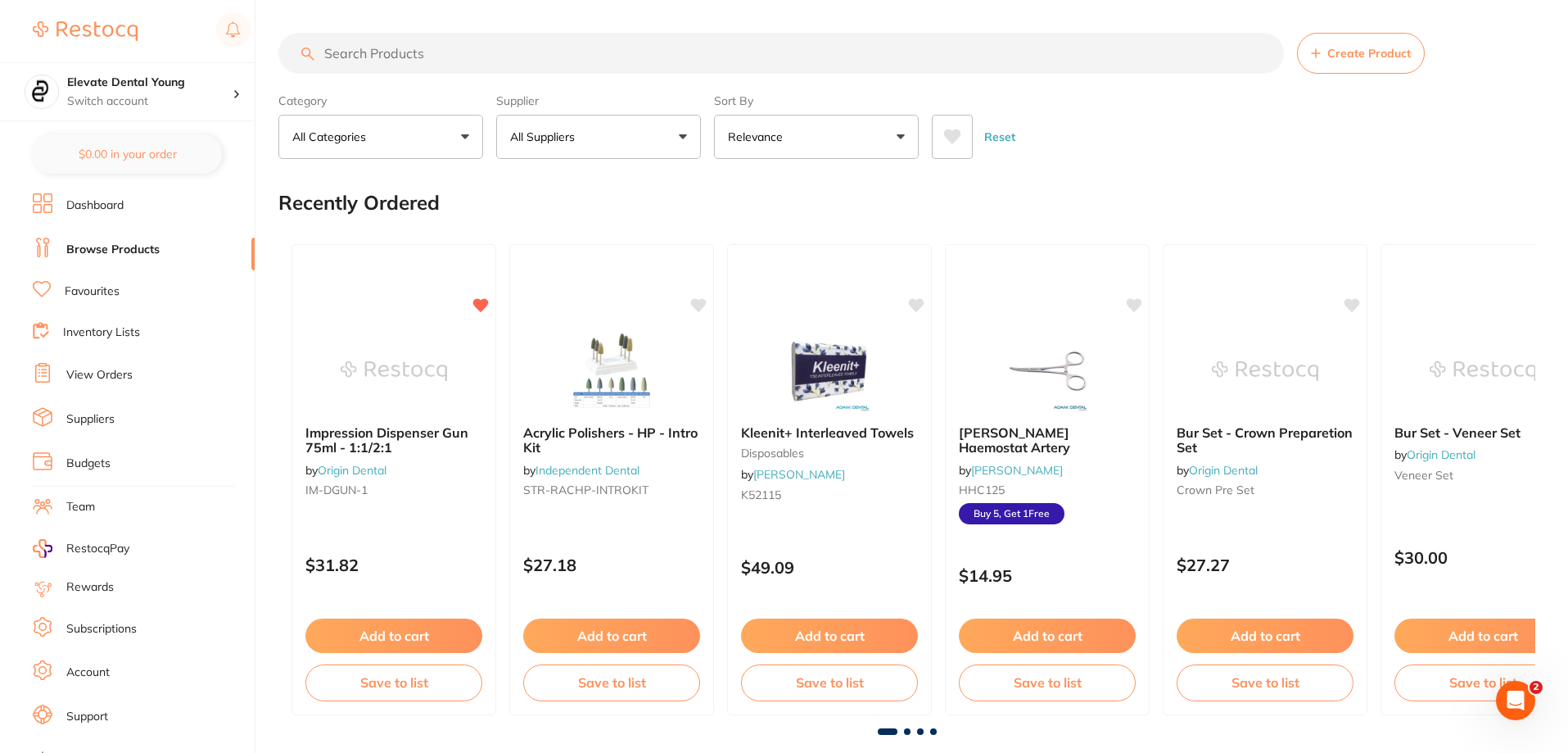
click at [90, 431] on li "Suppliers" at bounding box center [144, 419] width 222 height 24
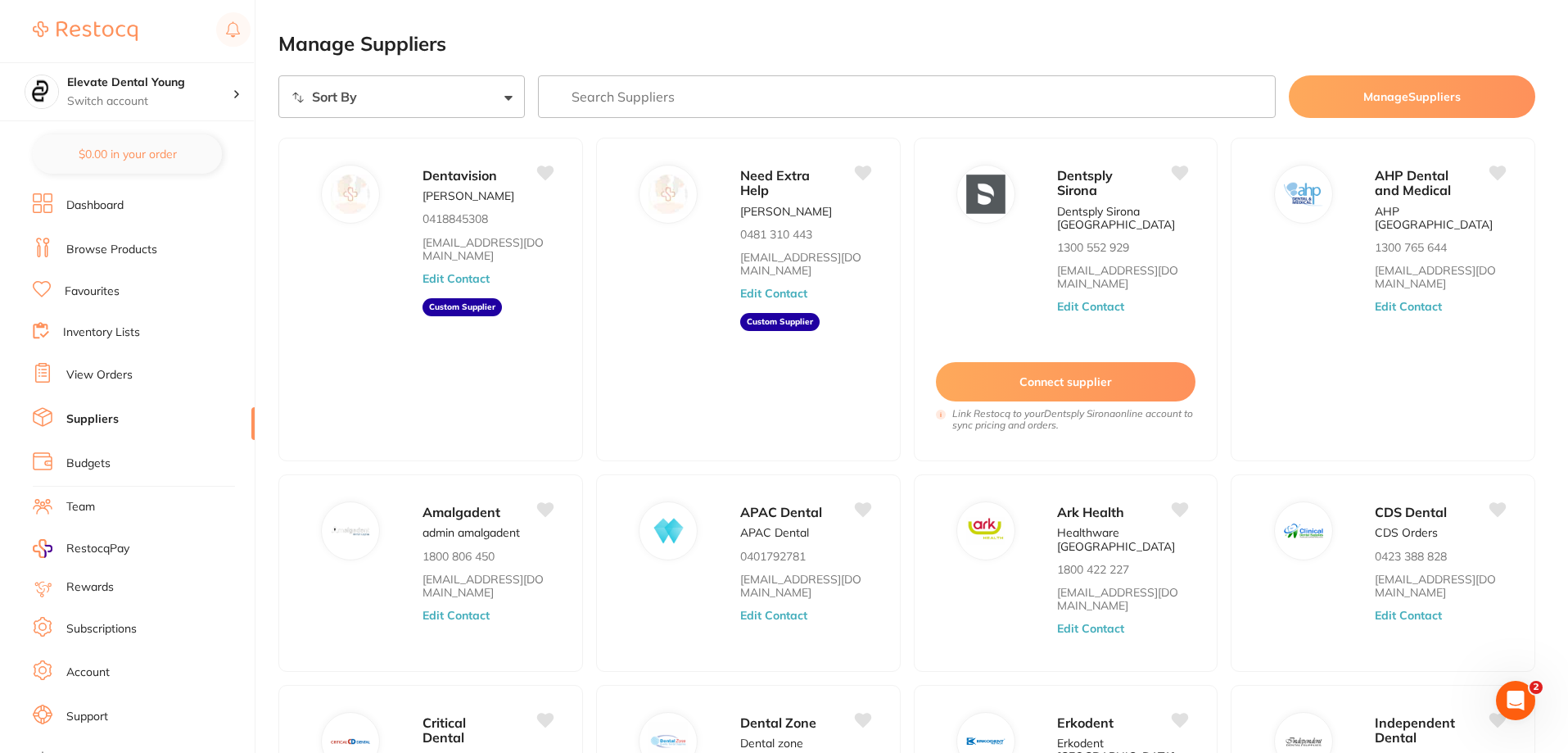
click at [678, 90] on input "search" at bounding box center [907, 97] width 739 height 43
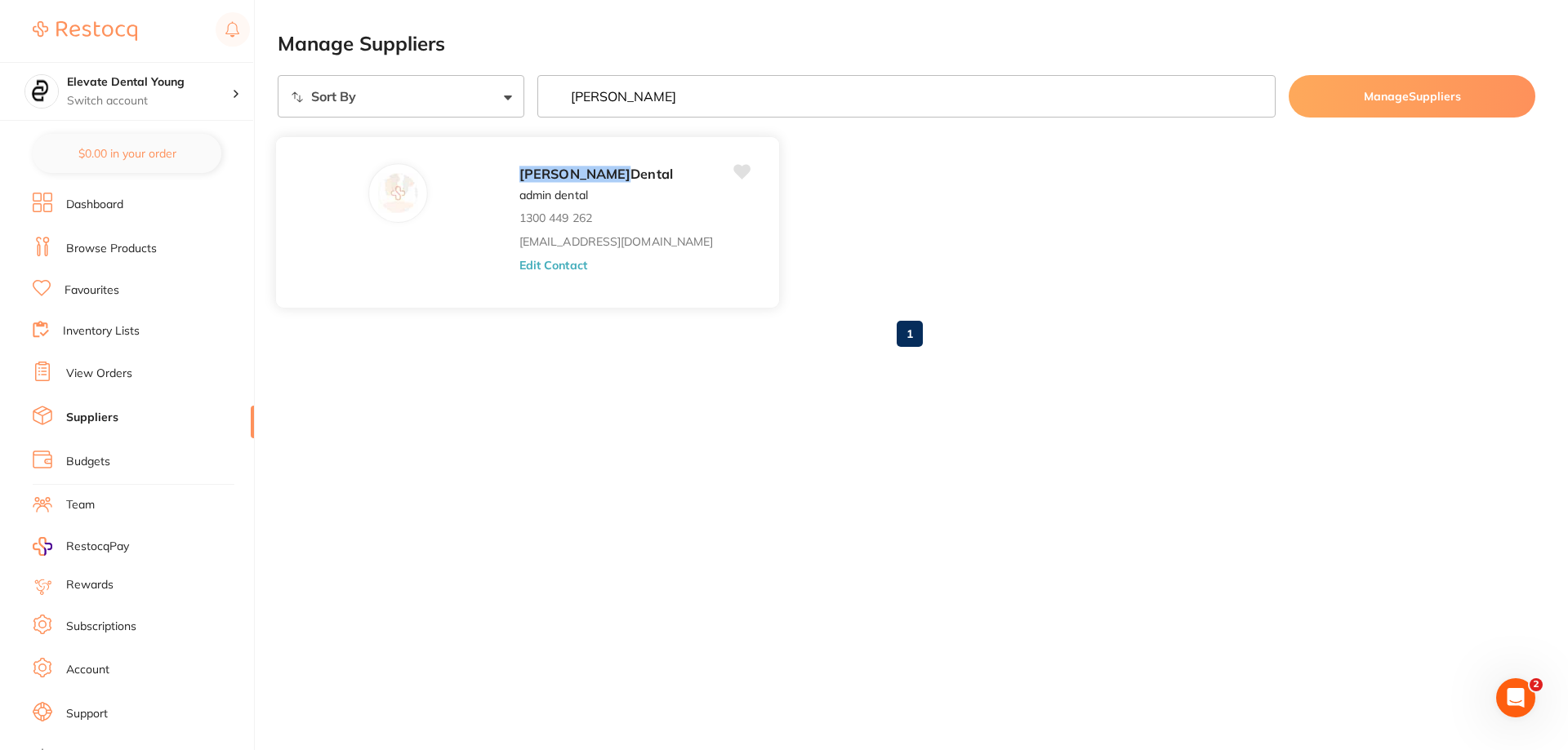
type input "adam"
click at [734, 172] on icon at bounding box center [742, 172] width 17 height 15
click at [520, 179] on em "Adam" at bounding box center [574, 174] width 111 height 17
click at [723, 195] on ul "Adam Dental admin dental 1300 449 262 save@adamdental.com.au Edit Contact" at bounding box center [906, 221] width 1258 height 170
click at [111, 250] on link "Browse Products" at bounding box center [111, 249] width 90 height 17
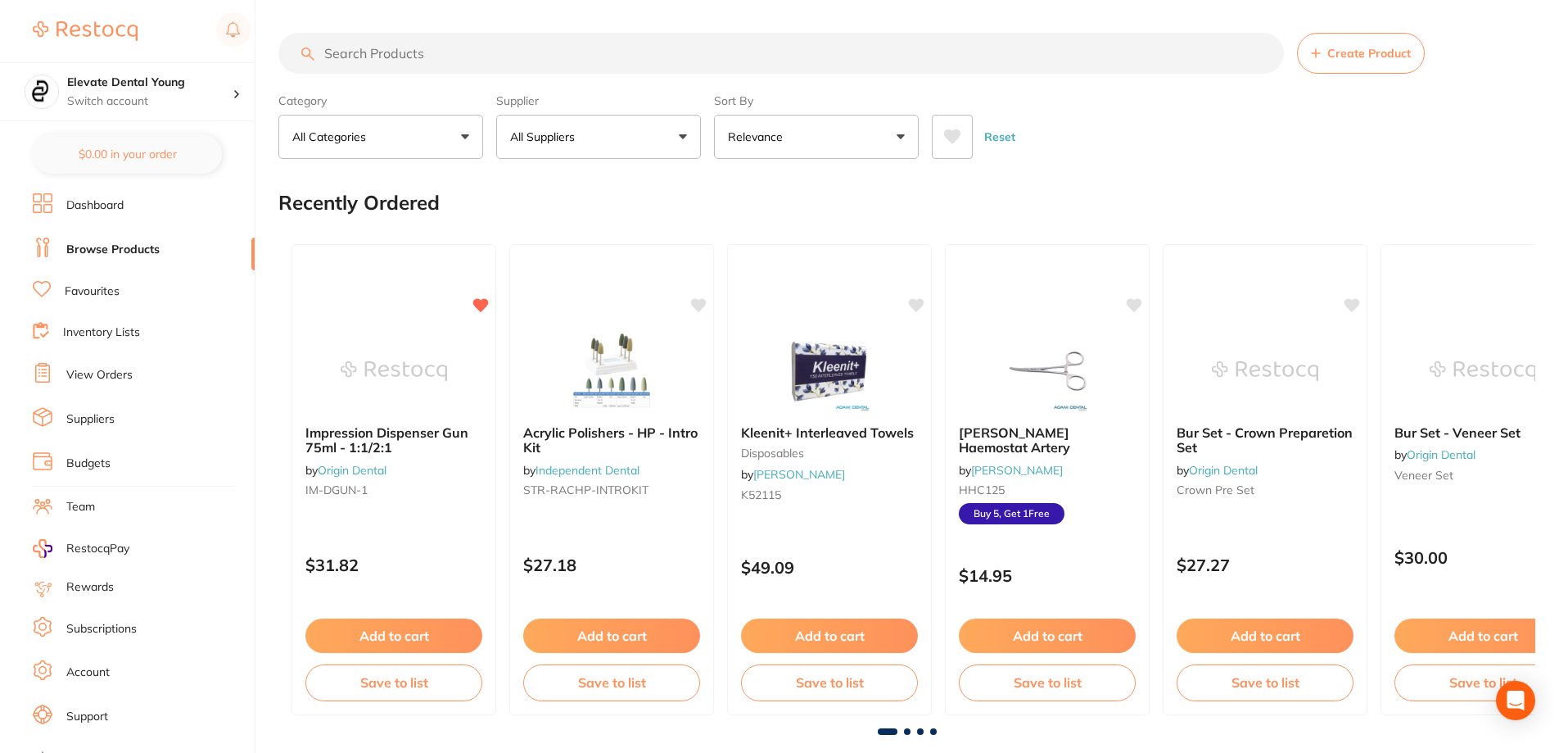
click at [664, 145] on button "All Suppliers" at bounding box center [598, 136] width 205 height 44
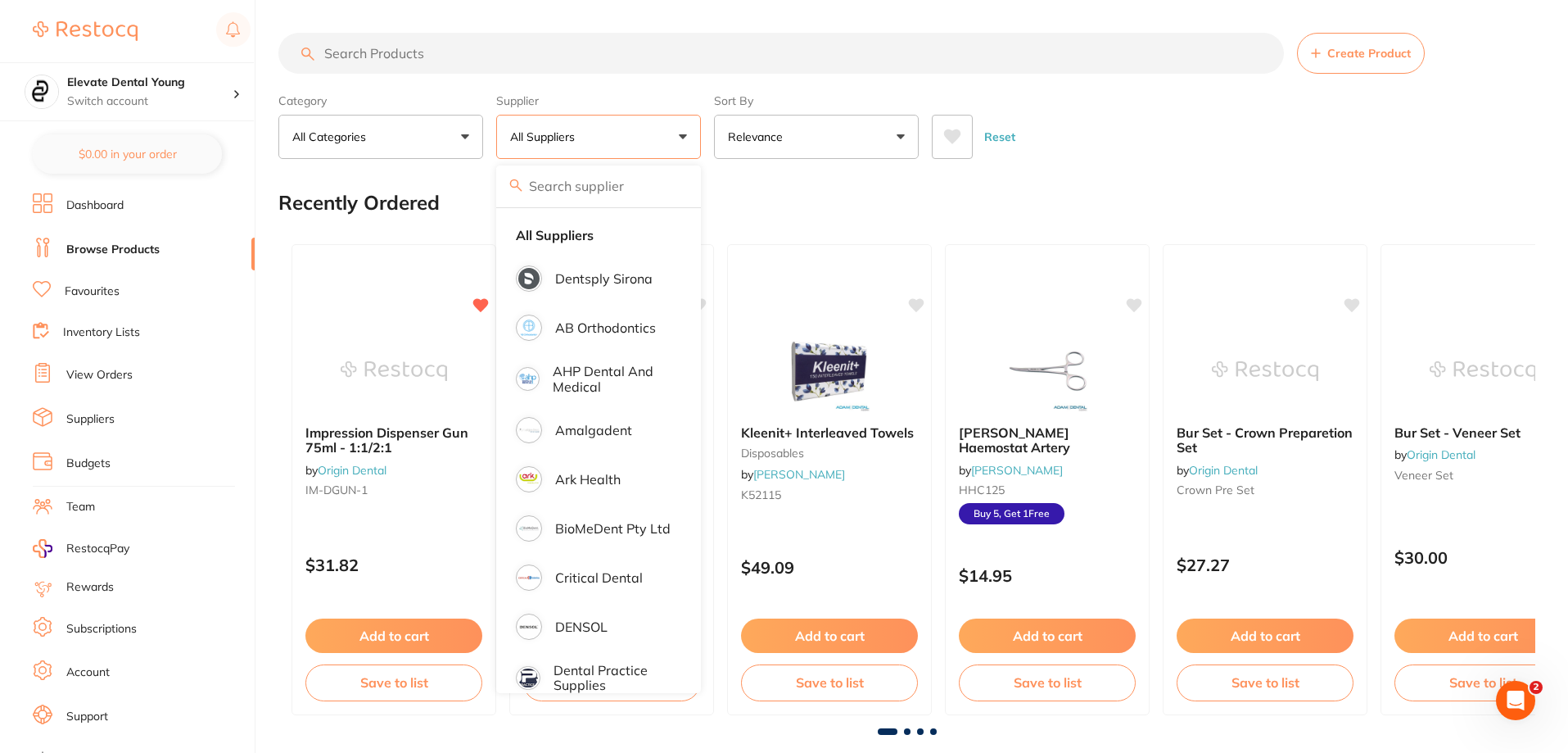
click at [427, 49] on input "search" at bounding box center [781, 53] width 1006 height 41
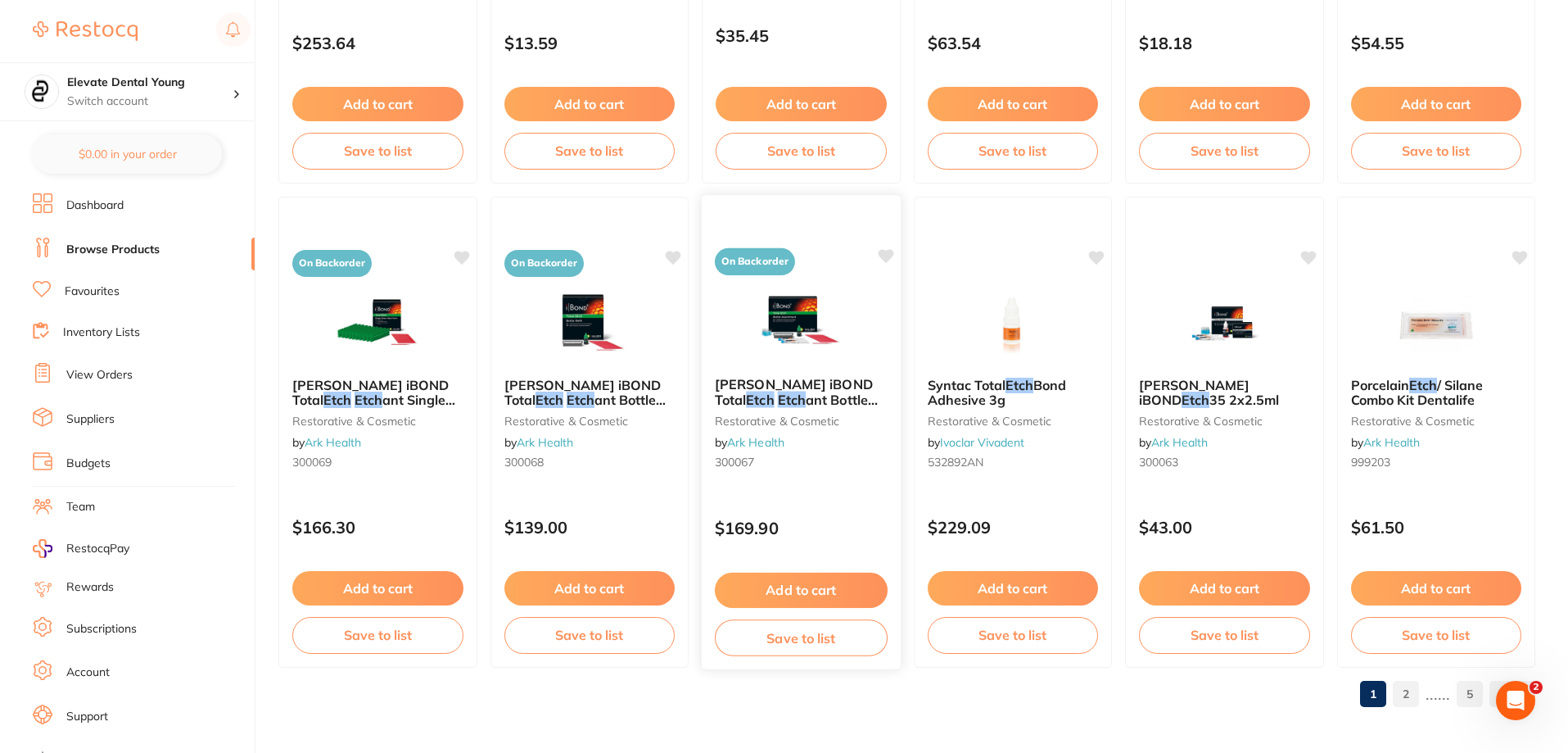
scroll to position [3253, 0]
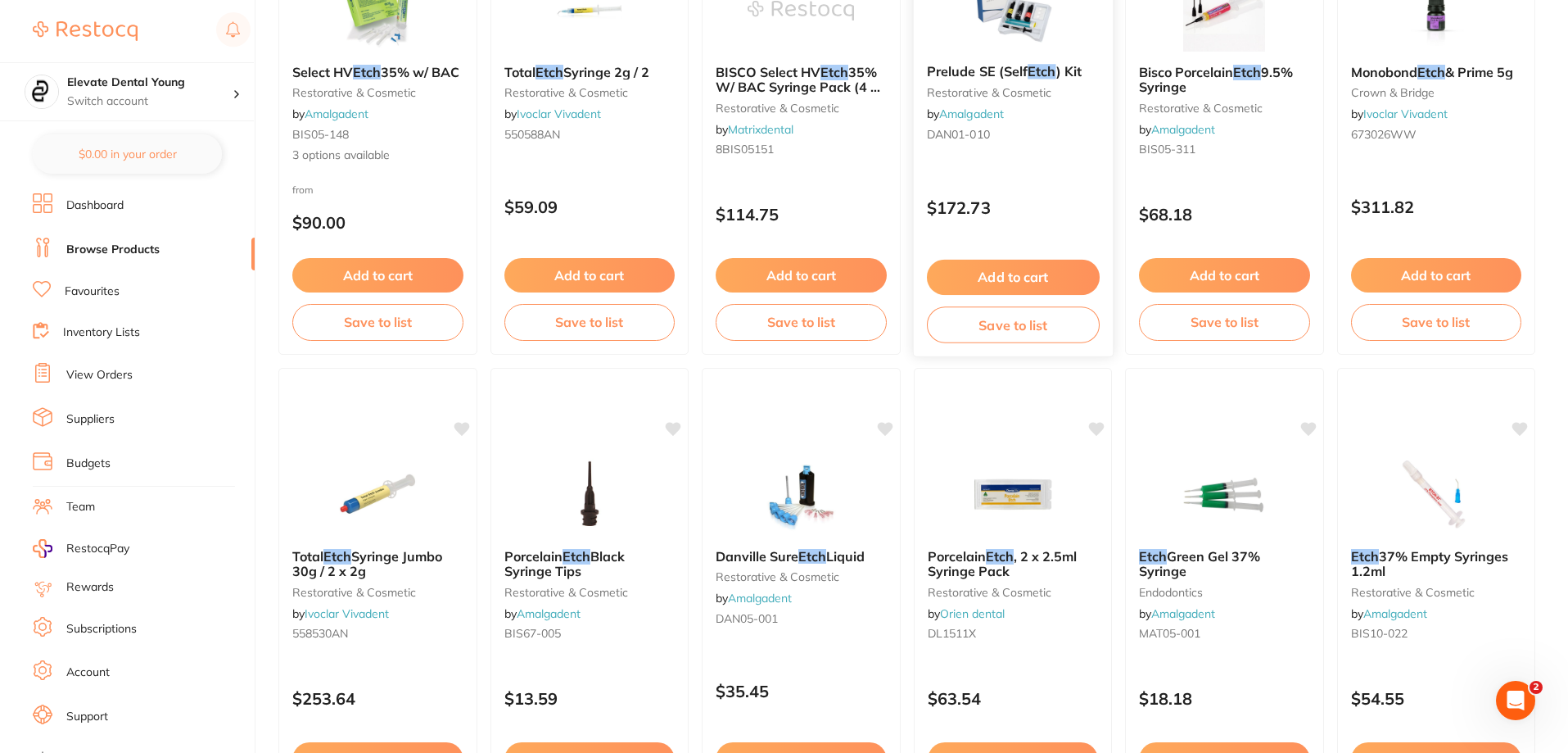
type input "etch"
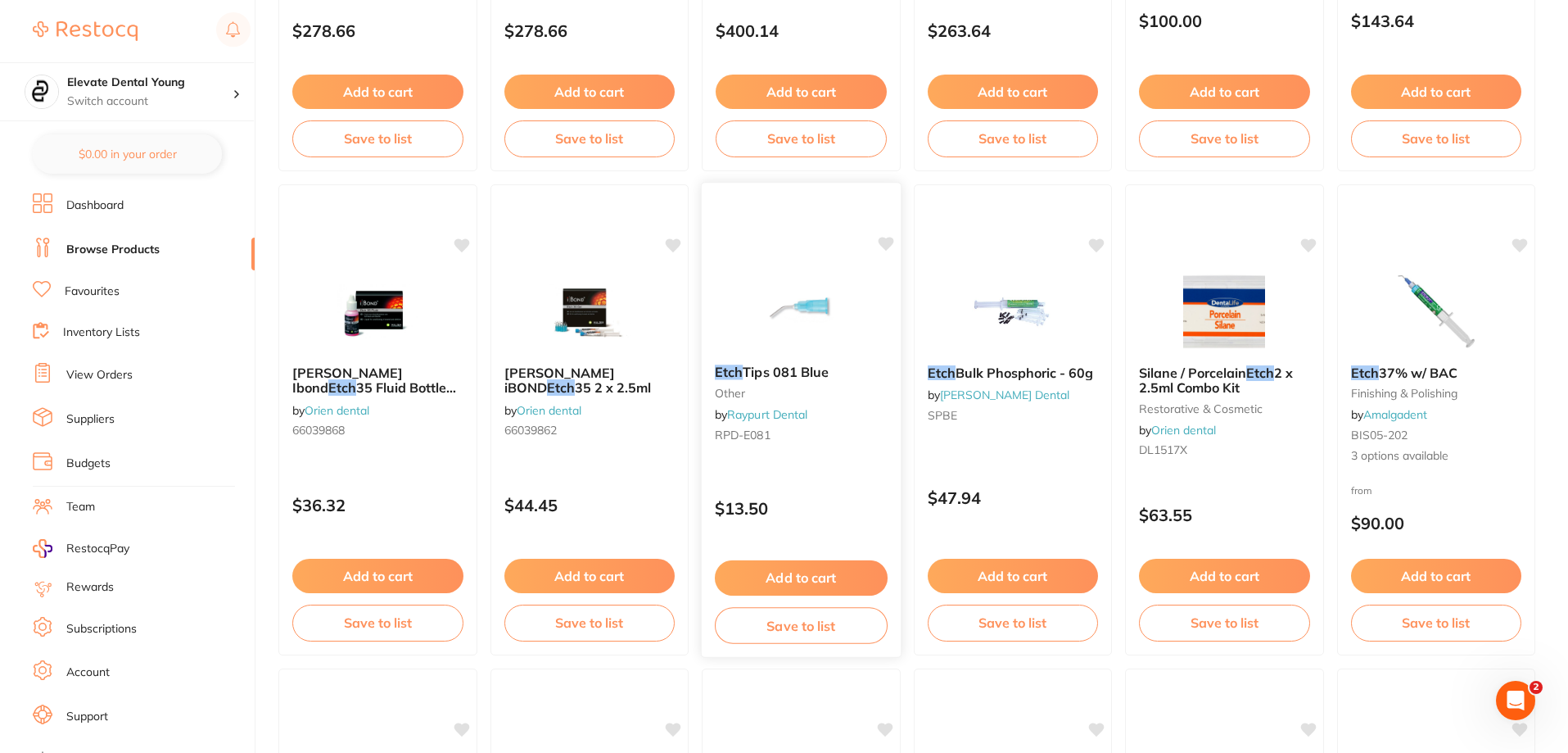
scroll to position [2187, 0]
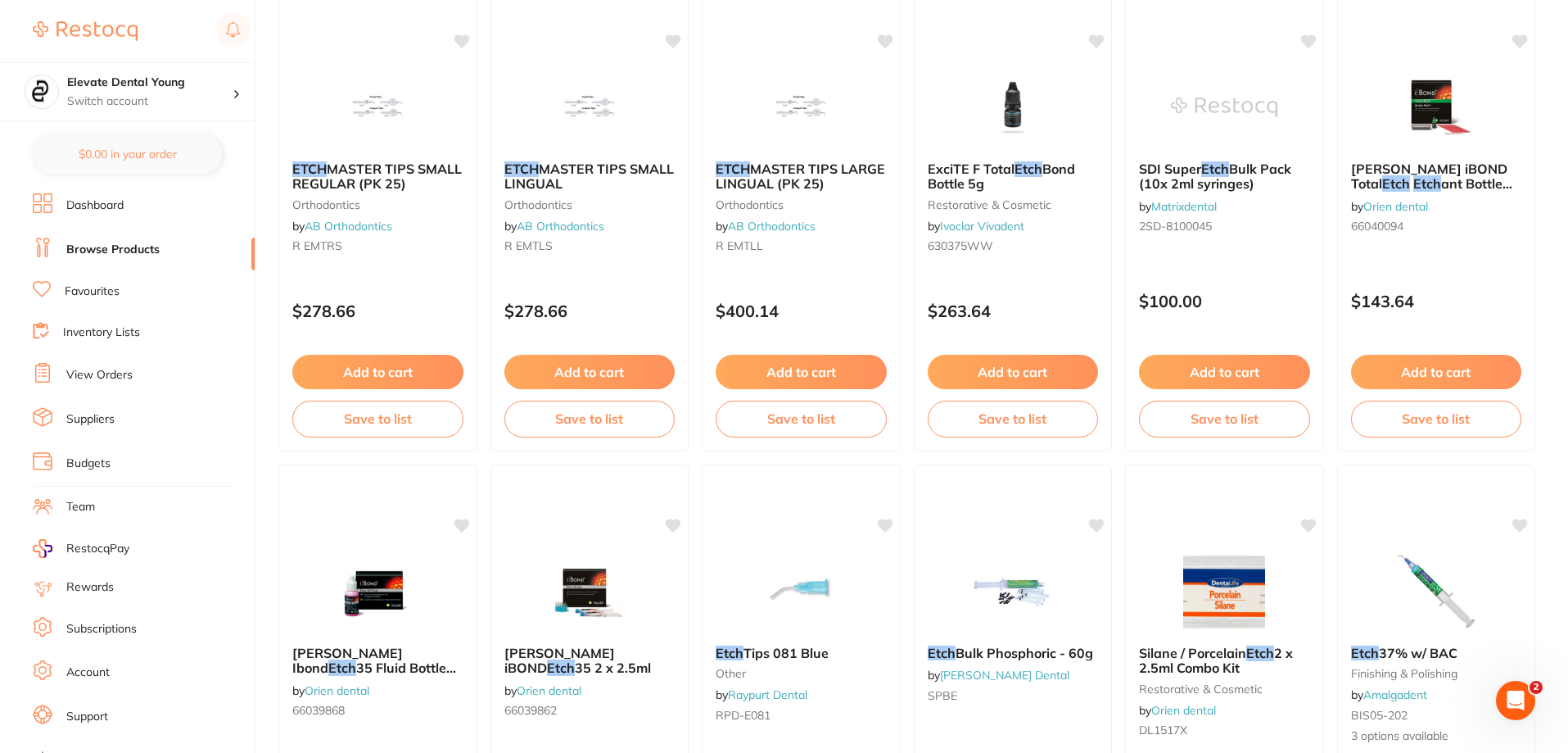
click at [100, 421] on link "Suppliers" at bounding box center [91, 419] width 49 height 17
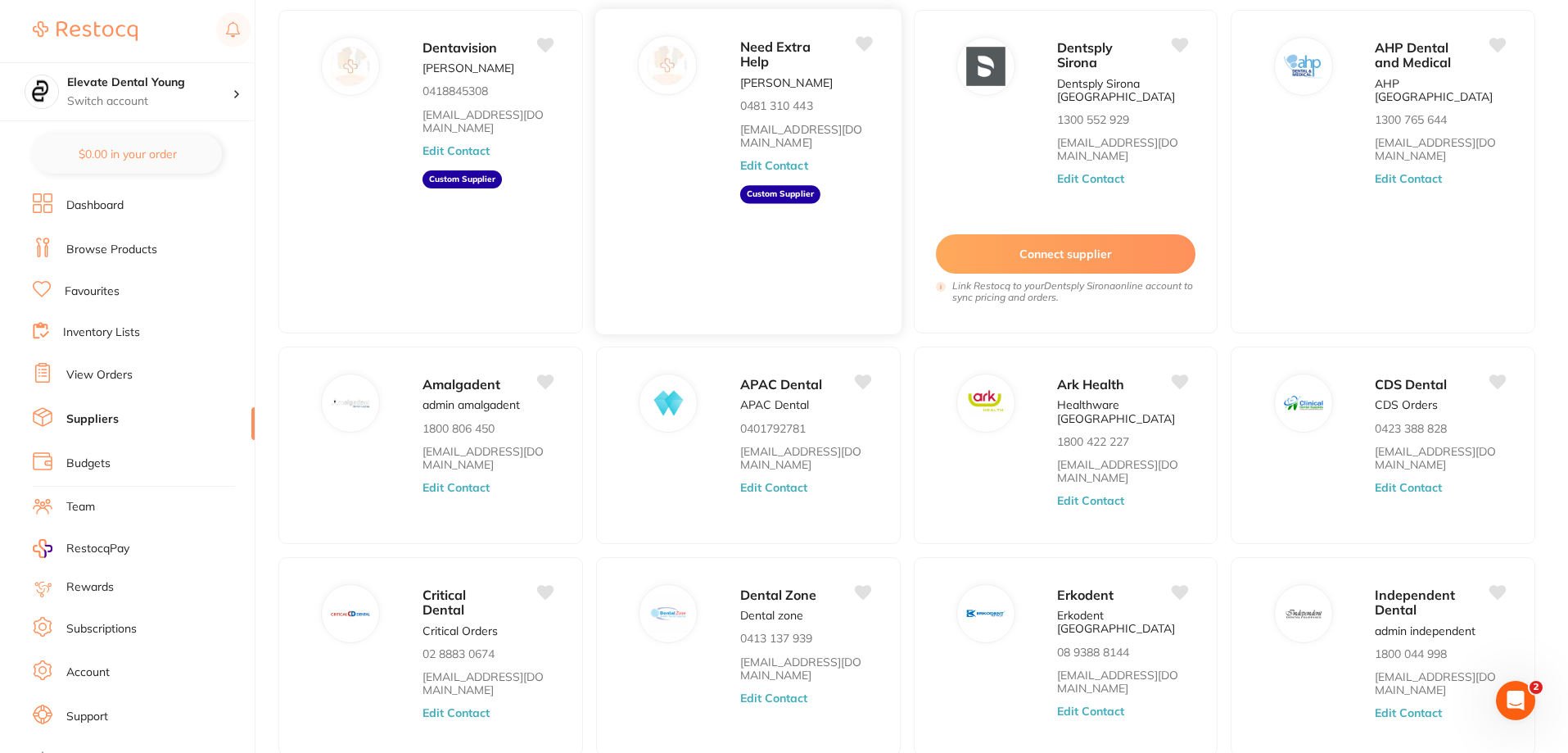
scroll to position [230, 0]
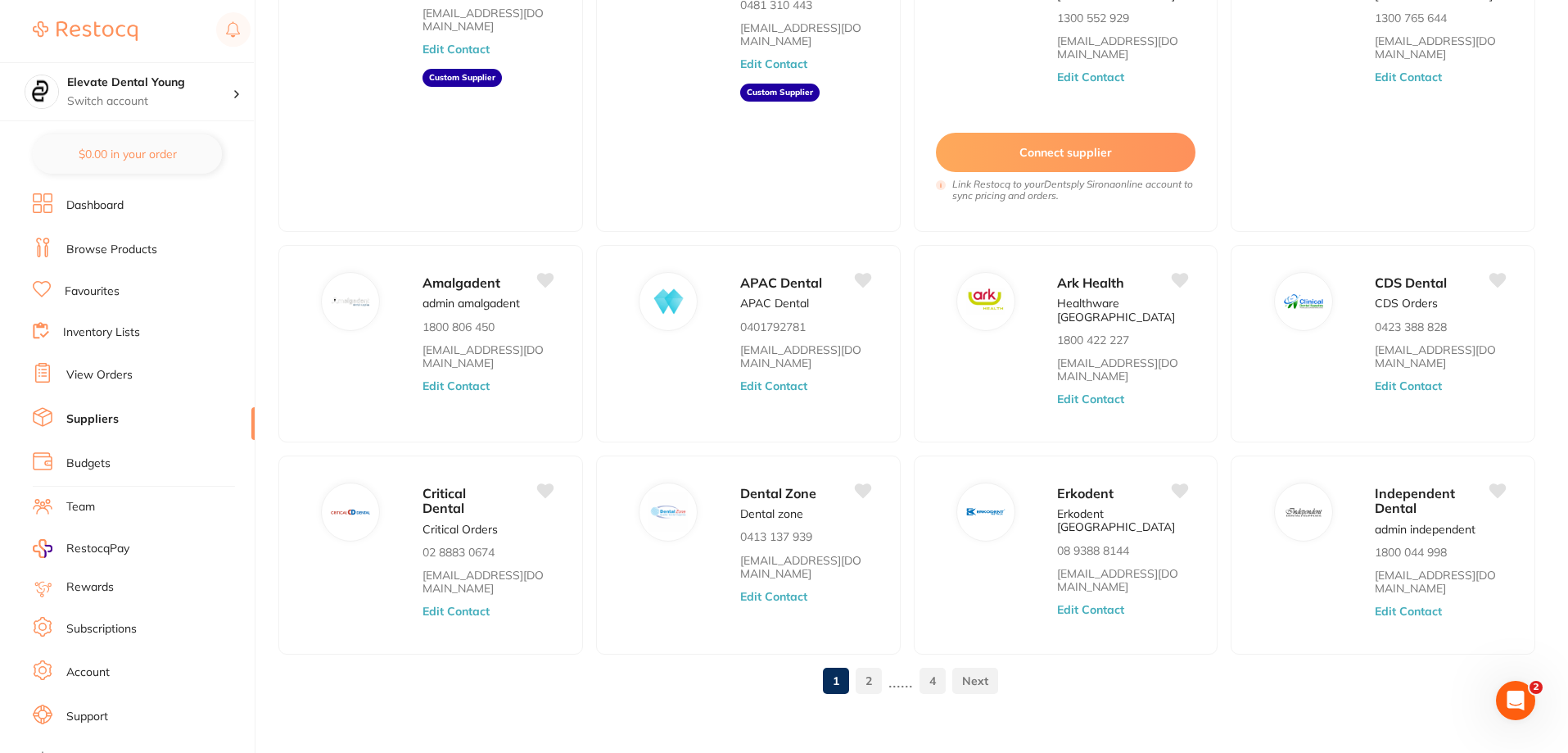
click at [871, 673] on link "2" at bounding box center [869, 680] width 26 height 33
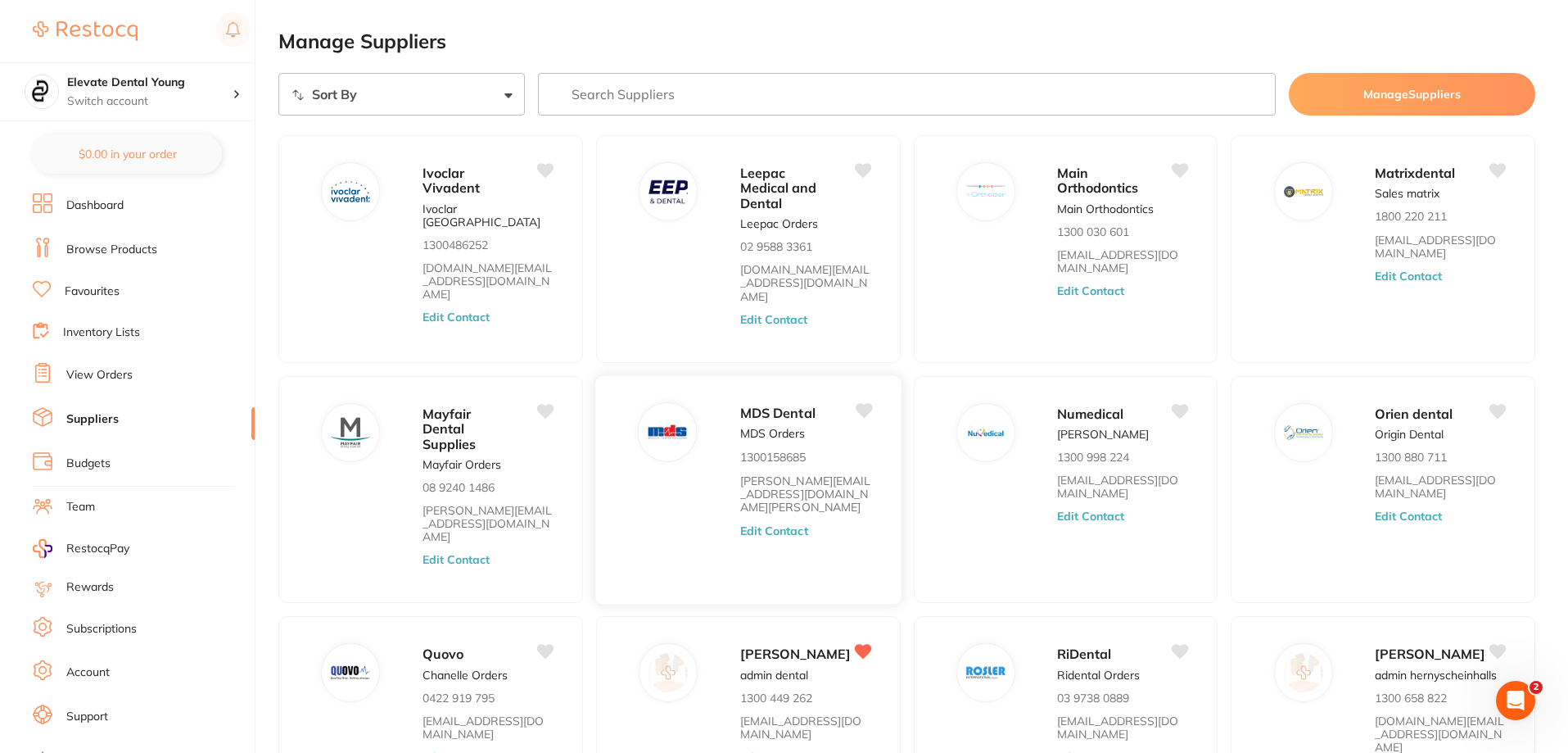
scroll to position [0, 0]
click at [136, 254] on link "Browse Products" at bounding box center [111, 250] width 91 height 17
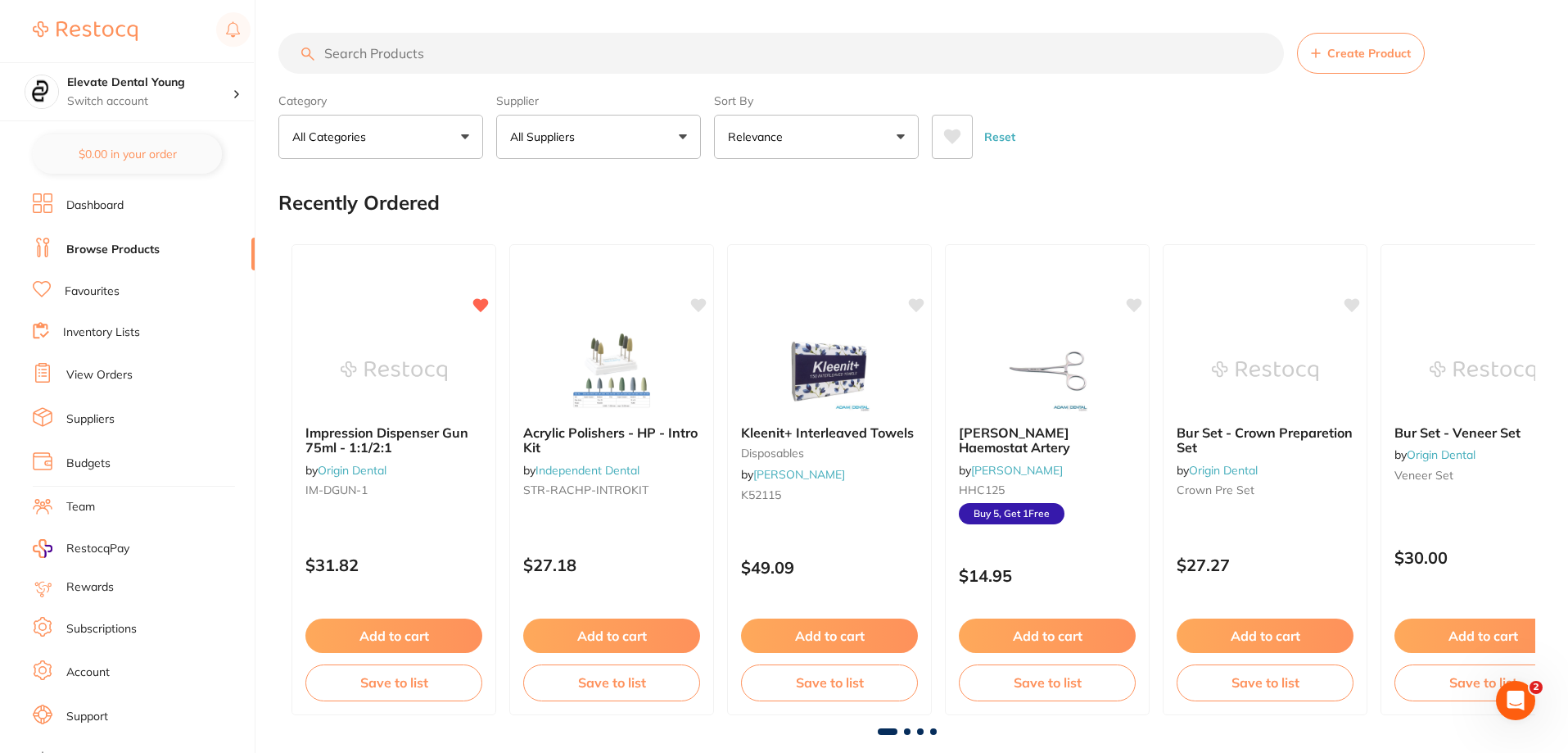
click at [535, 70] on input "search" at bounding box center [781, 53] width 1006 height 41
click at [643, 156] on button "All Suppliers" at bounding box center [598, 136] width 205 height 44
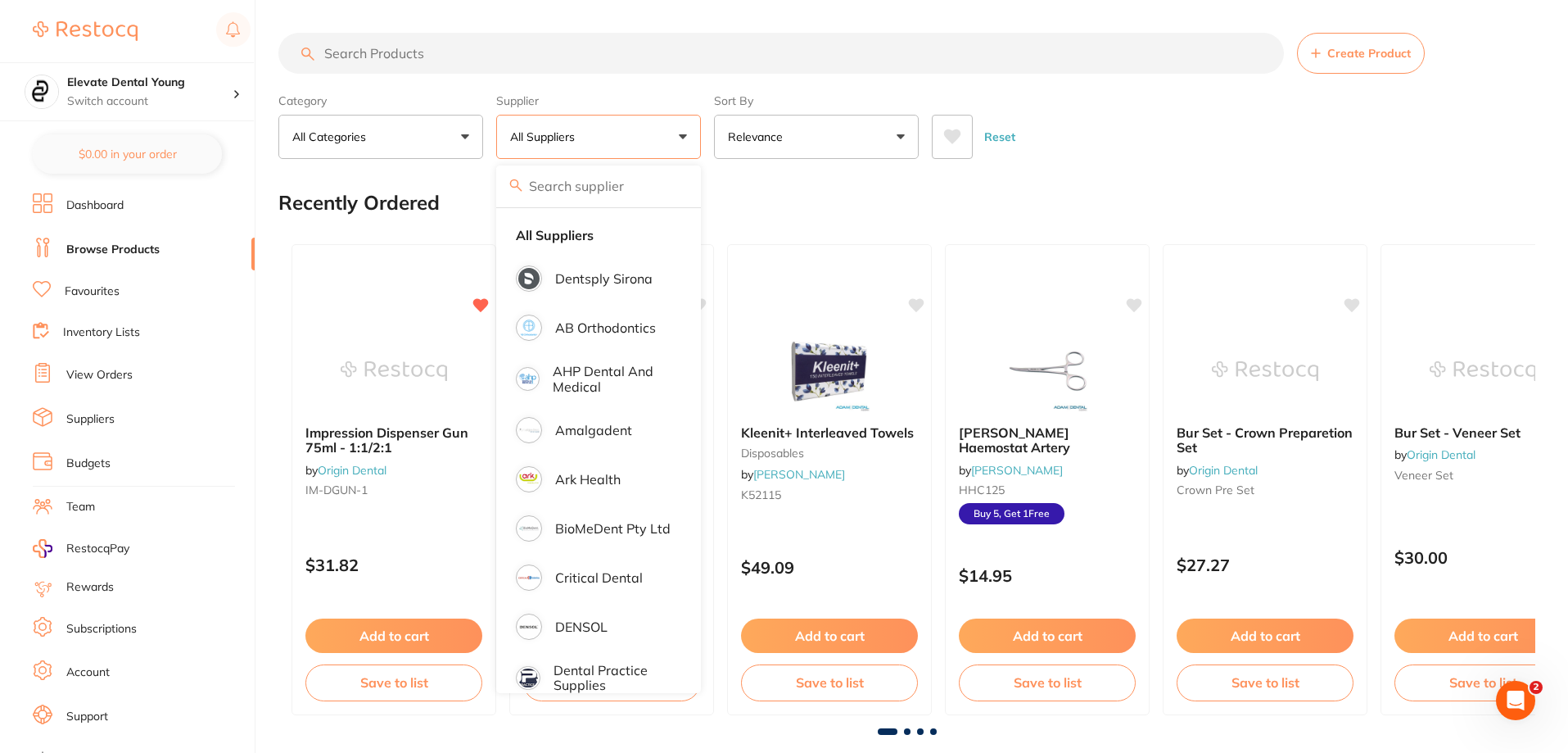
click at [870, 185] on div "Recently Ordered" at bounding box center [907, 203] width 1257 height 55
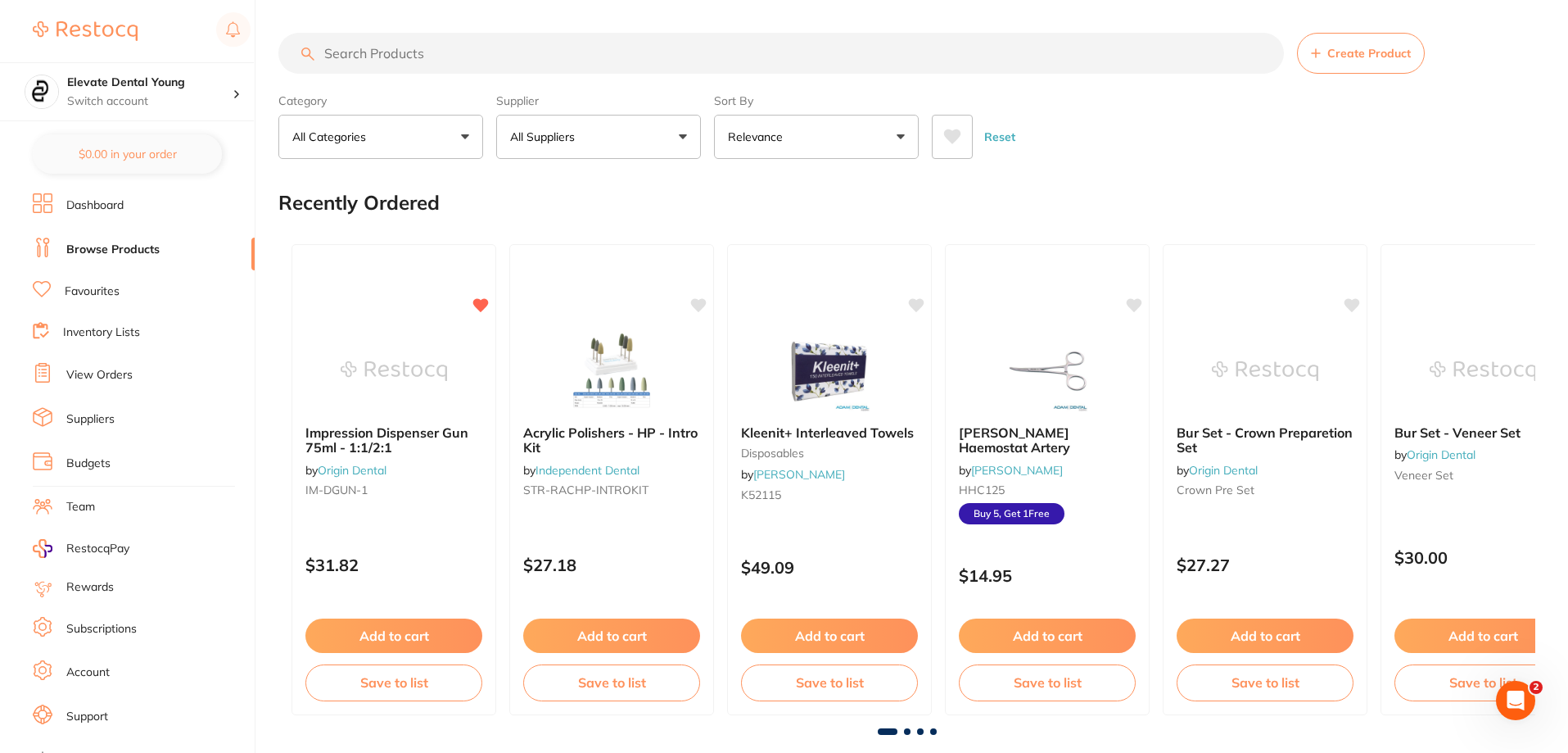
click at [608, 54] on input "search" at bounding box center [781, 53] width 1006 height 41
type input "dentin condit"
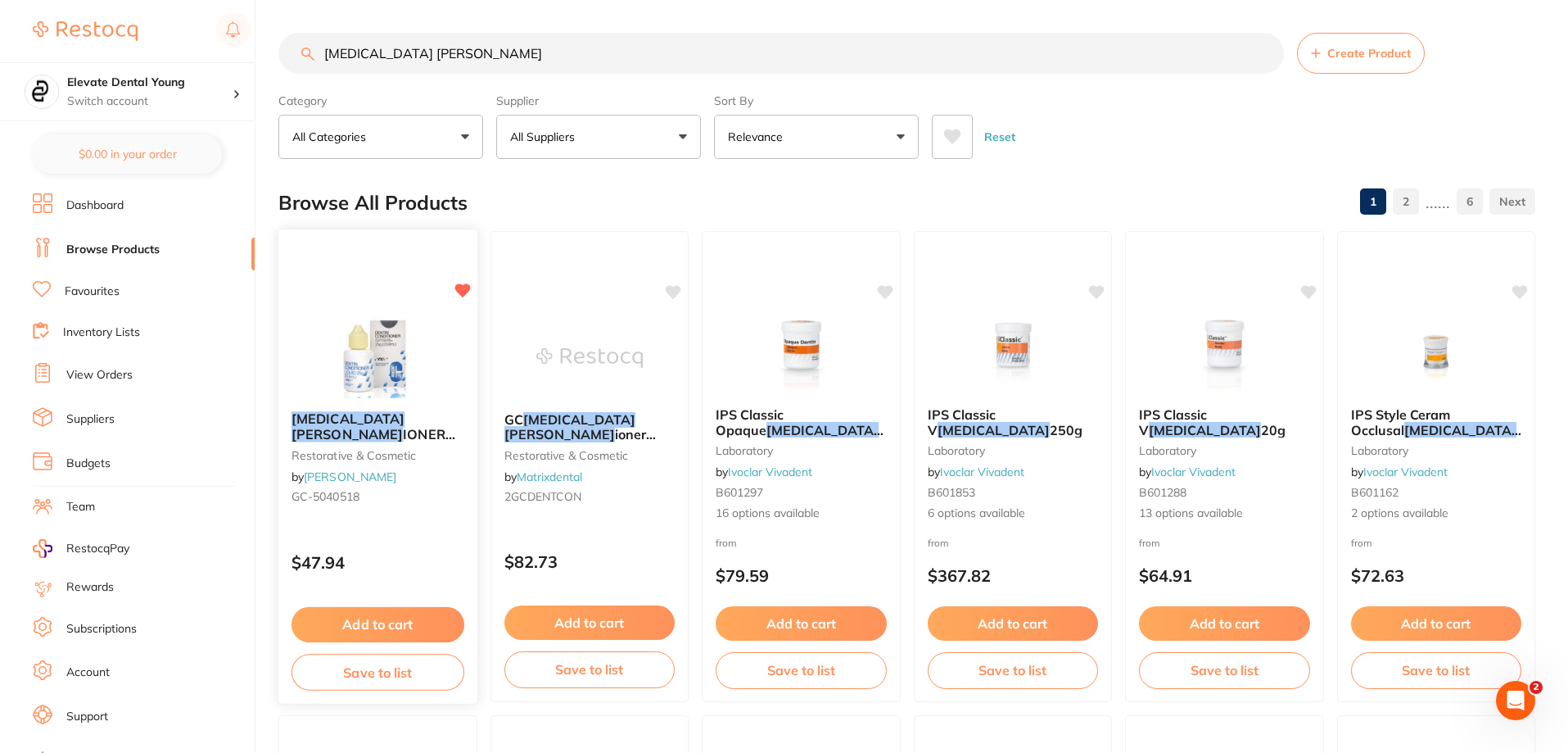
click at [375, 362] on img at bounding box center [377, 357] width 107 height 83
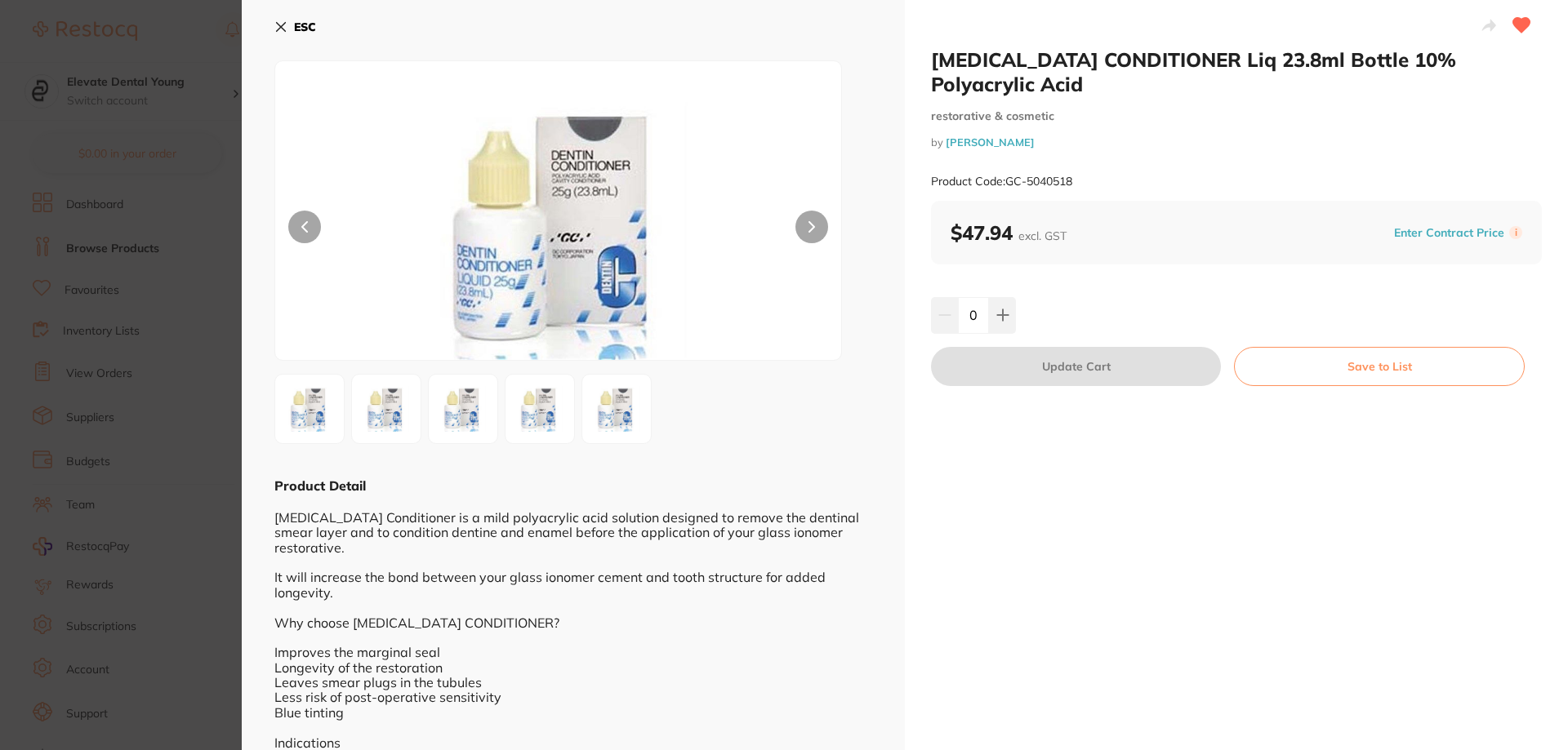
click at [216, 47] on section "DENTIN CONDITIONER Liq 23.8ml Bottle 10% Polyacrylic Acid restorative & cosmeti…" at bounding box center [784, 375] width 1568 height 750
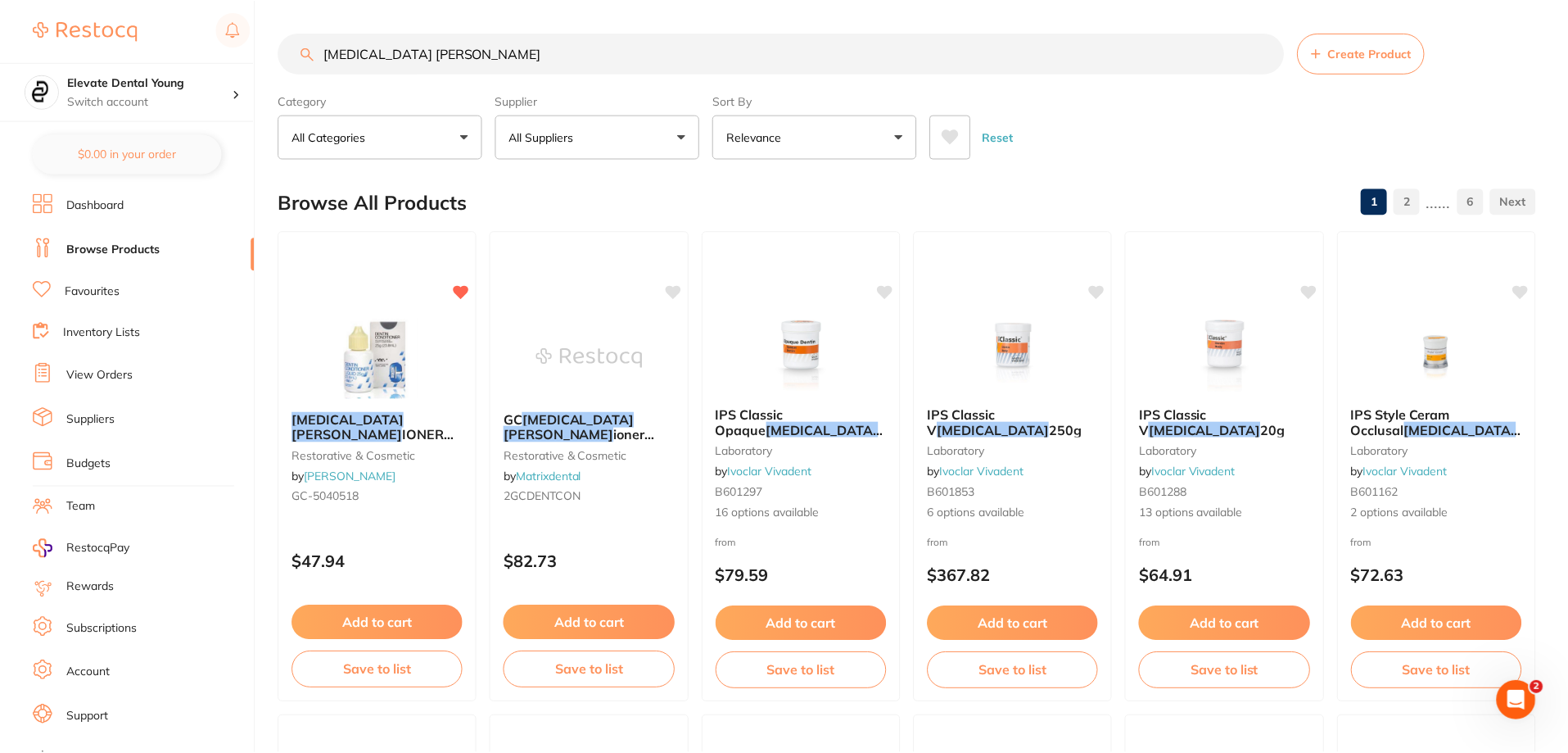
scroll to position [3, 0]
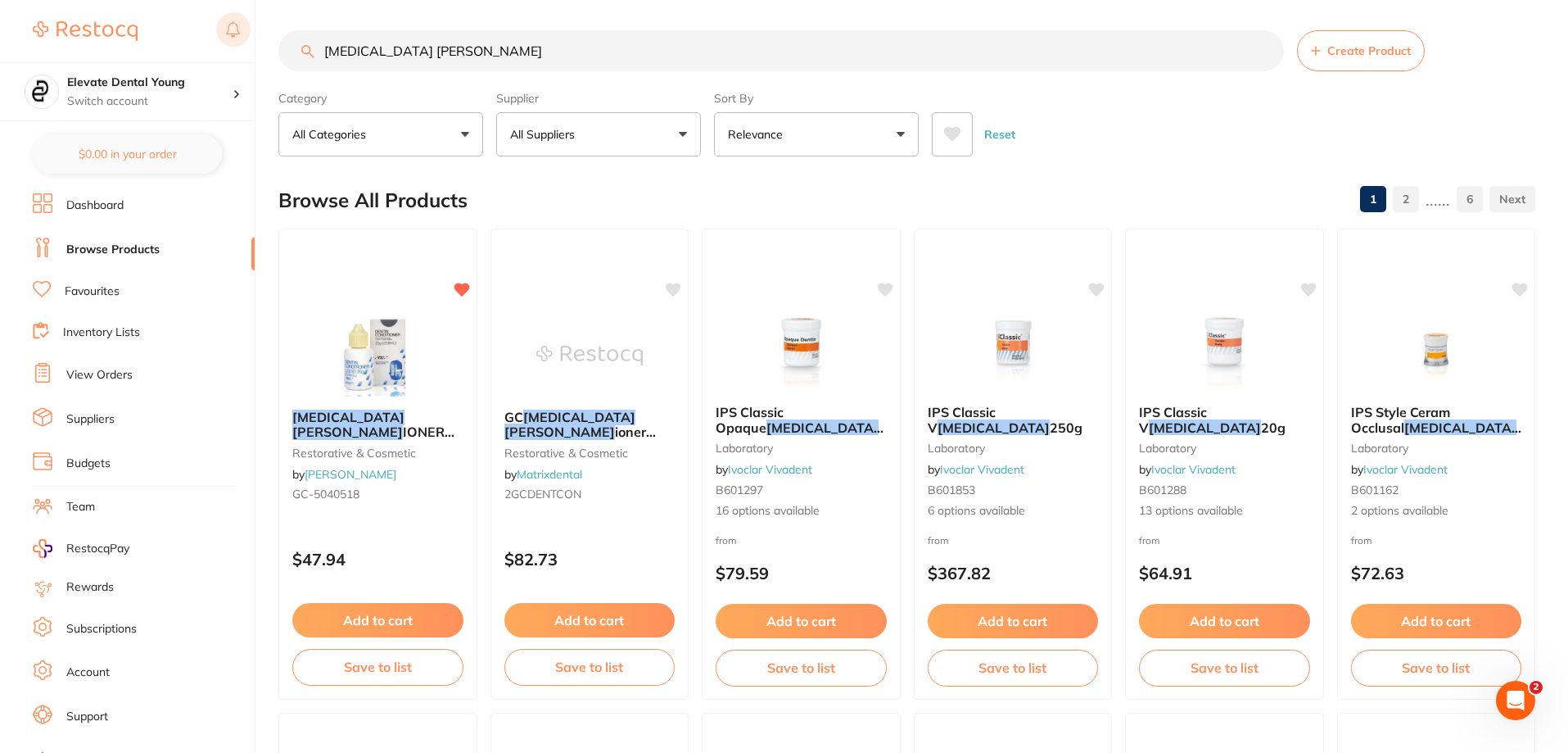
click at [217, 39] on div "$22.14 Elevate Dental Young Switch account Elevate Dental Young Hilltops Dentis…" at bounding box center [784, 374] width 1568 height 753
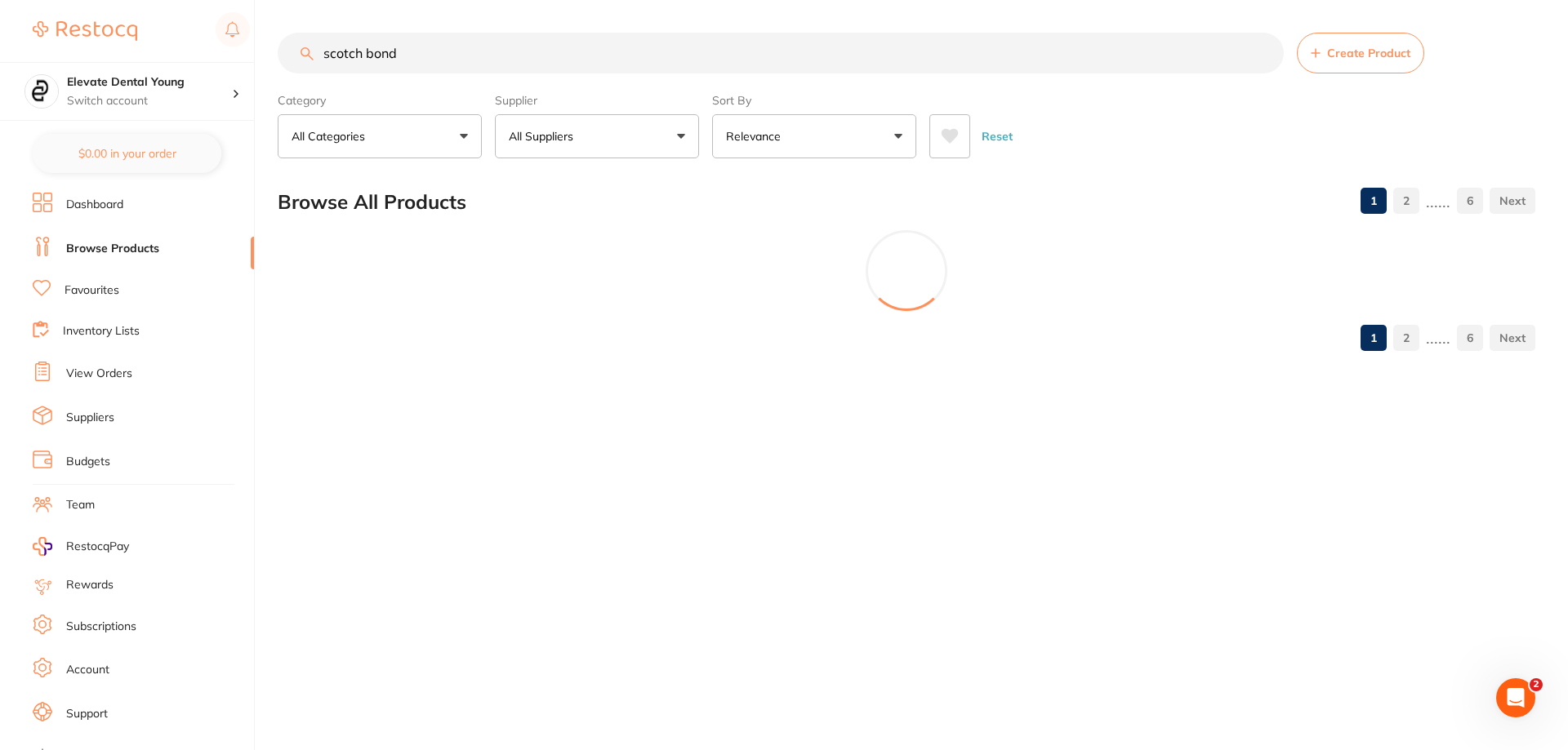
type input "scotch bond"
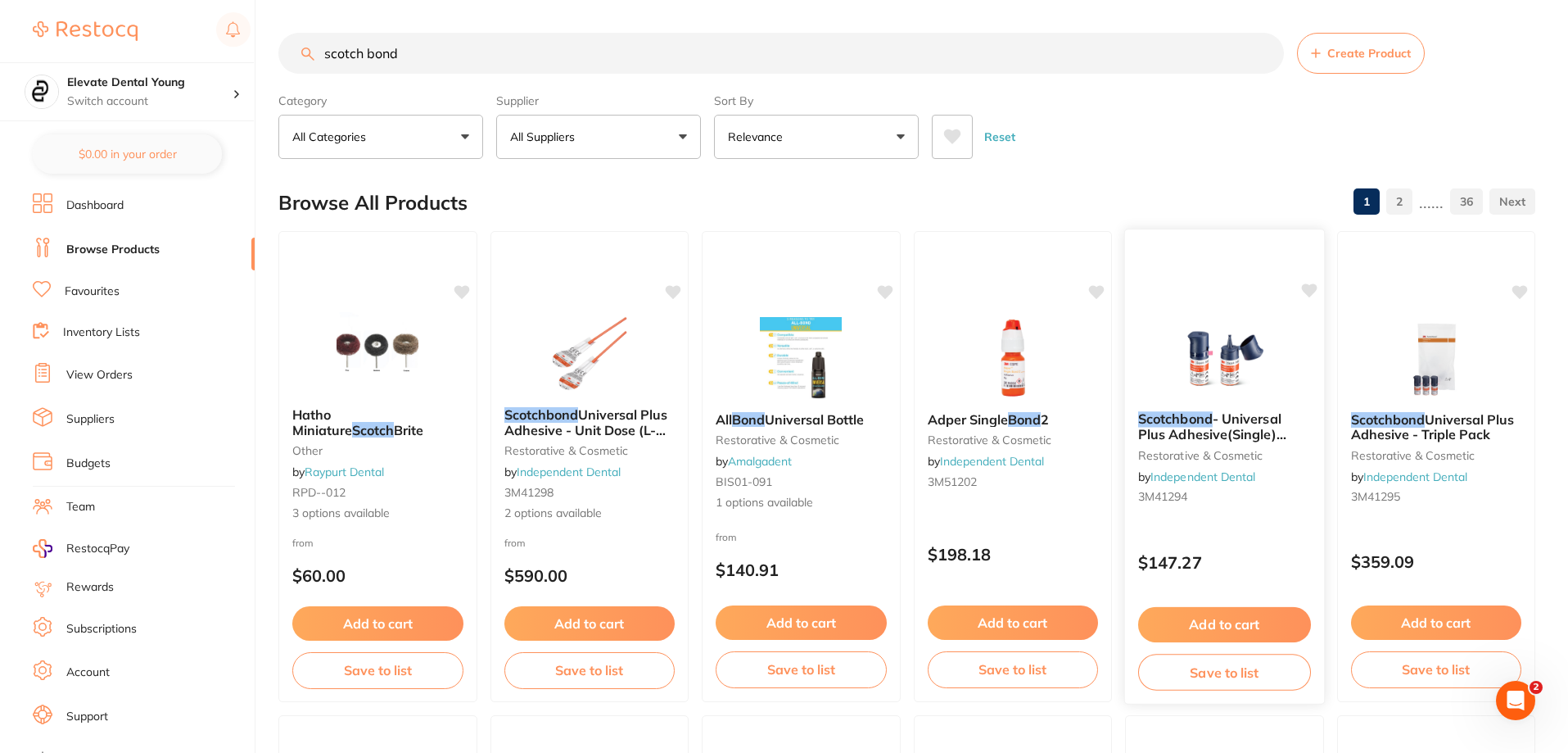
click at [1246, 347] on img at bounding box center [1224, 357] width 107 height 83
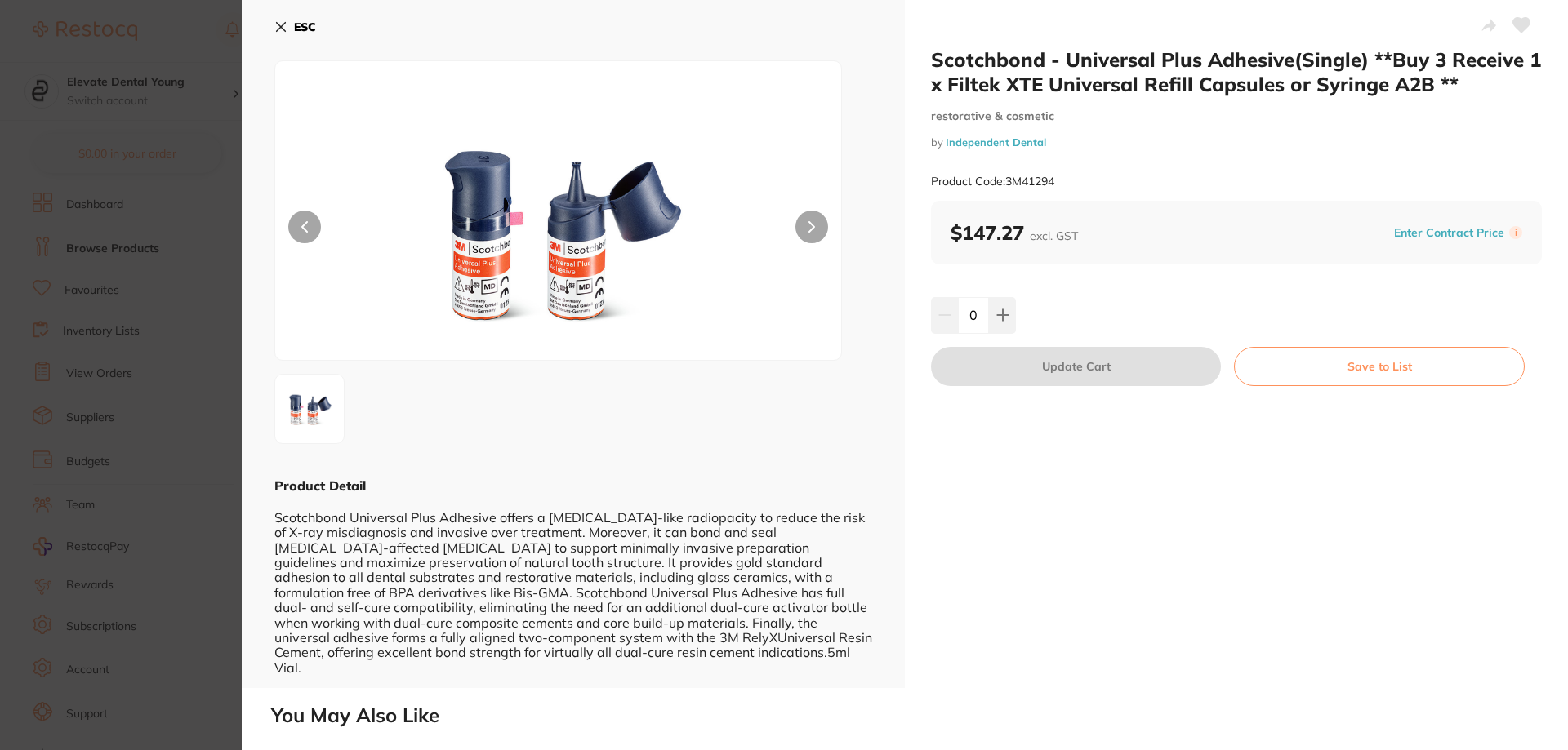
click at [276, 27] on icon at bounding box center [281, 27] width 13 height 13
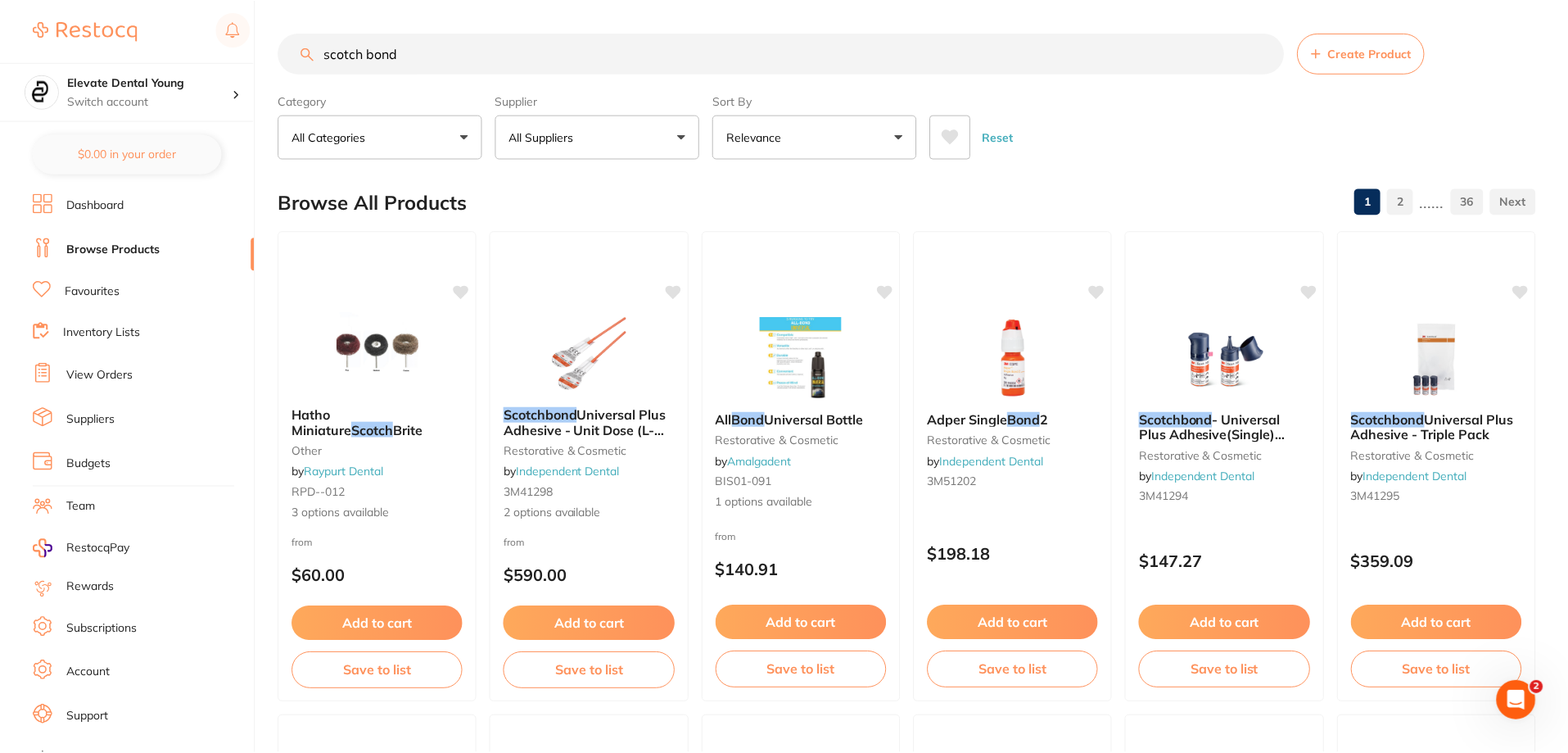
scroll to position [7, 0]
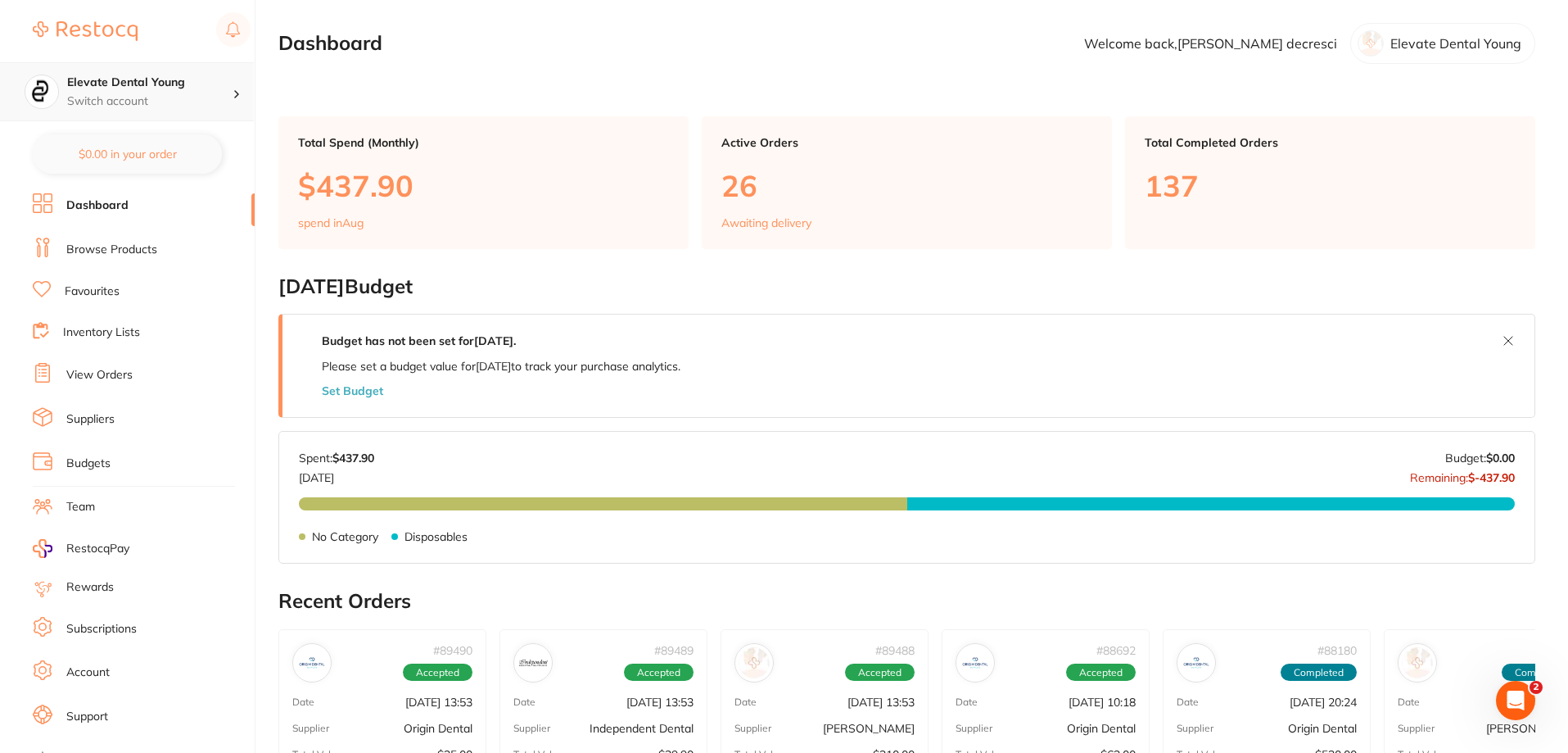
click at [153, 87] on h4 "Elevate Dental Young" at bounding box center [149, 83] width 165 height 17
click at [123, 246] on link "Browse Products" at bounding box center [111, 250] width 91 height 17
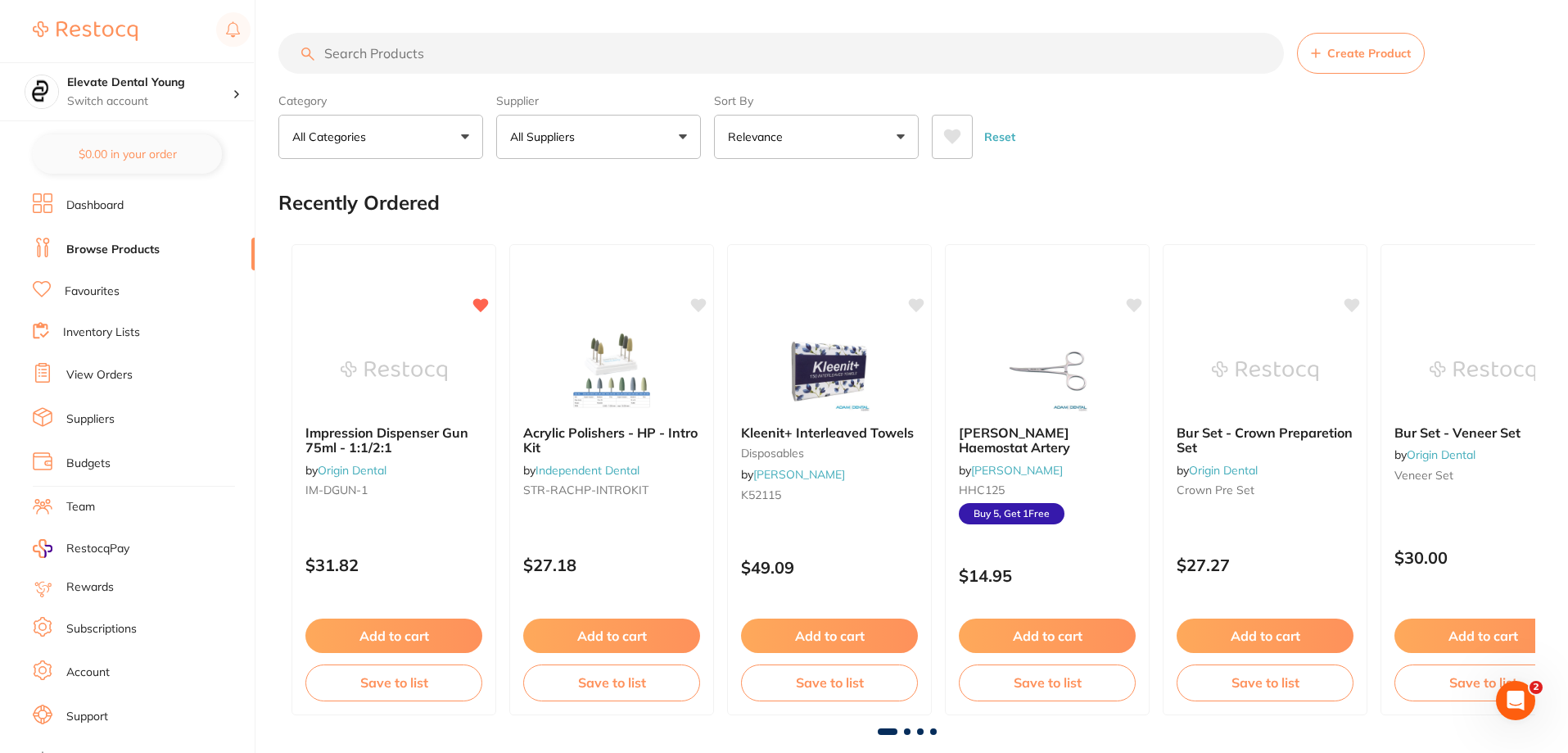
click at [645, 134] on button "All Suppliers" at bounding box center [598, 136] width 205 height 44
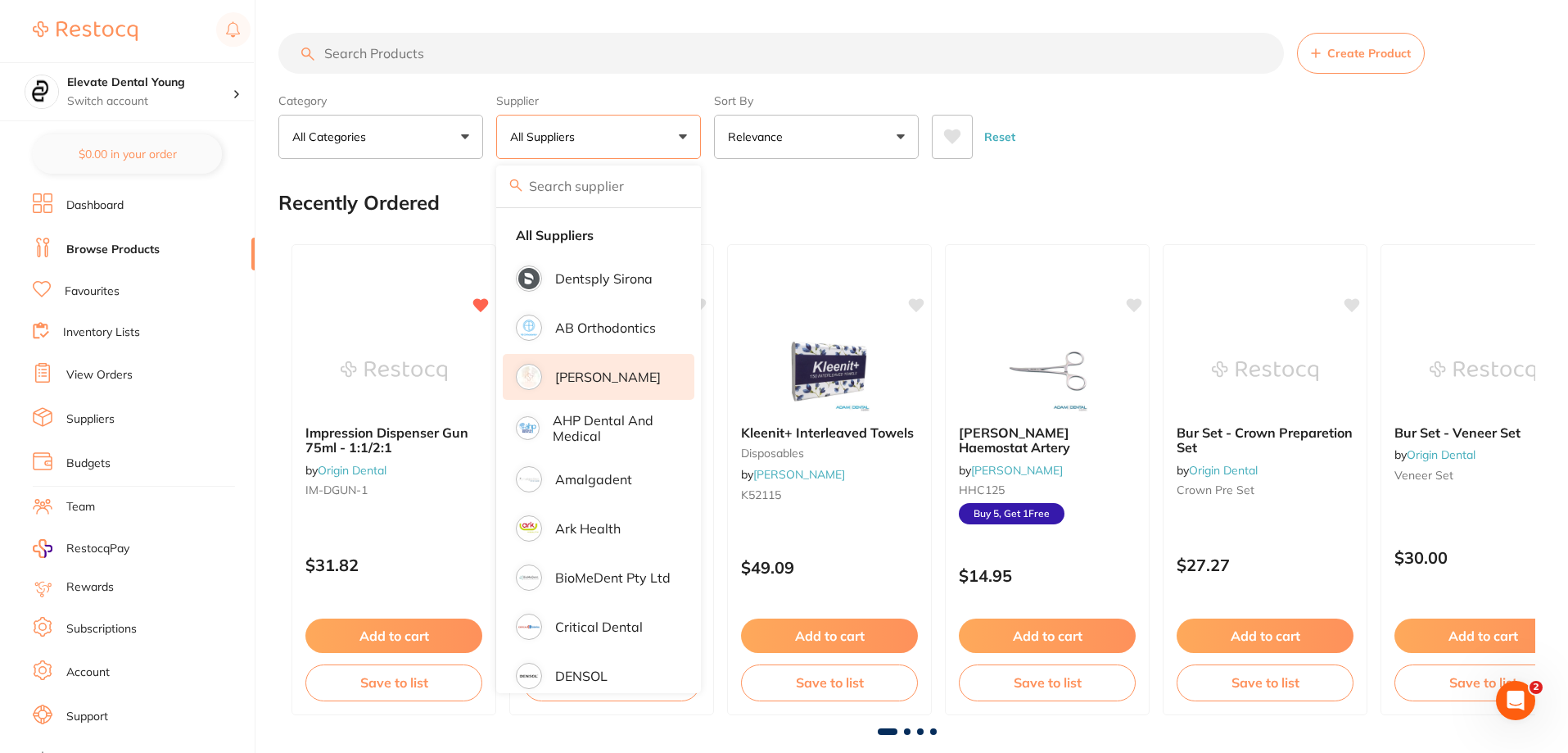
click at [612, 375] on p "[PERSON_NAME]" at bounding box center [608, 377] width 106 height 15
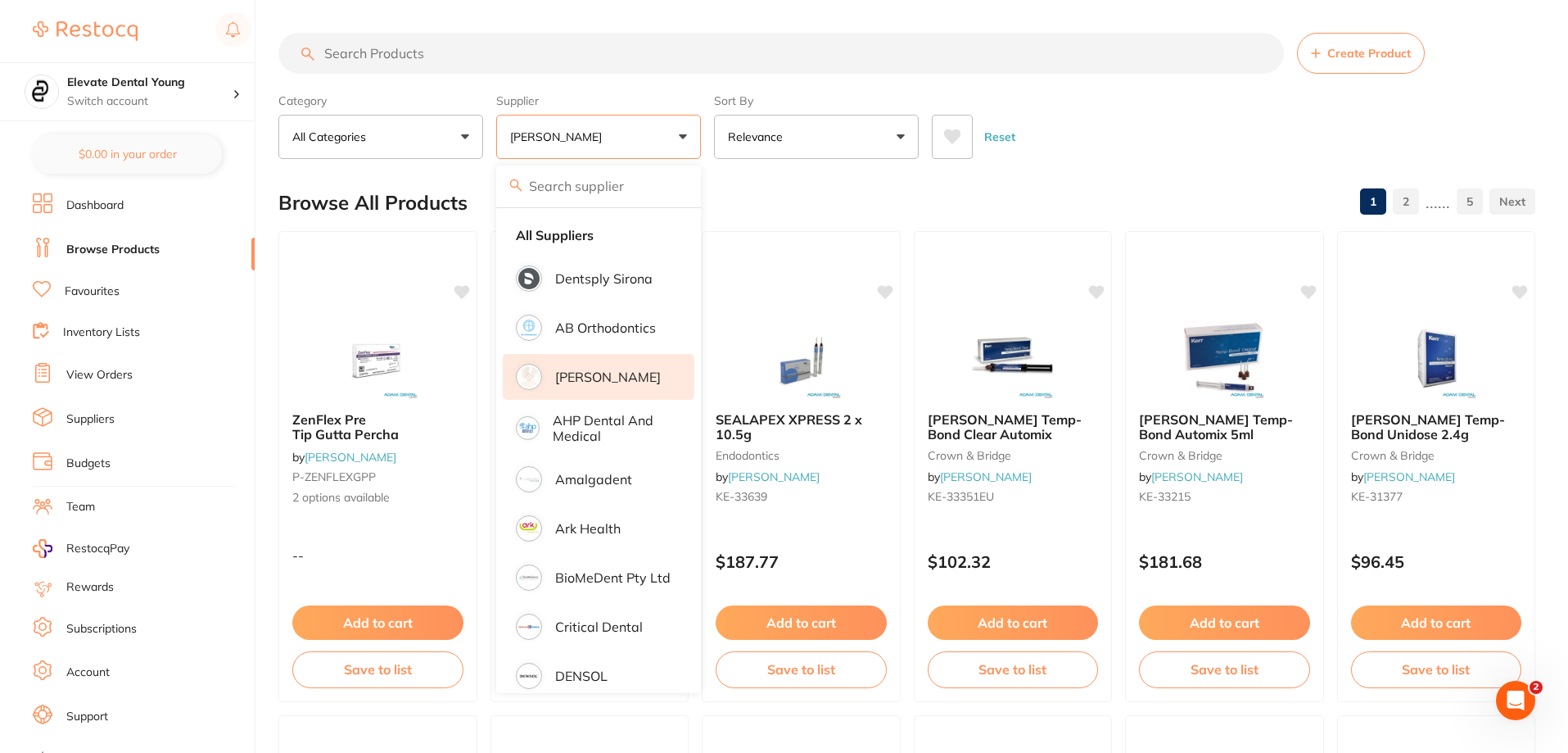
click at [1519, 697] on icon "Open Intercom Messenger" at bounding box center [1516, 701] width 27 height 27
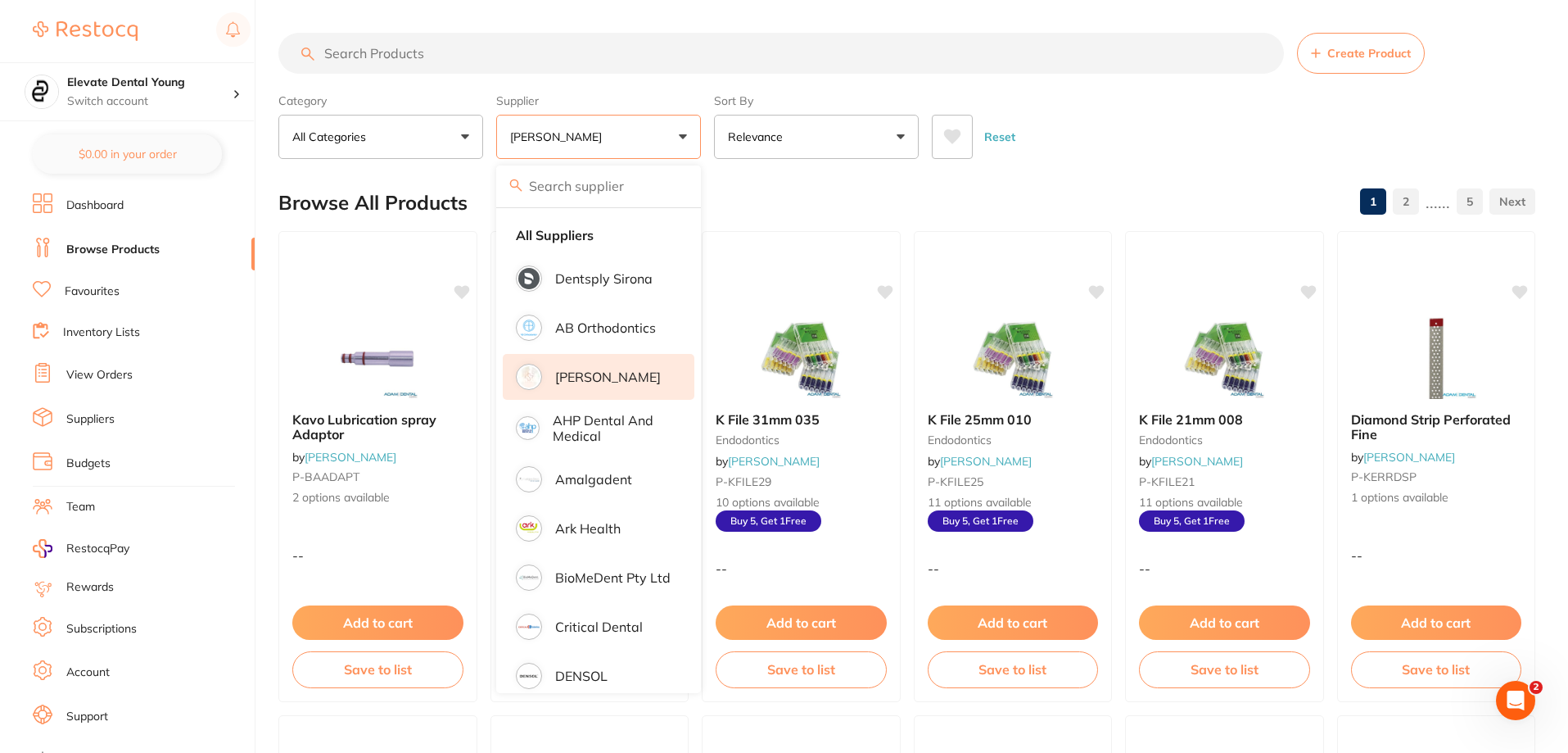
click at [1128, 132] on div "Reset" at bounding box center [1227, 130] width 590 height 57
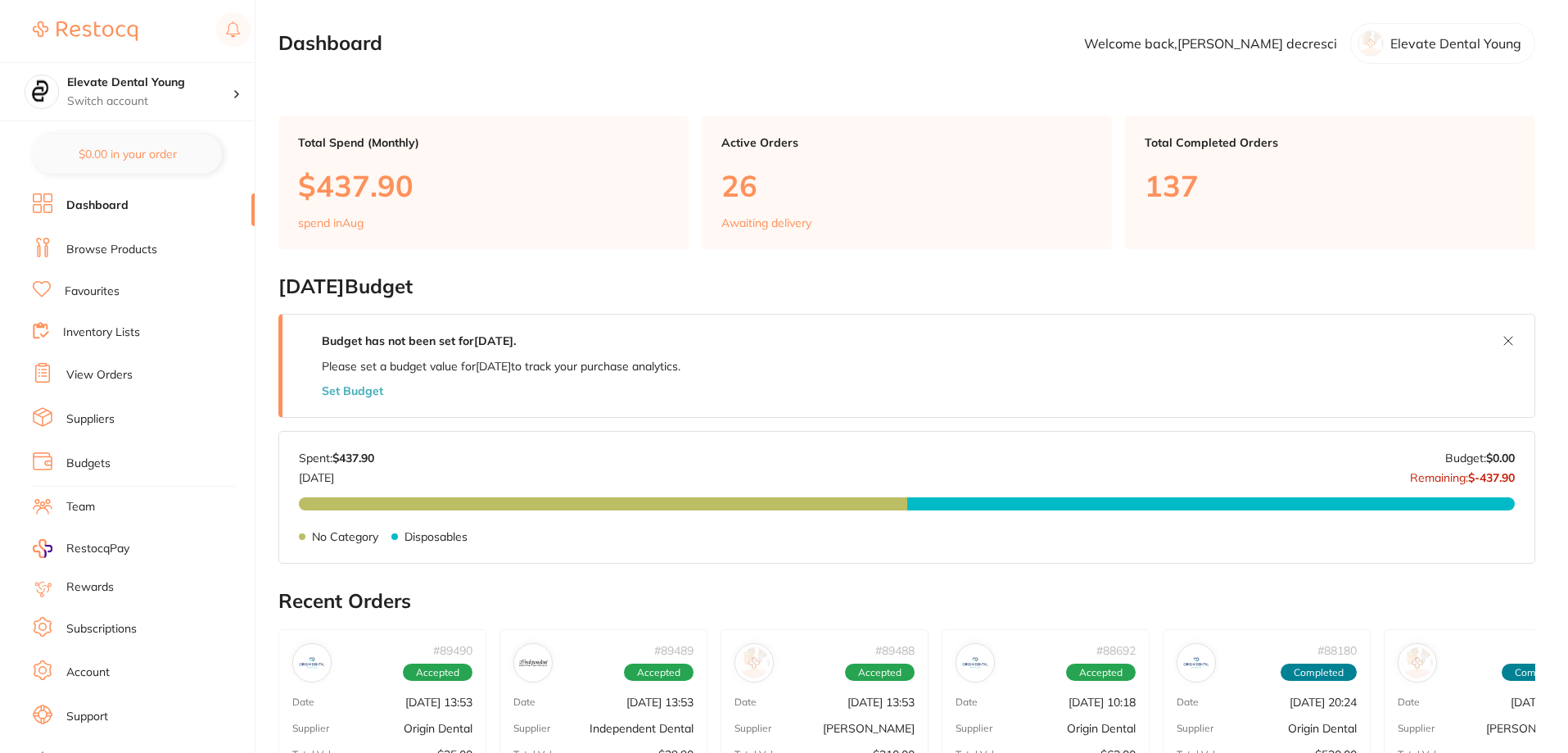
click at [141, 254] on link "Browse Products" at bounding box center [111, 250] width 91 height 17
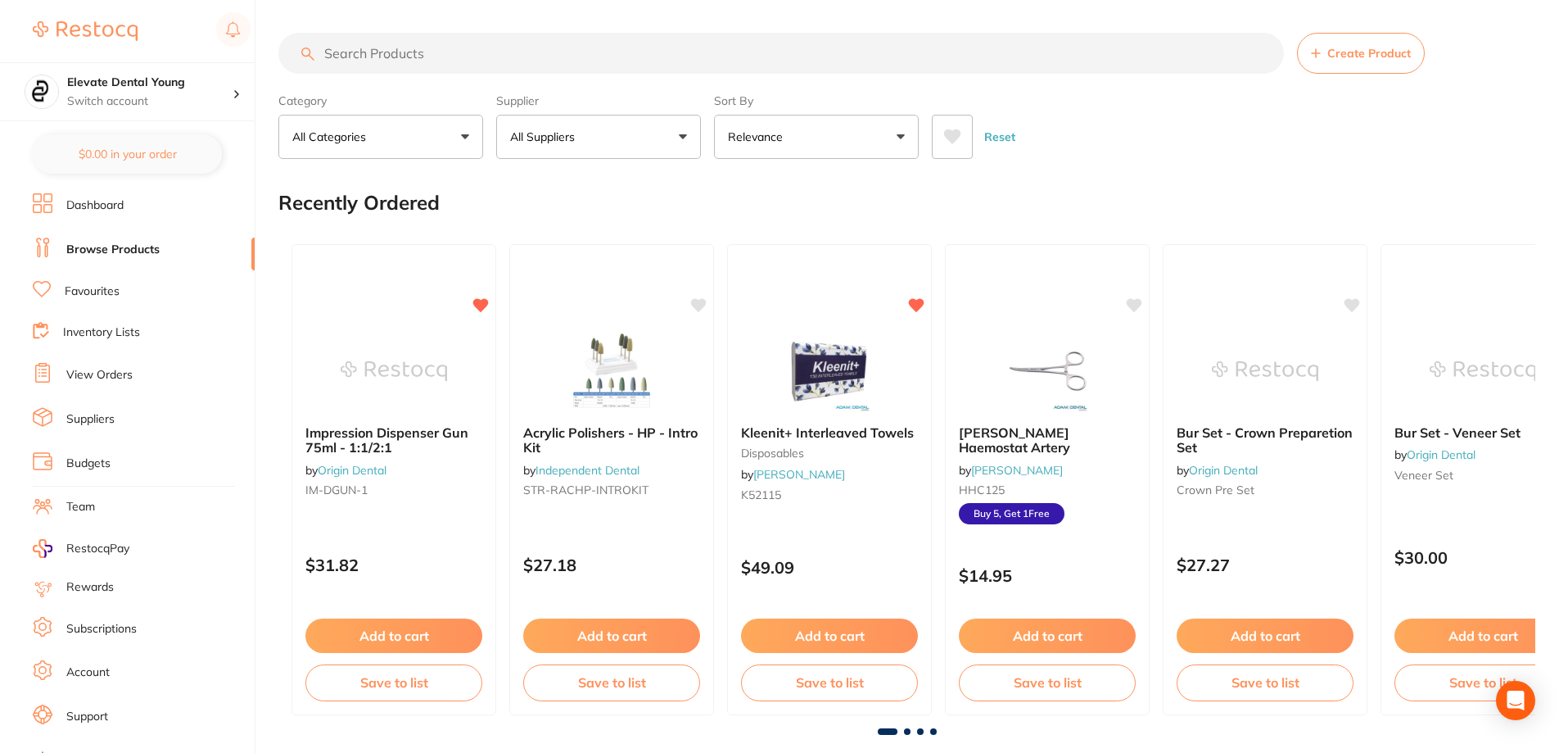
click at [602, 143] on button "All Suppliers" at bounding box center [598, 136] width 205 height 44
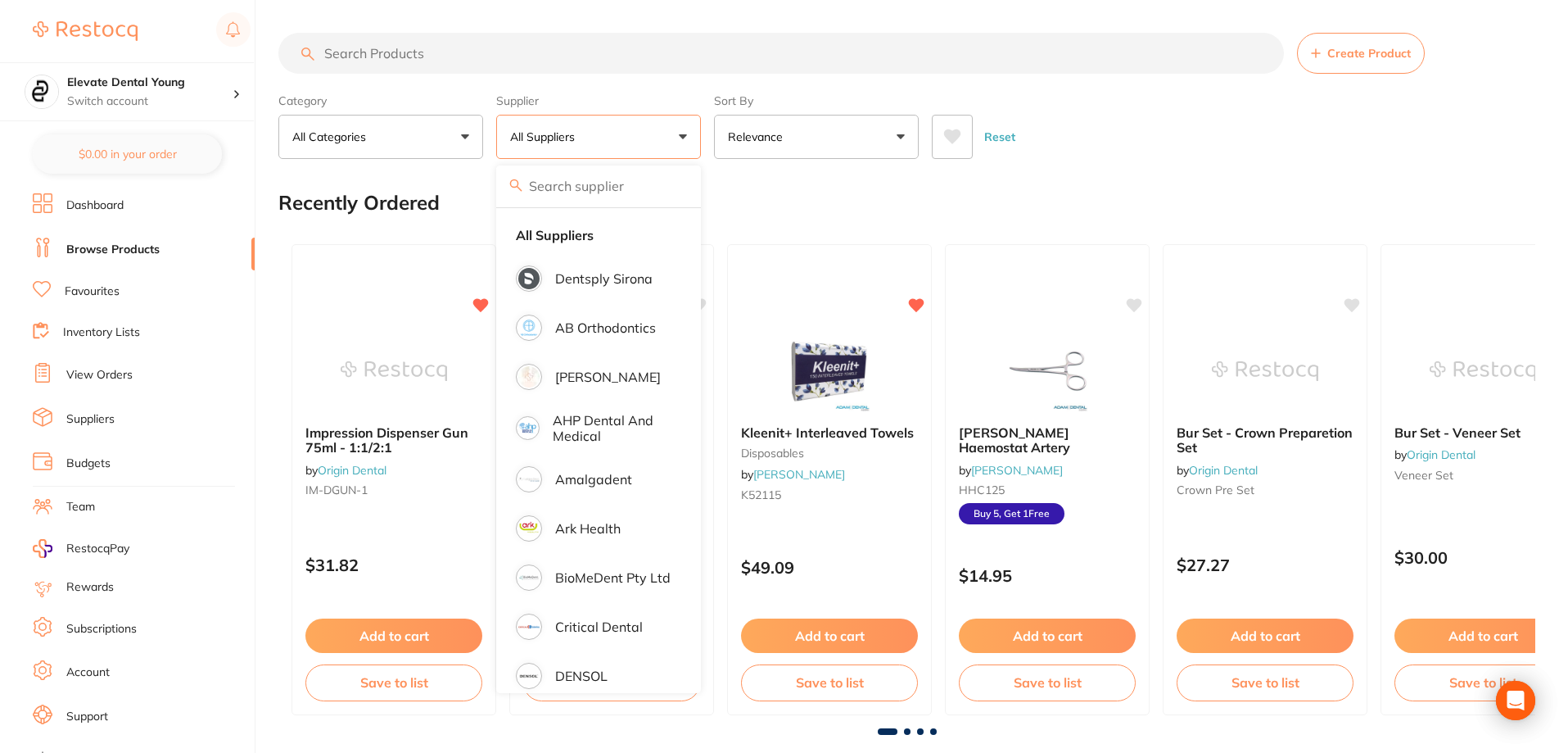
click at [1343, 139] on div "Reset" at bounding box center [1227, 130] width 590 height 57
